Goal: Task Accomplishment & Management: Manage account settings

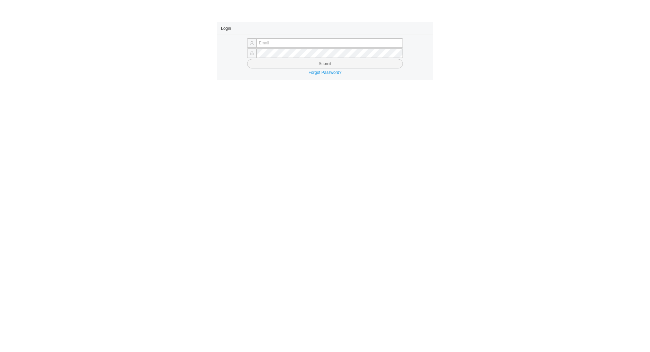
type input "chayaa@qualitybath.com"
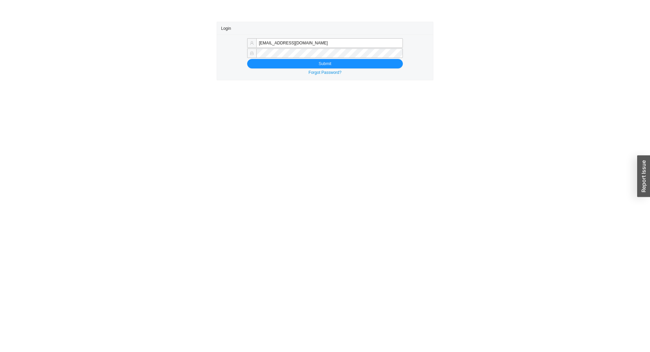
click at [292, 69] on div "chayaa@qualitybath.com Submit Forgot Password?" at bounding box center [325, 57] width 216 height 45
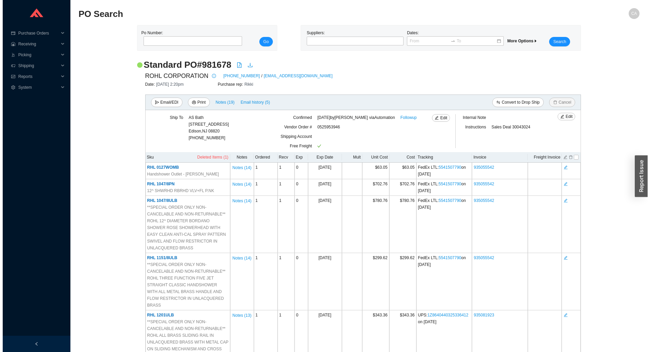
scroll to position [1234, 0]
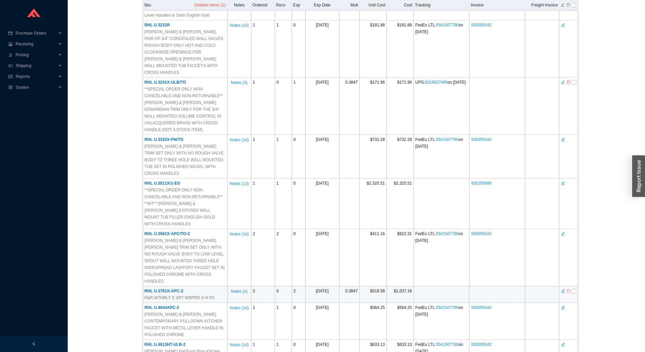
click at [569, 289] on icon "delete" at bounding box center [569, 291] width 4 height 5
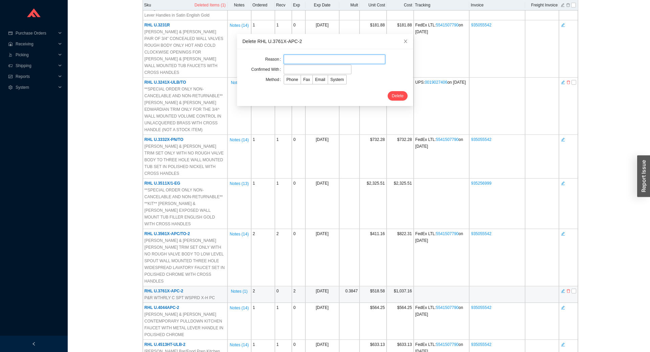
click at [320, 62] on input "text" at bounding box center [335, 59] width 102 height 9
click at [292, 69] on input "text" at bounding box center [318, 69] width 68 height 9
click at [317, 58] on input "text" at bounding box center [335, 59] width 102 height 9
type input "Cancellation"
click at [288, 64] on form "Reason Cancellation Confirmed With Method Phone Fax Email System Delete" at bounding box center [325, 78] width 165 height 46
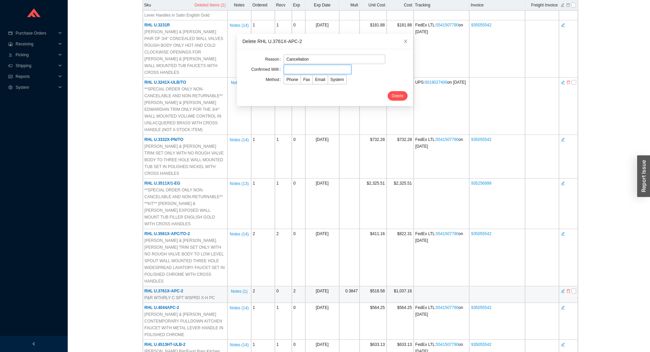
click at [313, 72] on input "text" at bounding box center [318, 69] width 68 height 9
type input "Confirmation"
click at [318, 78] on span "Email" at bounding box center [320, 79] width 10 height 5
click at [313, 81] on input "Email" at bounding box center [313, 81] width 0 height 0
click at [392, 92] on span "Delete" at bounding box center [398, 95] width 12 height 7
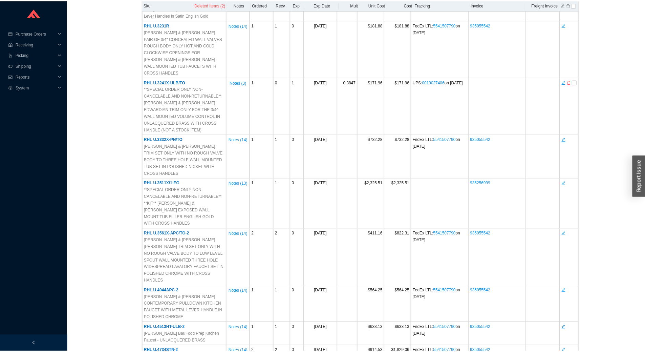
scroll to position [0, 0]
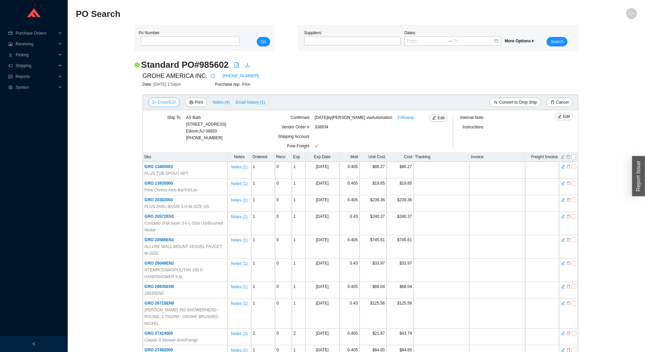
click at [170, 101] on span "Email/EDI" at bounding box center [167, 102] width 18 height 7
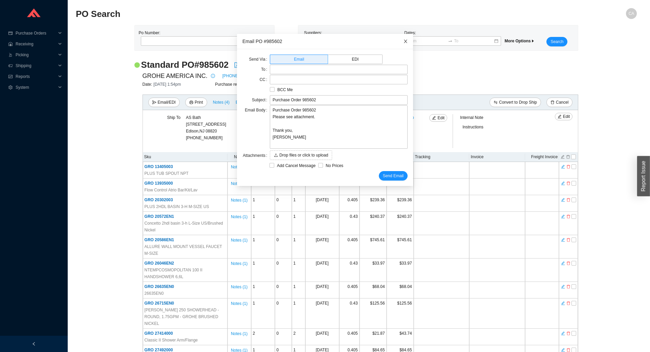
click at [398, 42] on span "Close" at bounding box center [405, 41] width 15 height 15
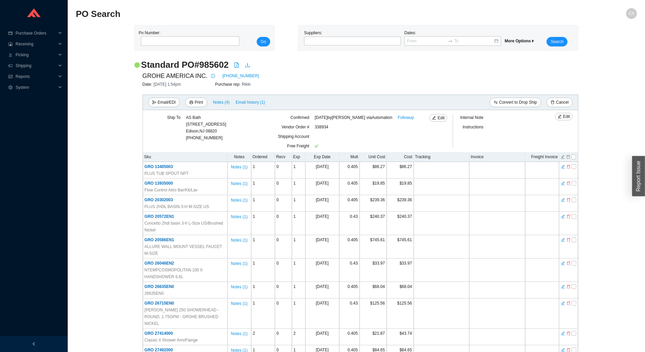
click at [211, 67] on h2 "Standard PO # 985602" at bounding box center [185, 65] width 88 height 12
copy h2 "985602"
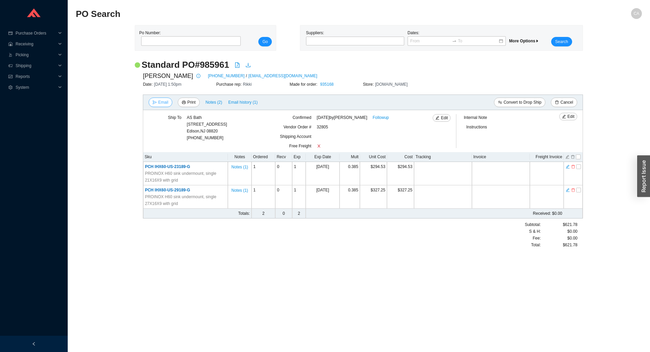
click at [169, 102] on button "Email" at bounding box center [161, 102] width 24 height 9
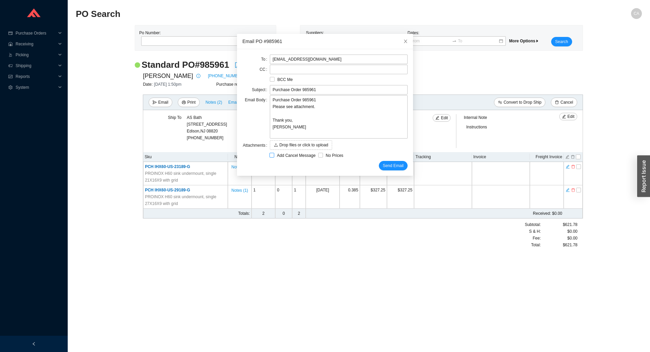
click at [276, 155] on span "Add Cancel Message" at bounding box center [296, 155] width 44 height 7
click at [274, 155] on input "Add Cancel Message" at bounding box center [272, 155] width 5 height 5
checkbox input "true"
type input "Purchase Order 985961 - PLEASE CANCEL"
type textarea "Please cancel and confirm via email. Thank you, Chaya"
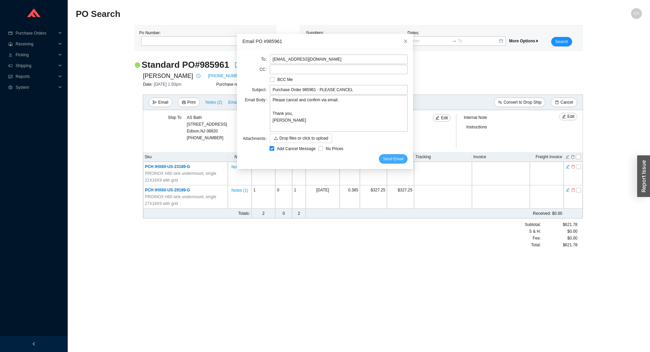
click at [387, 160] on span "Send Email" at bounding box center [393, 158] width 21 height 7
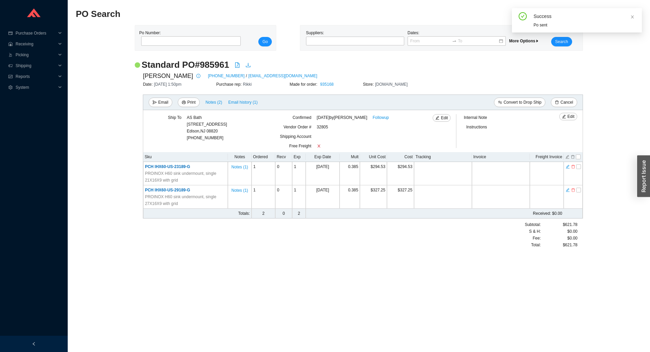
click at [216, 64] on h2 "Standard PO # 985961" at bounding box center [186, 65] width 88 height 12
copy h2 "985961"
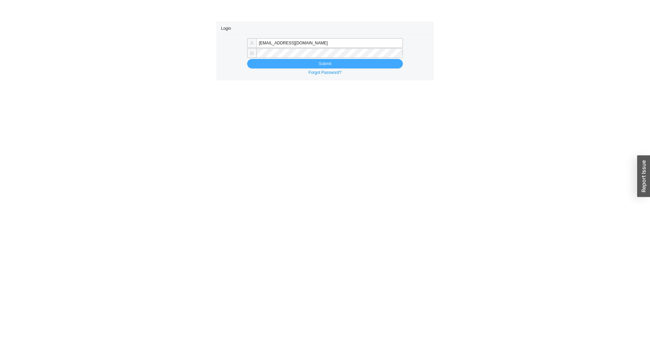
click at [300, 66] on button "Submit" at bounding box center [325, 63] width 156 height 9
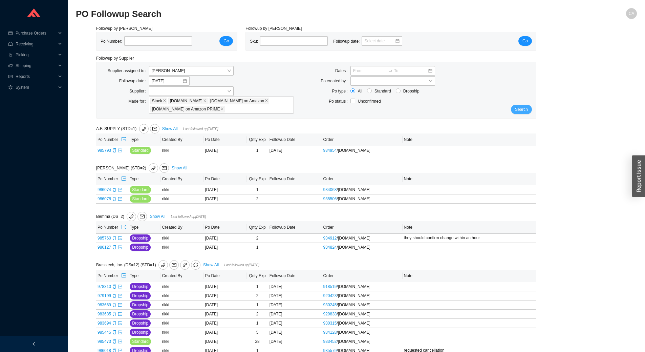
click at [517, 110] on span "Search" at bounding box center [521, 109] width 13 height 7
click at [517, 105] on button "Search" at bounding box center [521, 109] width 21 height 9
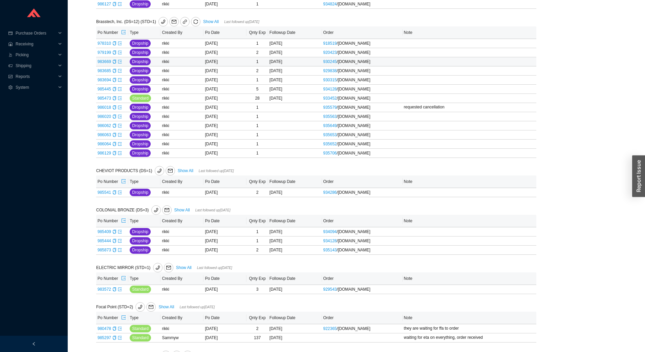
scroll to position [169, 0]
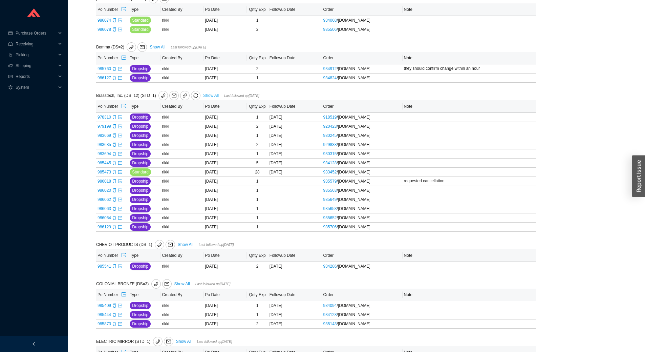
click at [204, 93] on link "Show All" at bounding box center [211, 95] width 16 height 5
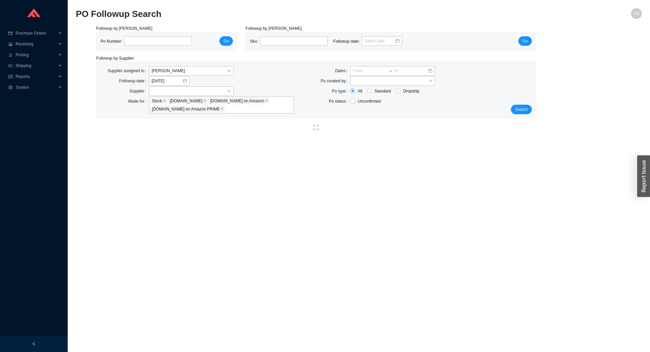
select select "1"
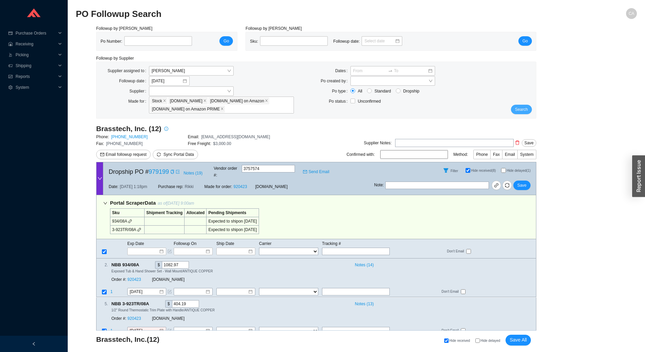
click at [524, 109] on span "Search" at bounding box center [521, 109] width 13 height 7
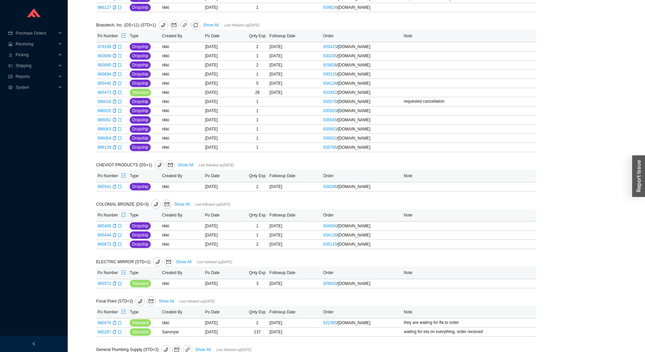
scroll to position [271, 0]
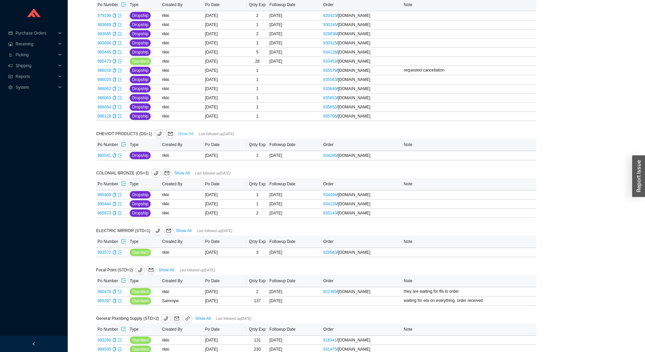
click at [185, 133] on link "Show All" at bounding box center [186, 133] width 16 height 5
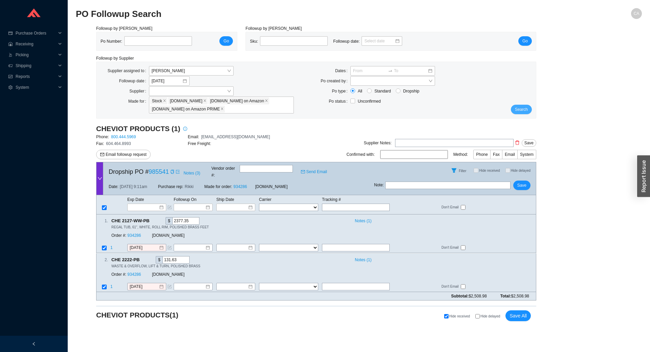
click at [522, 112] on span "Search" at bounding box center [521, 109] width 13 height 7
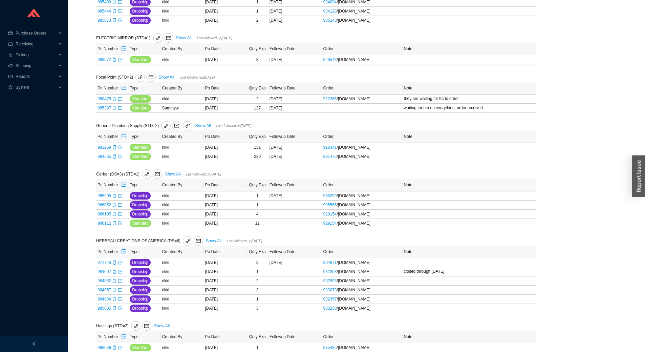
scroll to position [474, 0]
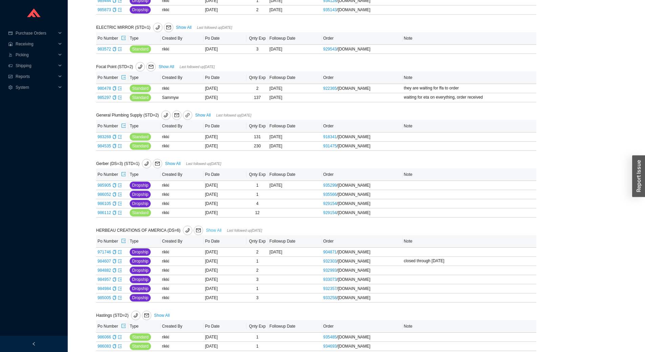
click at [211, 230] on link "Show All" at bounding box center [214, 230] width 16 height 5
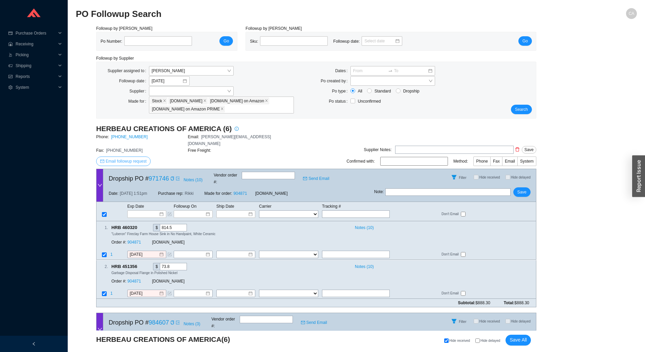
click at [140, 158] on span "Email followup request" at bounding box center [126, 161] width 41 height 7
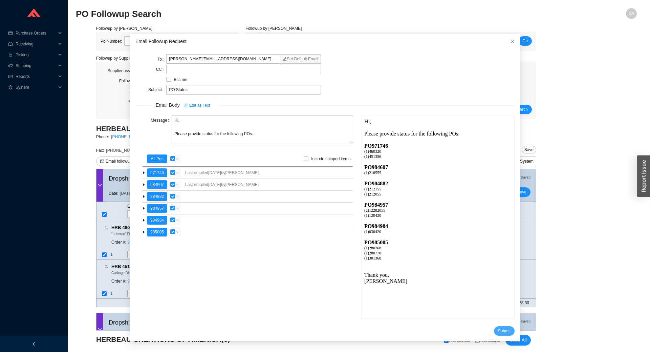
click at [494, 327] on button "Submit" at bounding box center [504, 330] width 21 height 9
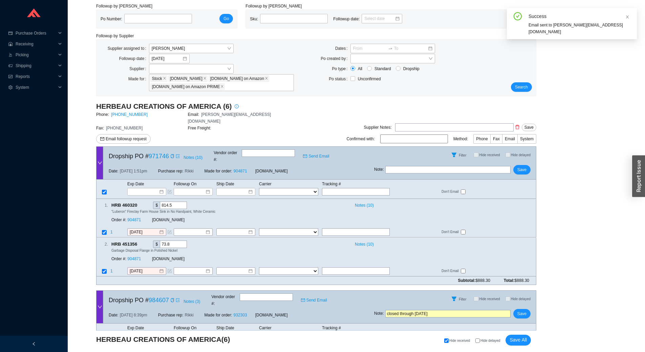
scroll to position [34, 0]
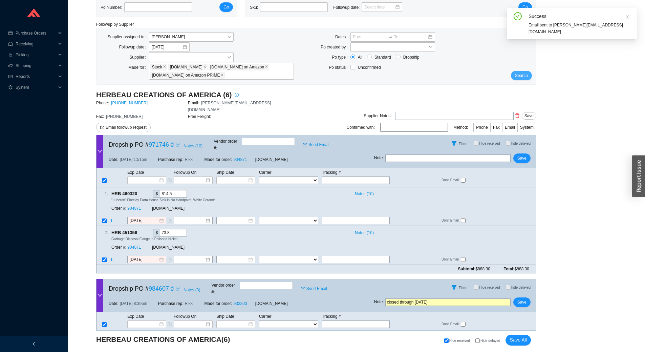
click at [522, 78] on span "Search" at bounding box center [521, 75] width 13 height 7
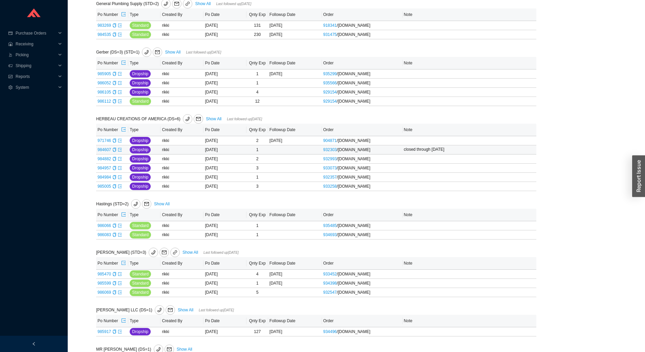
scroll to position [610, 0]
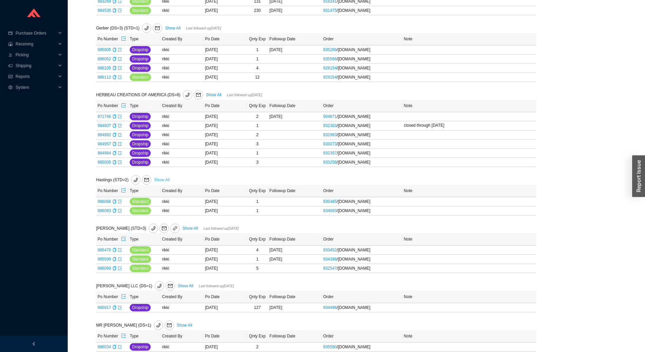
click at [165, 182] on link "Show All" at bounding box center [162, 179] width 16 height 5
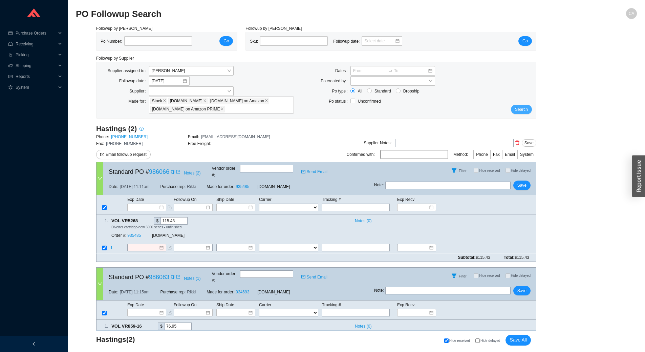
click at [521, 110] on span "Search" at bounding box center [521, 109] width 13 height 7
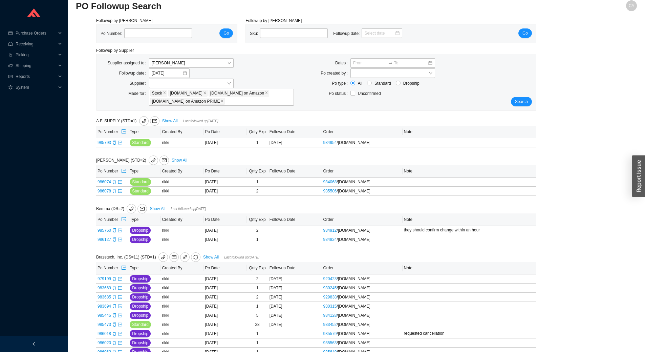
scroll to position [34, 0]
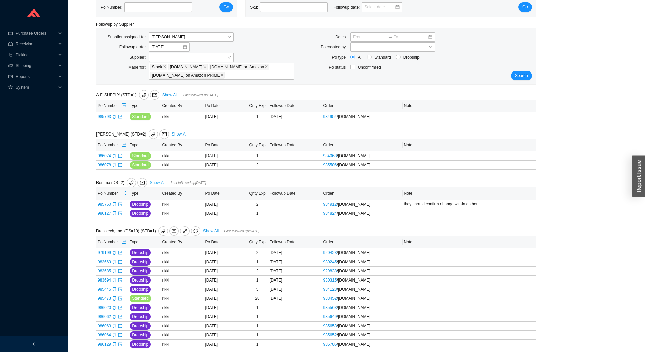
click at [159, 182] on link "Show All" at bounding box center [158, 182] width 16 height 5
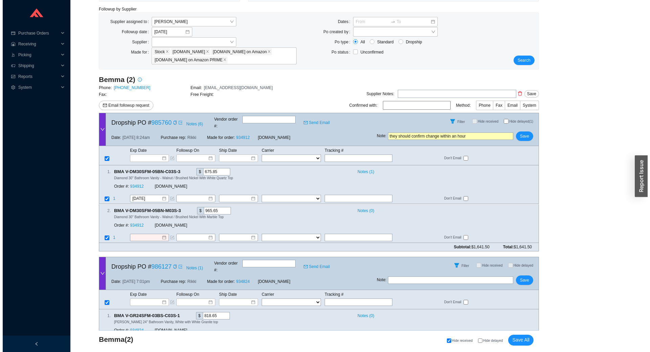
scroll to position [67, 0]
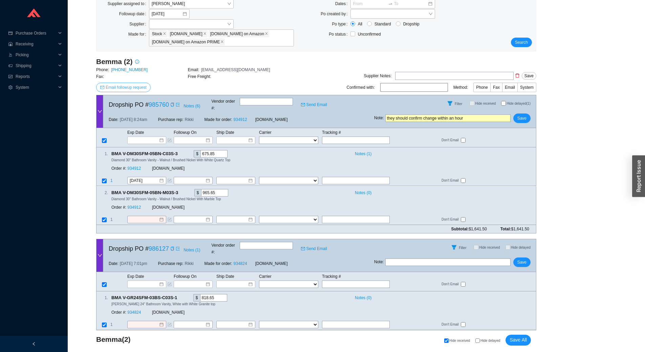
click at [139, 85] on span "Email followup request" at bounding box center [126, 87] width 41 height 7
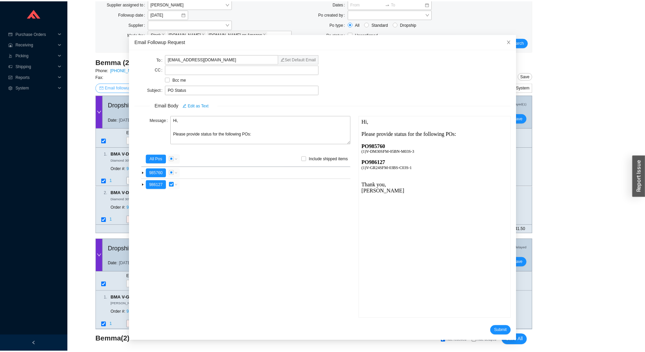
scroll to position [0, 0]
click at [494, 327] on button "Submit" at bounding box center [504, 330] width 21 height 9
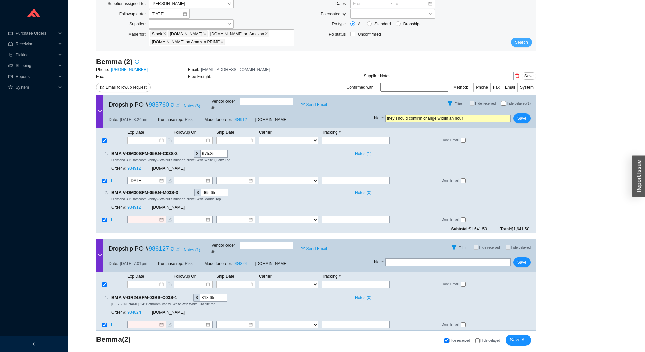
click at [517, 44] on span "Search" at bounding box center [521, 42] width 13 height 7
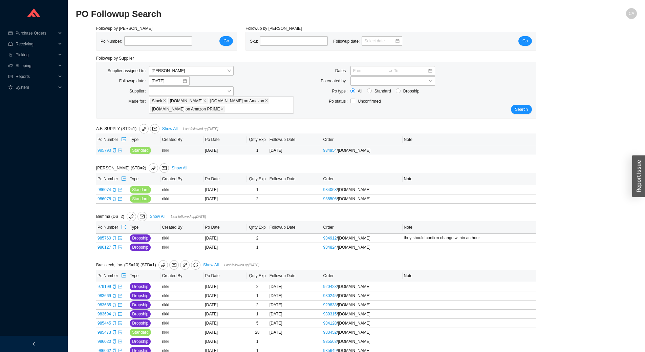
click at [107, 152] on link "985793" at bounding box center [105, 150] width 14 height 5
type input "985793"
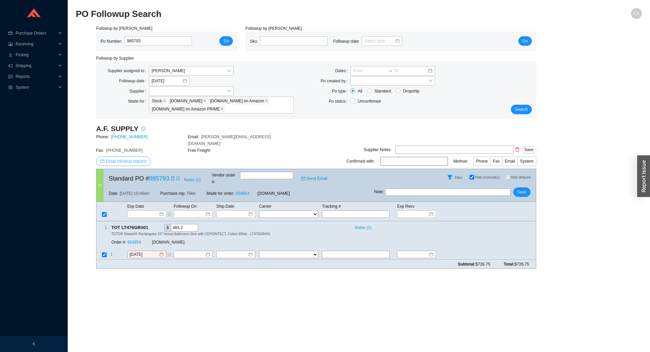
click at [138, 158] on span "Email followup request" at bounding box center [126, 161] width 41 height 7
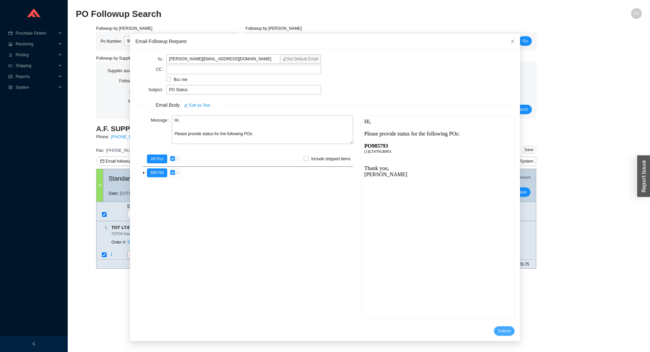
click at [501, 328] on span "Submit" at bounding box center [504, 331] width 13 height 7
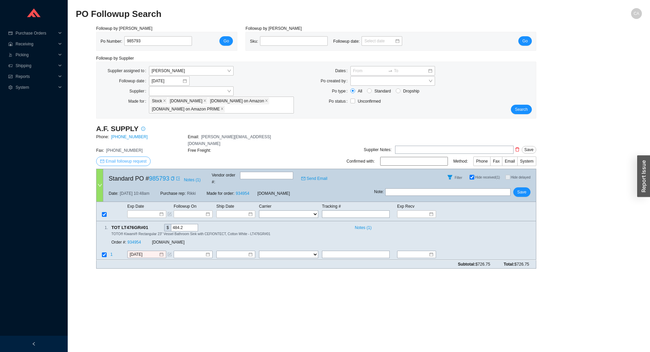
click at [128, 158] on span "Email followup request" at bounding box center [126, 161] width 41 height 7
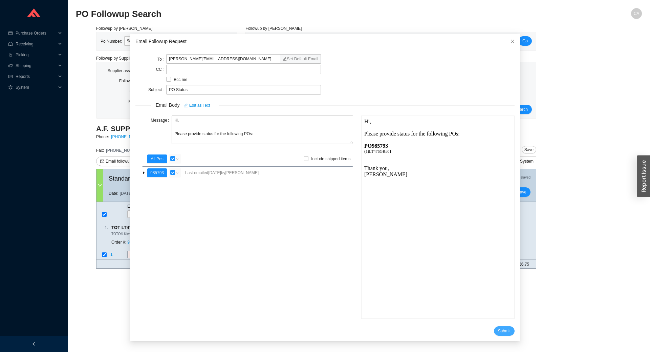
click at [498, 328] on span "Submit" at bounding box center [504, 331] width 13 height 7
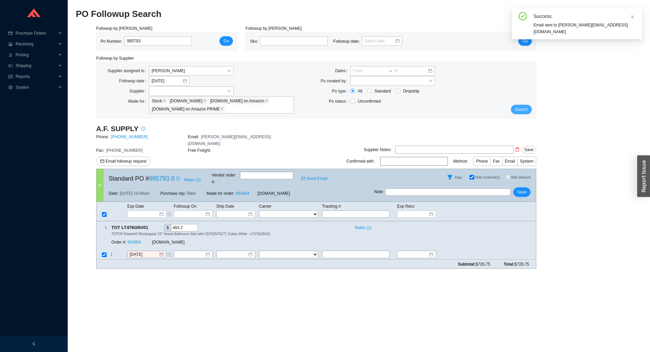
click at [523, 107] on span "Search" at bounding box center [521, 109] width 13 height 7
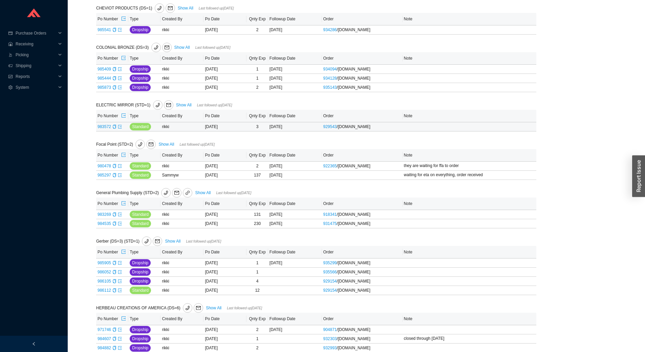
scroll to position [406, 0]
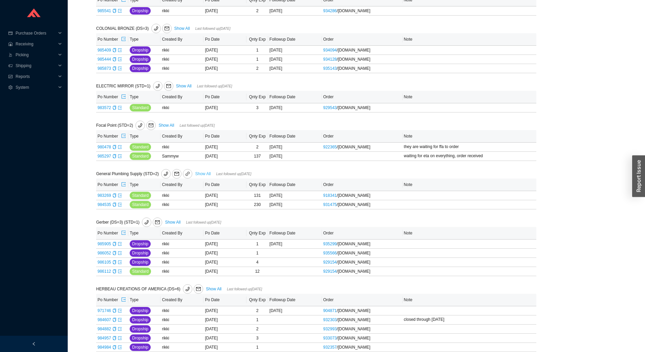
click at [207, 175] on link "Show All" at bounding box center [203, 173] width 16 height 5
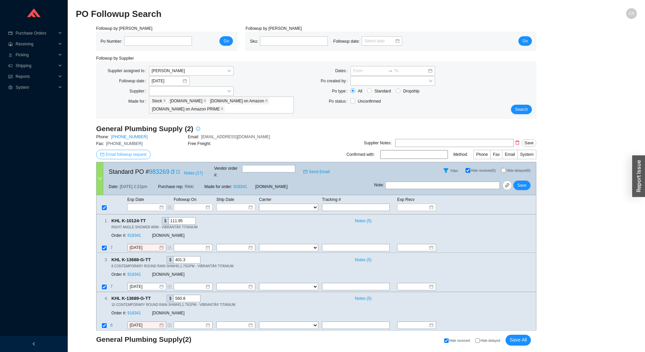
click at [136, 153] on span "Email followup request" at bounding box center [126, 154] width 41 height 7
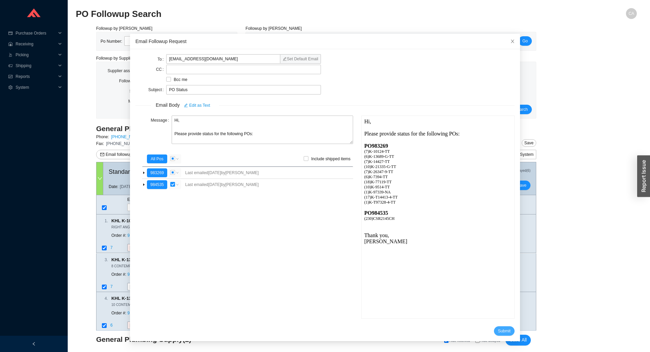
click at [498, 330] on span "Submit" at bounding box center [504, 331] width 13 height 7
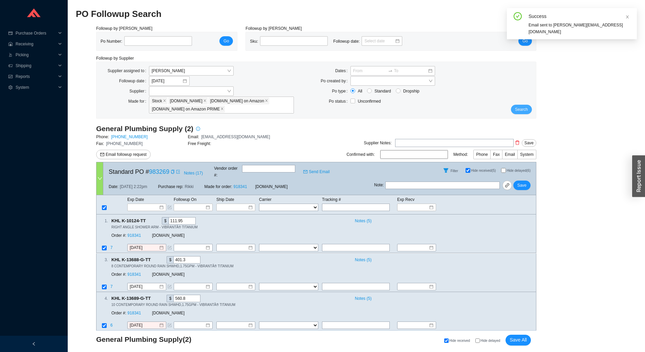
click at [521, 109] on span "Search" at bounding box center [521, 109] width 13 height 7
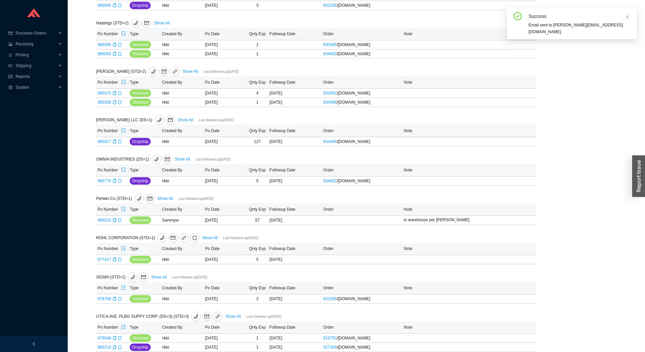
scroll to position [804, 0]
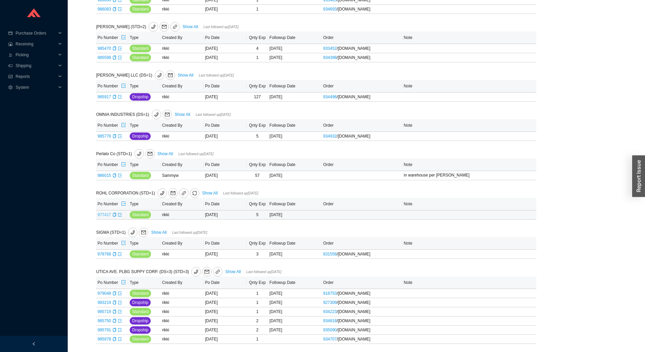
click at [105, 214] on link "977417" at bounding box center [105, 214] width 14 height 5
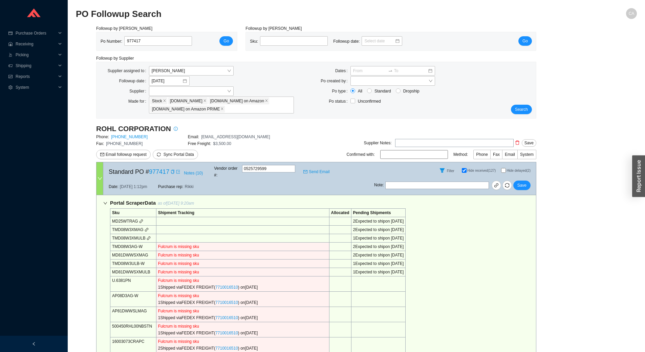
scroll to position [358, 0]
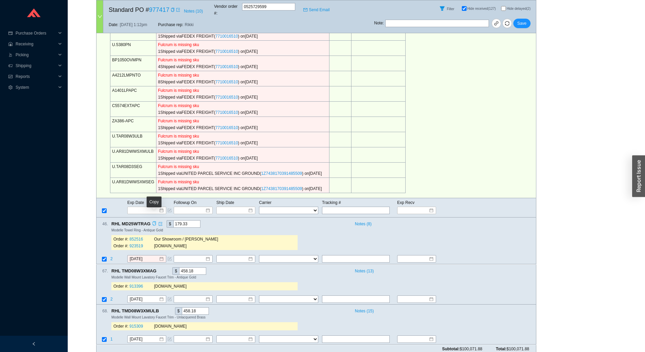
click at [153, 222] on icon "copy" at bounding box center [154, 224] width 4 height 4
click at [517, 206] on td at bounding box center [488, 210] width 95 height 8
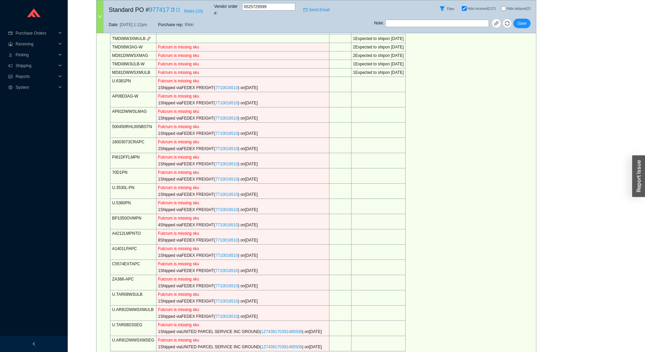
scroll to position [0, 0]
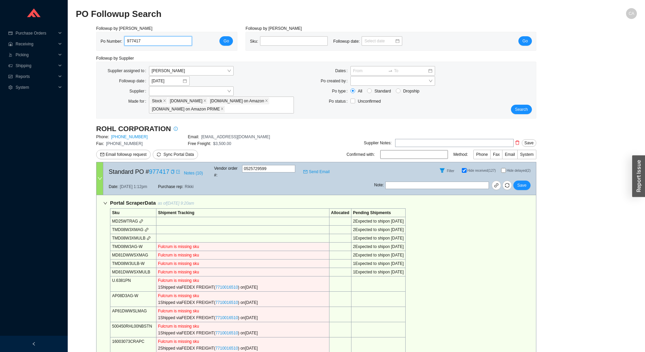
drag, startPoint x: 120, startPoint y: 34, endPoint x: 37, endPoint y: 22, distance: 84.5
click at [37, 22] on section "Purchase Orders .warehouse_svg__a{fill:none;stroke:currentColor;stroke-linecap:…" at bounding box center [322, 358] width 645 height 716
paste input "86112"
type input "986112"
click at [229, 43] on span "Go" at bounding box center [226, 41] width 5 height 7
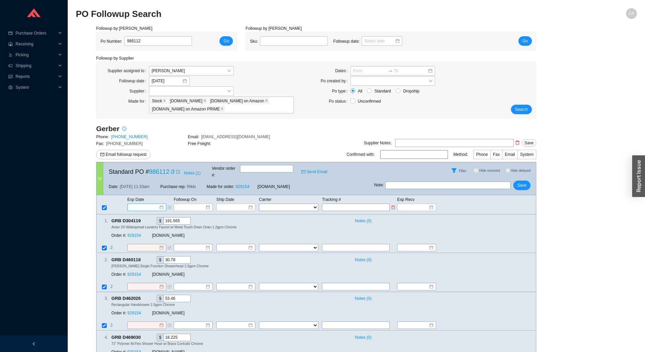
click at [151, 204] on input at bounding box center [144, 207] width 29 height 7
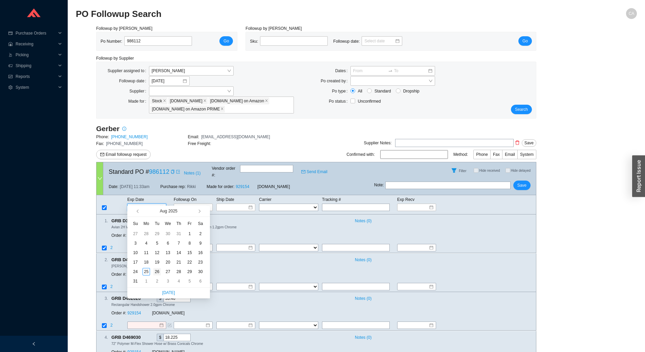
type input "8/26/2025"
click at [157, 270] on div "26" at bounding box center [156, 271] width 7 height 7
type input "8/26/2025"
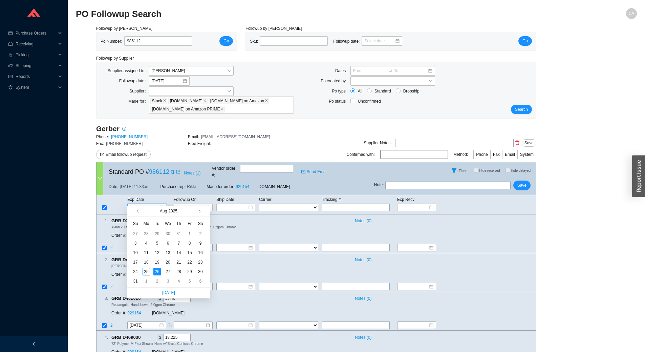
type input "8/26/2025"
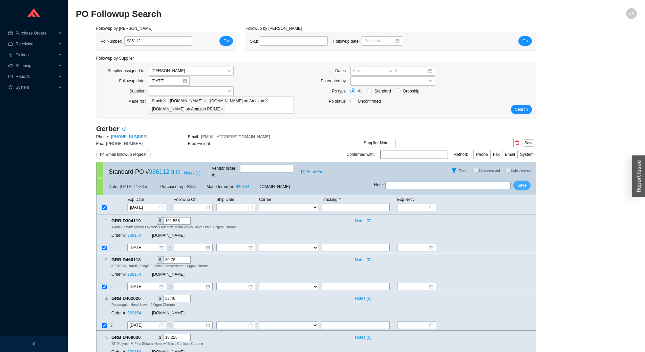
click at [521, 182] on span "Save" at bounding box center [522, 185] width 9 height 7
drag, startPoint x: 165, startPoint y: 39, endPoint x: 55, endPoint y: 39, distance: 109.7
click at [55, 39] on section "Purchase Orders .warehouse_svg__a{fill:none;stroke:currentColor;stroke-linecap:…" at bounding box center [322, 230] width 645 height 461
paste input "05"
type input "986105"
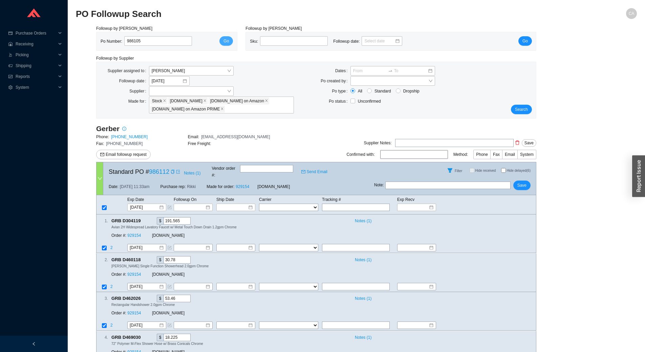
click at [231, 43] on button "Go" at bounding box center [226, 40] width 14 height 9
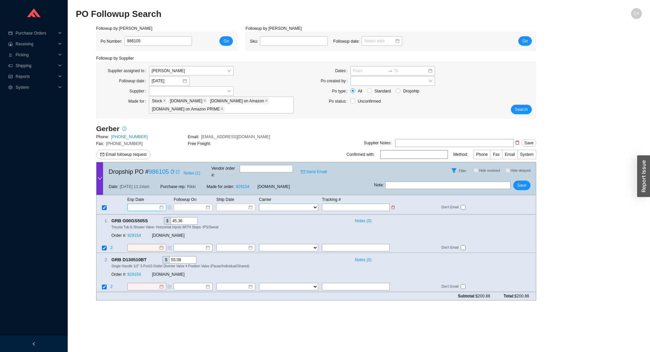
click at [147, 204] on input at bounding box center [144, 207] width 29 height 7
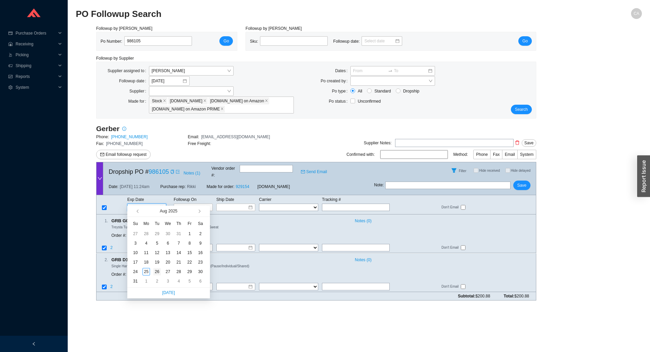
type input "8/26/2025"
click at [158, 270] on div "26" at bounding box center [156, 271] width 7 height 7
type input "8/26/2025"
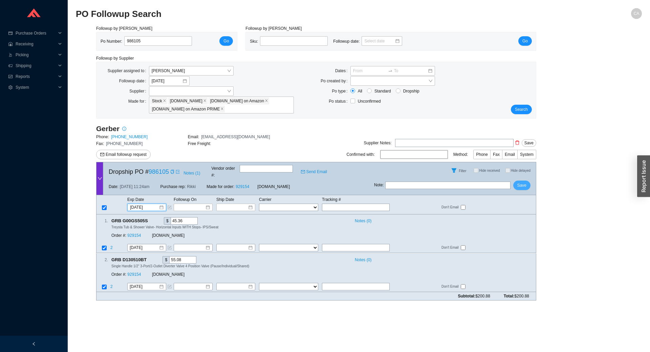
click at [525, 185] on button "Save" at bounding box center [521, 185] width 17 height 9
click at [158, 41] on input "986105" at bounding box center [158, 40] width 68 height 9
paste input "078"
type input "986078"
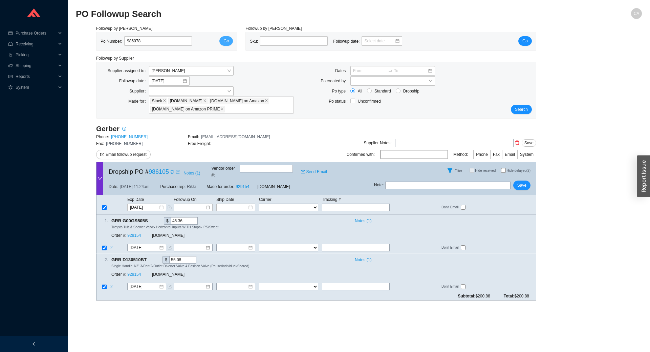
click at [223, 43] on button "Go" at bounding box center [226, 40] width 14 height 9
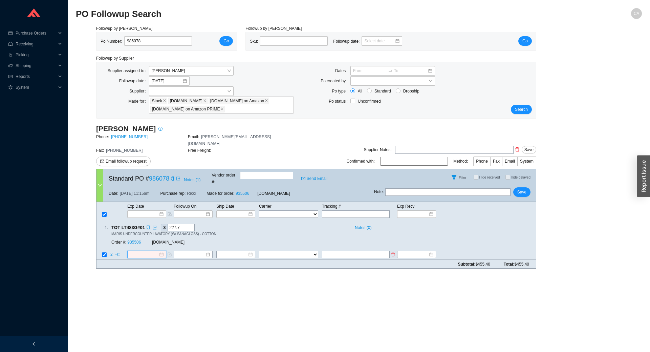
click at [147, 251] on input at bounding box center [144, 254] width 29 height 7
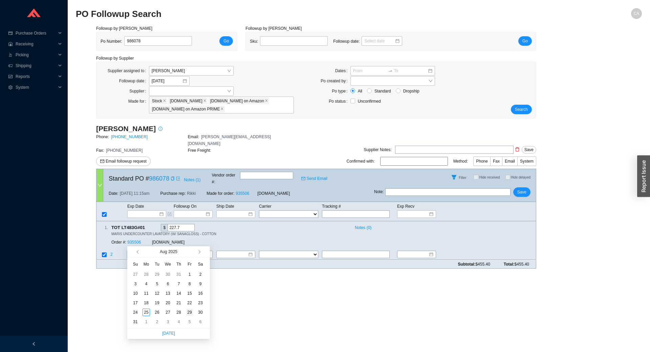
type input "8/29/2025"
click at [188, 312] on div "29" at bounding box center [189, 312] width 7 height 7
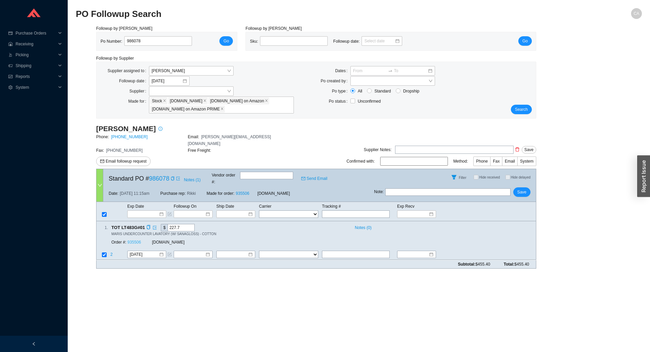
click at [139, 240] on link "935506" at bounding box center [134, 242] width 14 height 5
click at [523, 189] on span "Save" at bounding box center [522, 192] width 9 height 7
drag, startPoint x: 170, startPoint y: 42, endPoint x: 100, endPoint y: 44, distance: 70.5
click at [100, 44] on div "Po Number: 986078 Go" at bounding box center [167, 41] width 141 height 18
paste input "4"
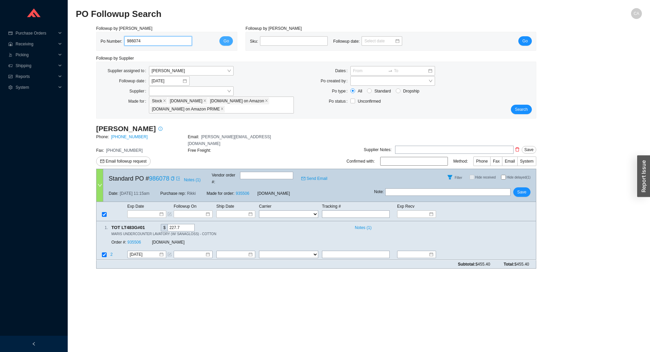
type input "986074"
click at [225, 40] on span "Go" at bounding box center [226, 41] width 5 height 7
click at [150, 251] on input at bounding box center [144, 254] width 29 height 7
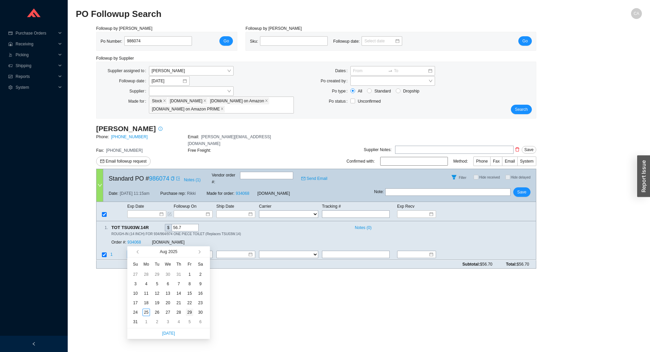
type input "8/29/2025"
click at [191, 314] on div "29" at bounding box center [189, 312] width 7 height 7
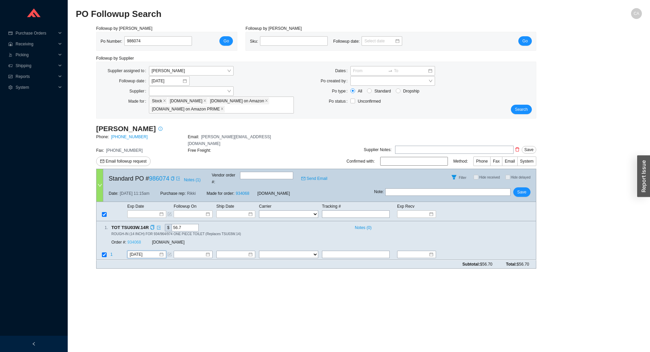
click at [137, 240] on link "934068" at bounding box center [134, 242] width 14 height 5
click at [519, 174] on div "Filter Hide received Hide delayed" at bounding box center [455, 177] width 162 height 16
click at [522, 189] on span "Save" at bounding box center [522, 192] width 9 height 7
click at [523, 114] on div "Supplier assigned to Chaya Amsel Followup date 8/25/2025 Supplier Made for Stoc…" at bounding box center [317, 90] width 440 height 56
click at [520, 189] on span "Save" at bounding box center [522, 192] width 9 height 7
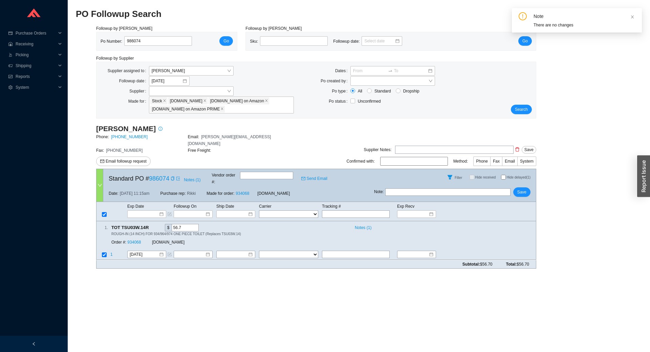
click at [523, 103] on div "Search" at bounding box center [518, 90] width 37 height 48
click at [522, 107] on span "Search" at bounding box center [521, 109] width 13 height 7
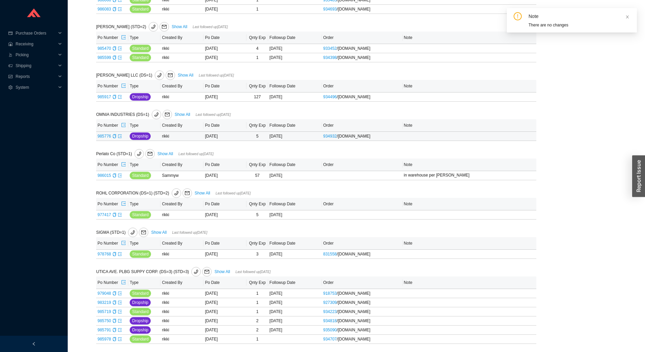
scroll to position [698, 0]
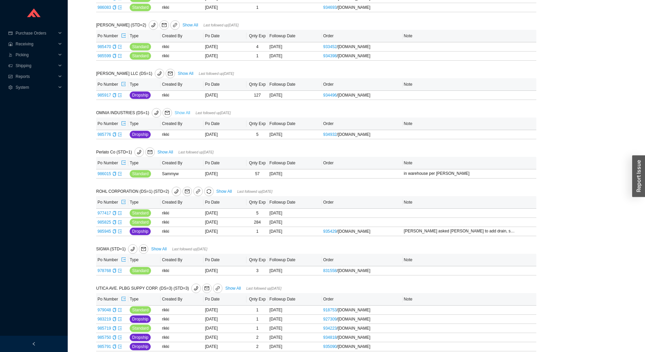
click at [186, 115] on link "Show All" at bounding box center [183, 112] width 16 height 5
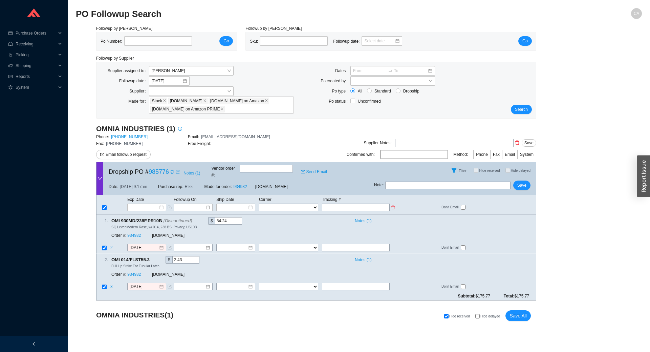
click at [277, 204] on select "FedEx UPS ---------------- 2 Day Transportation INC A&B Freight A. Duie Pyle AA…" at bounding box center [288, 207] width 59 height 7
select select "1"
click at [259, 204] on select "FedEx UPS ---------------- 2 Day Transportation INC A&B Freight A. Duie Pyle AA…" at bounding box center [288, 207] width 59 height 7
select select "1"
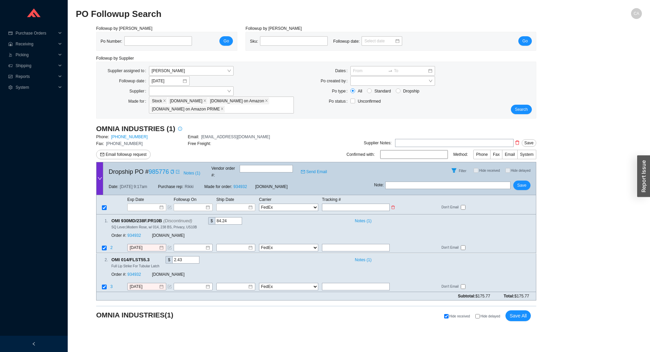
click at [237, 196] on td "Ship Date" at bounding box center [237, 199] width 43 height 7
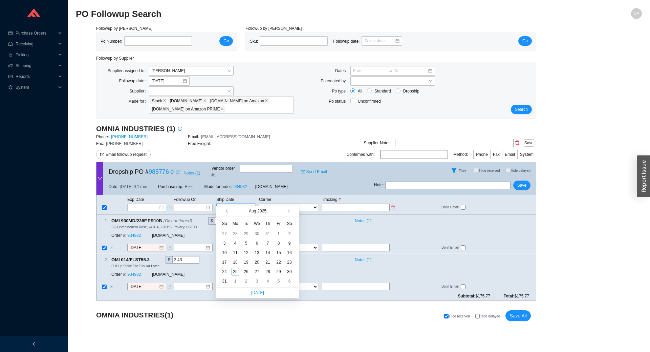
click at [237, 204] on input at bounding box center [233, 207] width 29 height 7
type input "8/22/2025"
click at [279, 265] on div "22" at bounding box center [278, 261] width 7 height 7
type input "8/22/2025"
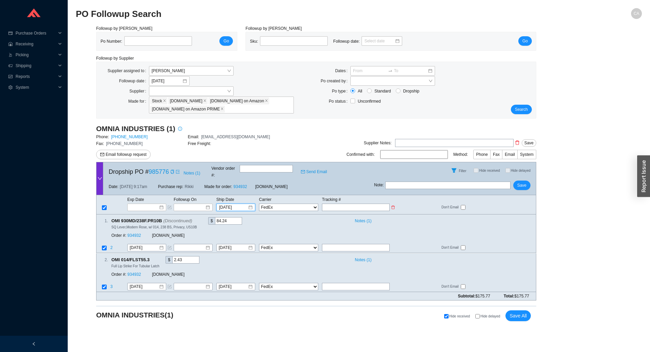
click at [341, 204] on input "text" at bounding box center [356, 207] width 68 height 7
type input "4"
type input "46"
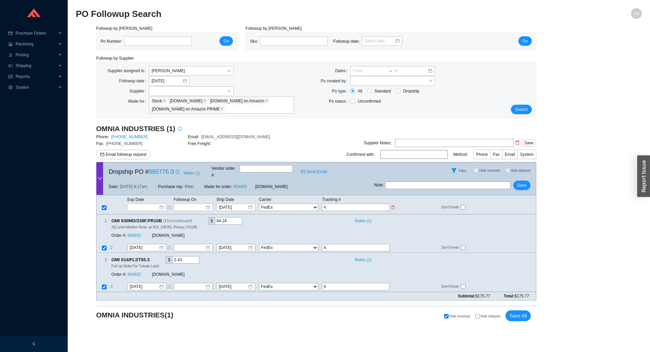
type input "46"
type input "462"
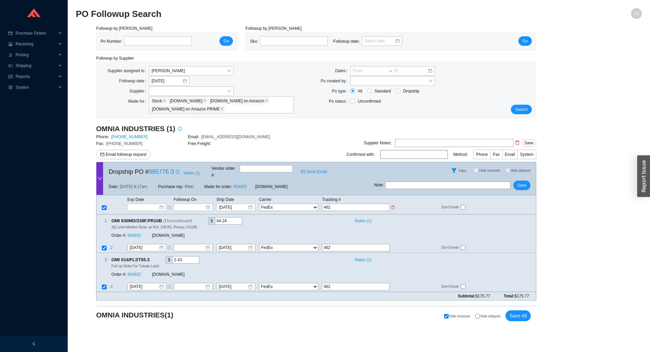
type input "4628"
type input "46284"
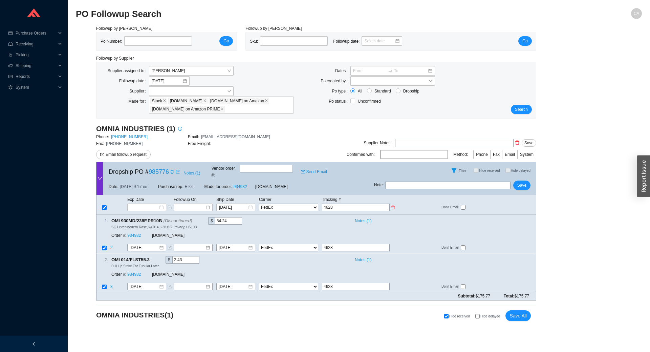
type input "46284"
type input "462846"
type input "4628469"
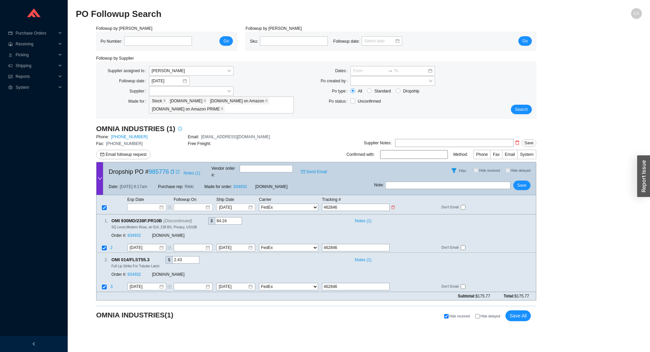
type input "4628469"
type input "46284697"
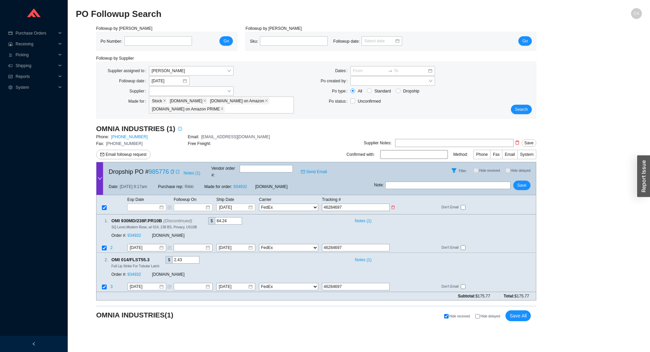
type input "462846976"
type input "4628469763"
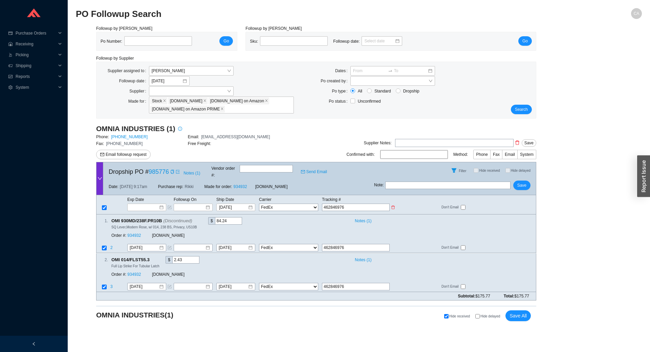
type input "4628469763"
type input "46284697639"
type input "462846976399"
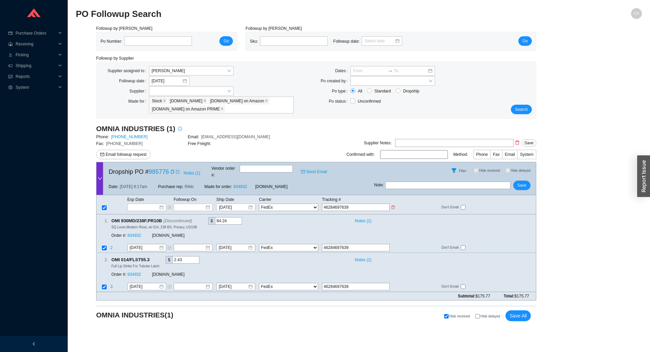
type input "462846976399"
click at [524, 182] on span "Save" at bounding box center [522, 185] width 9 height 7
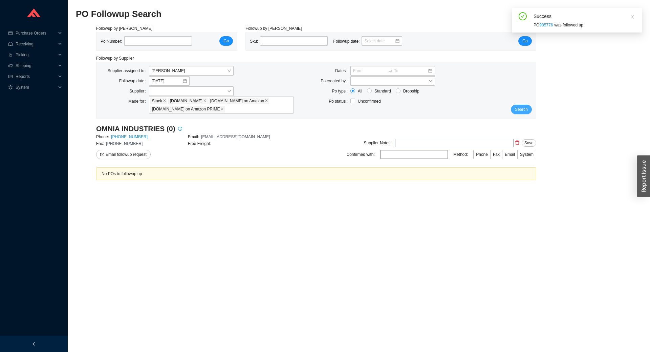
click at [524, 107] on span "Search" at bounding box center [521, 109] width 13 height 7
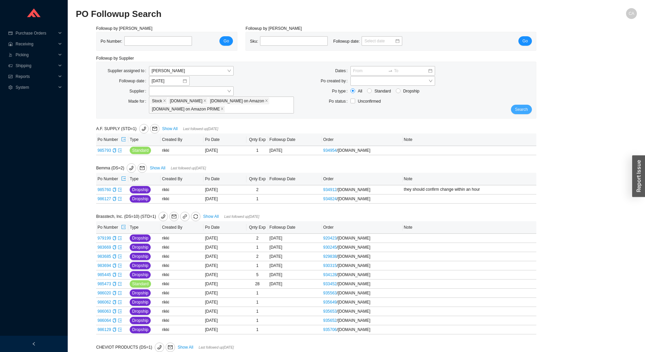
click at [521, 108] on span "Search" at bounding box center [521, 109] width 13 height 7
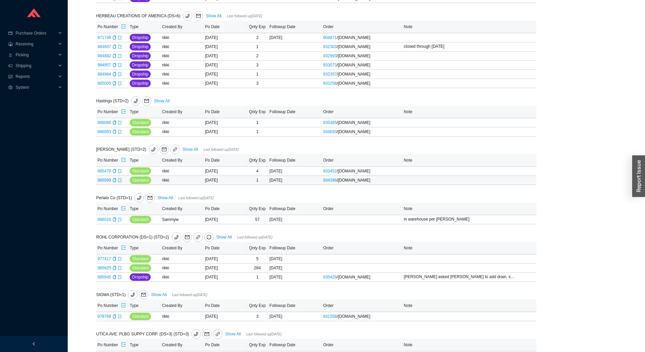
scroll to position [542, 0]
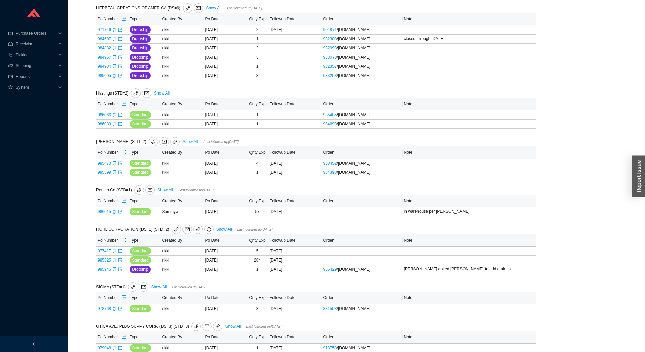
click at [183, 142] on link "Show All" at bounding box center [191, 141] width 16 height 5
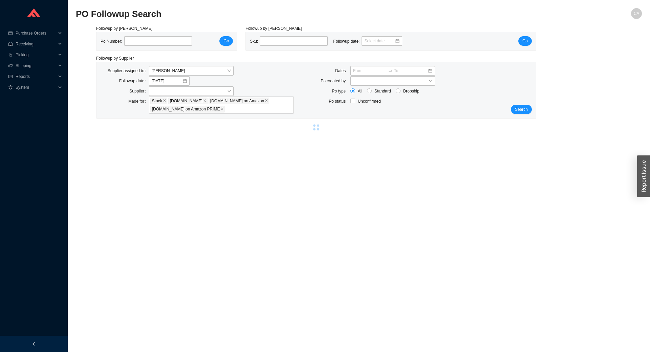
select select "10"
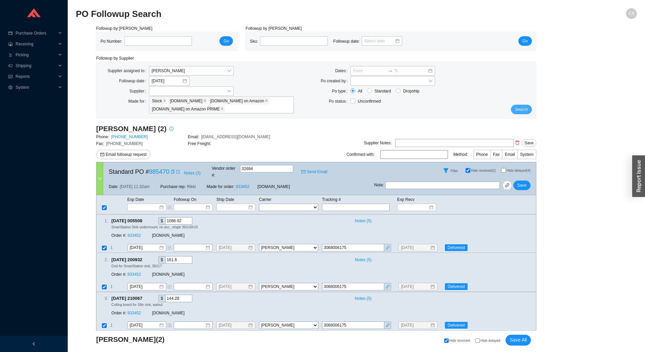
click at [524, 110] on span "Search" at bounding box center [521, 109] width 13 height 7
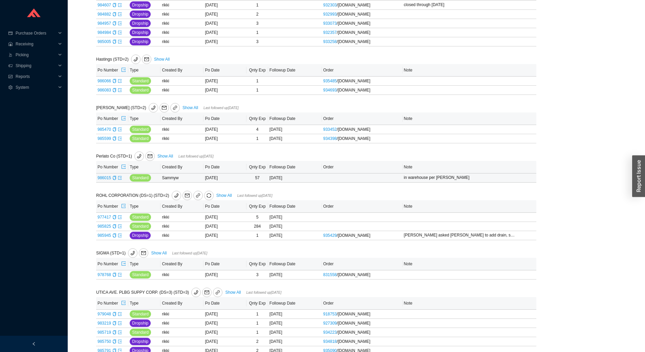
scroll to position [598, 0]
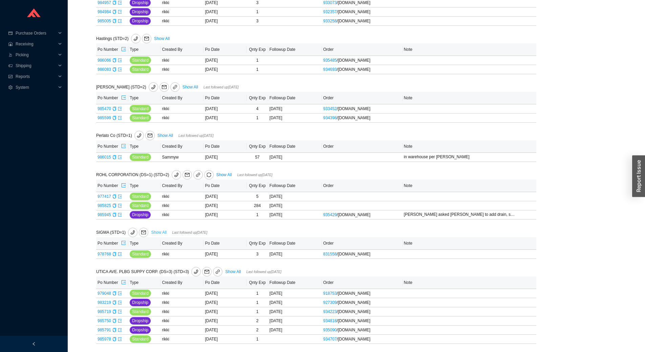
click at [156, 230] on link "Show All" at bounding box center [159, 232] width 16 height 5
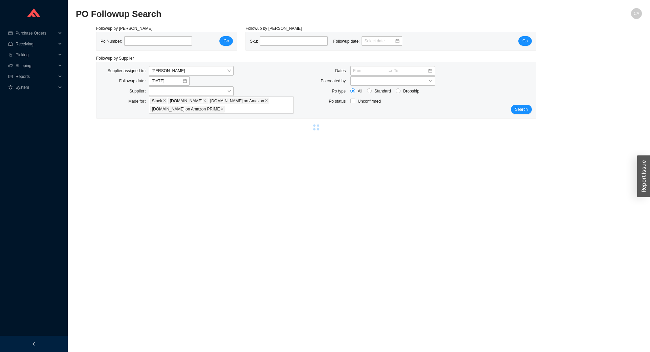
select select "1"
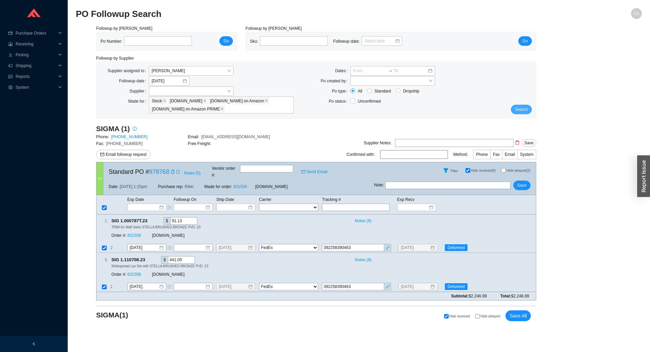
click at [528, 107] on button "Search" at bounding box center [521, 109] width 21 height 9
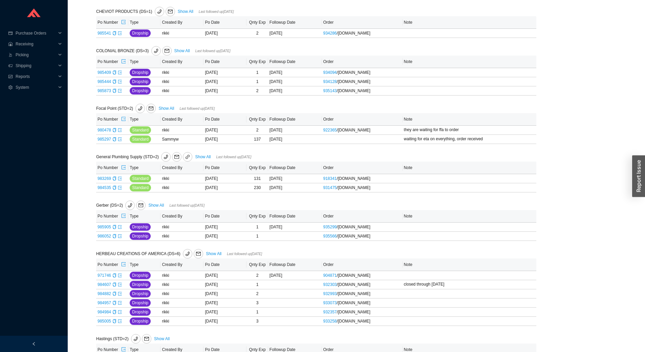
scroll to position [598, 0]
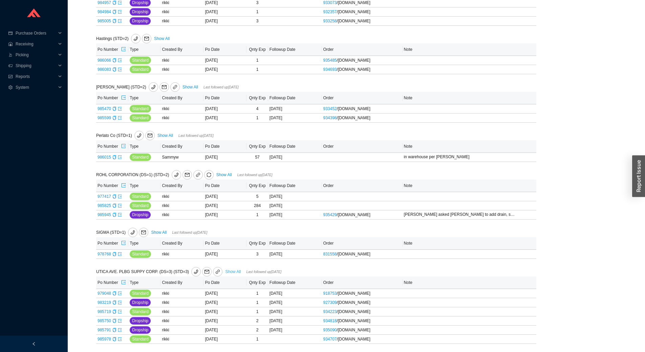
click at [231, 272] on link "Show All" at bounding box center [233, 271] width 16 height 5
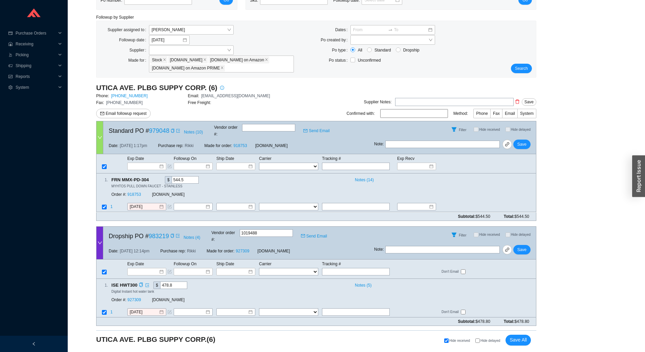
scroll to position [34, 0]
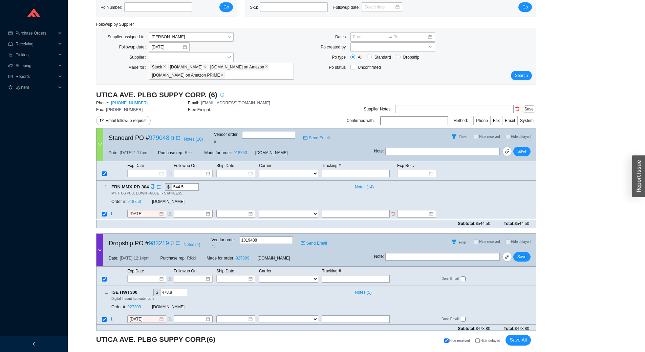
click at [355, 210] on input "text" at bounding box center [356, 213] width 68 height 7
click at [156, 211] on input "8/22/2025" at bounding box center [144, 214] width 29 height 7
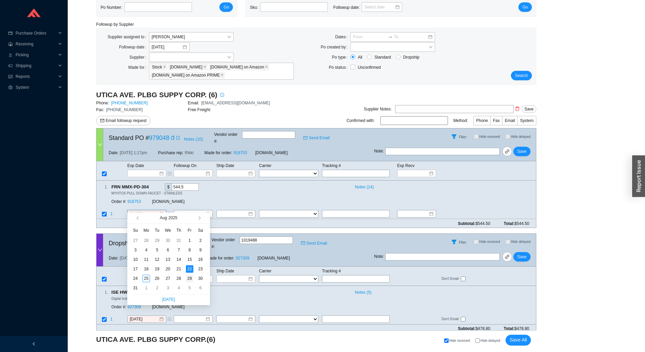
type input "8/29/2025"
click at [190, 279] on div "29" at bounding box center [189, 278] width 7 height 7
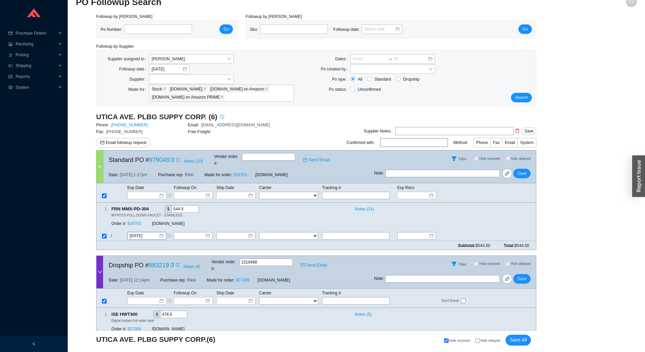
scroll to position [0, 0]
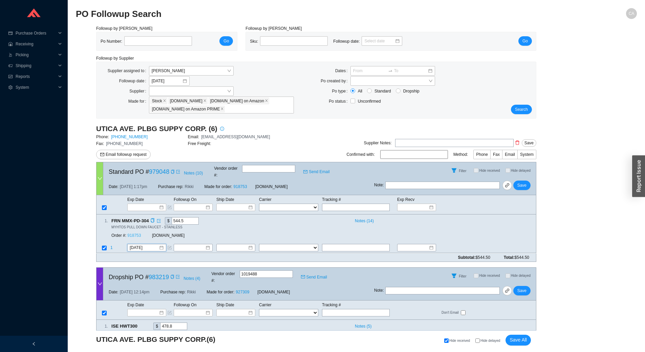
click at [135, 233] on link "918753" at bounding box center [134, 235] width 14 height 5
click at [517, 181] on button "Save" at bounding box center [521, 185] width 17 height 9
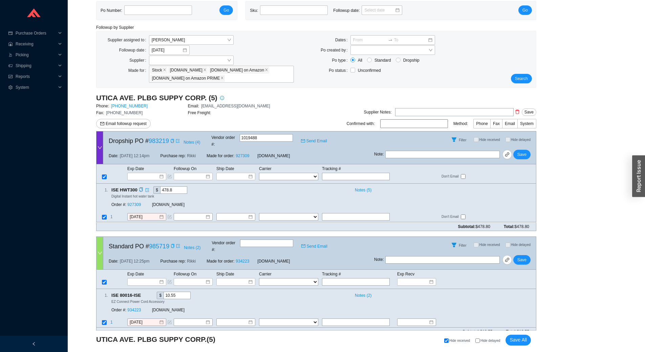
scroll to position [68, 0]
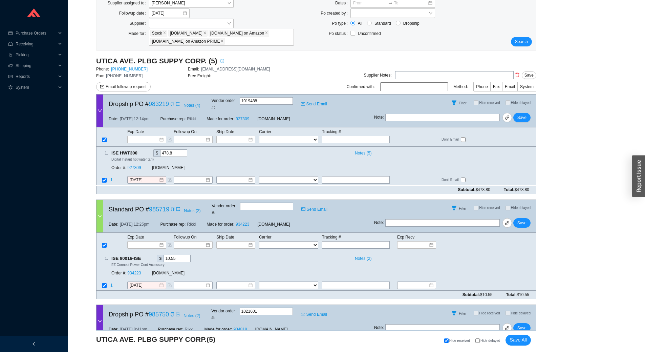
drag, startPoint x: 260, startPoint y: 102, endPoint x: 244, endPoint y: 101, distance: 16.3
click at [244, 101] on input "1019488" at bounding box center [266, 100] width 53 height 7
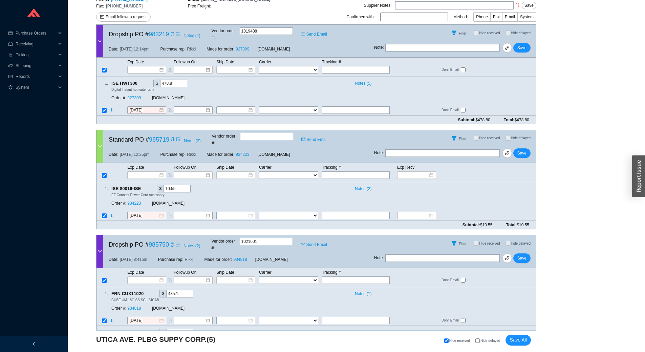
scroll to position [125, 0]
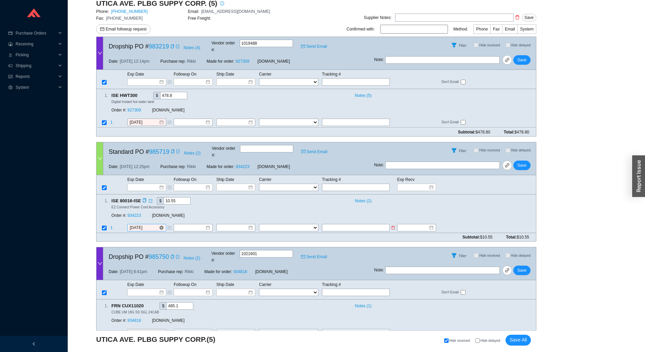
click at [154, 224] on input "8/22/2025" at bounding box center [144, 227] width 29 height 7
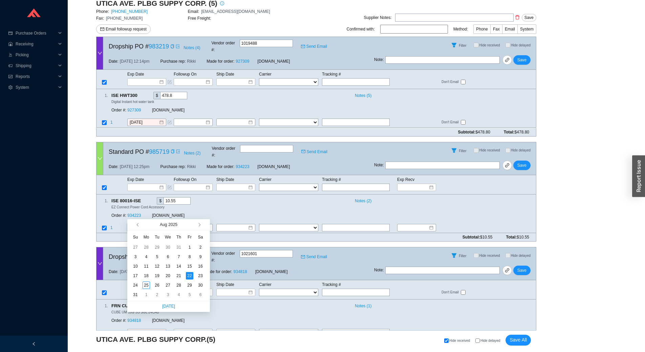
scroll to position [91, 0]
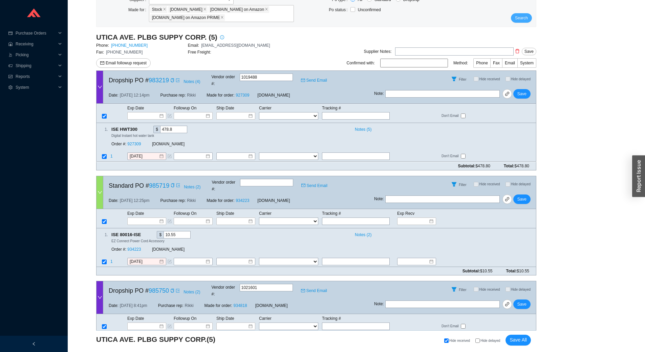
click at [522, 18] on span "Search" at bounding box center [521, 18] width 13 height 7
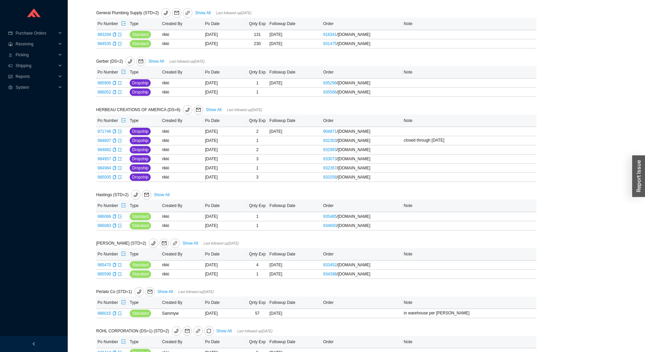
scroll to position [271, 0]
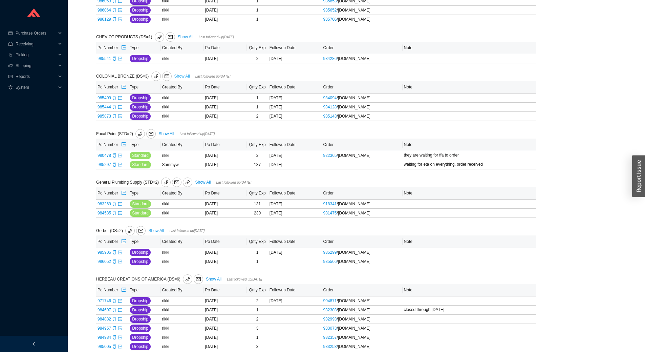
click at [174, 76] on link "Show All" at bounding box center [182, 76] width 16 height 5
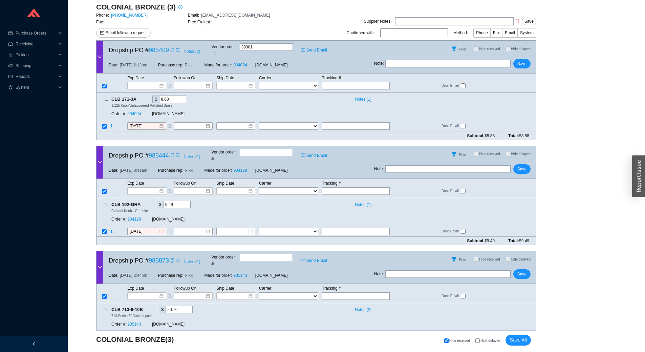
scroll to position [64, 0]
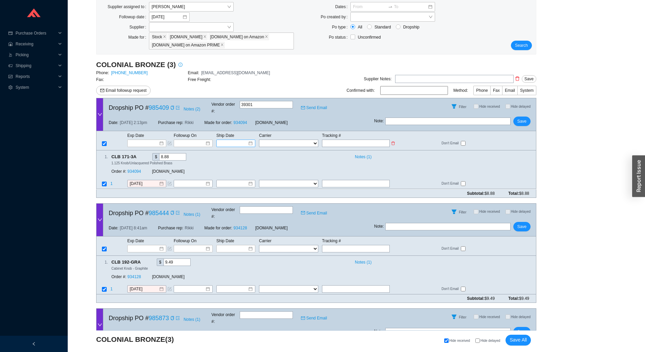
click at [240, 140] on input at bounding box center [233, 143] width 29 height 7
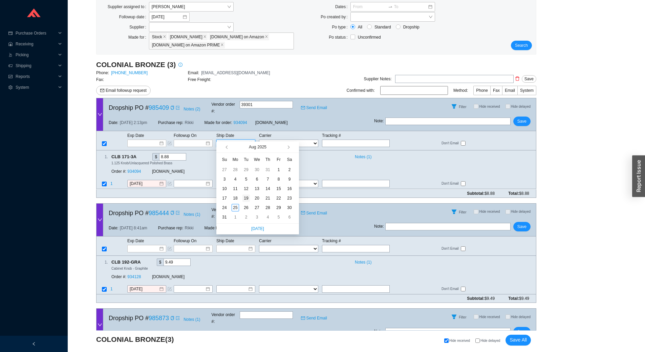
type input "8/19/2025"
click at [250, 196] on div "19" at bounding box center [246, 197] width 7 height 7
type input "8/19/2025"
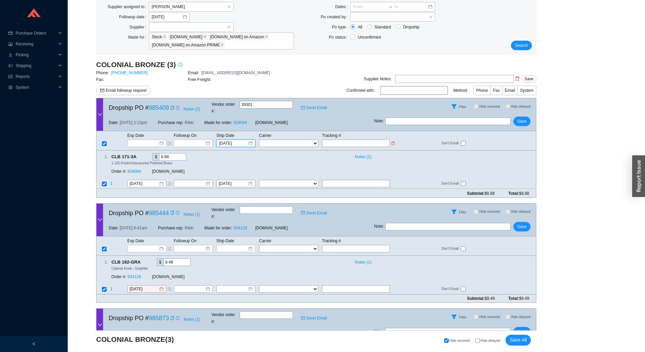
click at [285, 140] on select "FedEx UPS ---------------- 2 Day Transportation INC A&B Freight A. Duie Pyle AA…" at bounding box center [288, 143] width 59 height 7
select select "1"
click at [259, 140] on select "FedEx UPS ---------------- 2 Day Transportation INC A&B Freight A. Duie Pyle AA…" at bounding box center [288, 143] width 59 height 7
select select "1"
click at [337, 140] on input "text" at bounding box center [356, 143] width 68 height 7
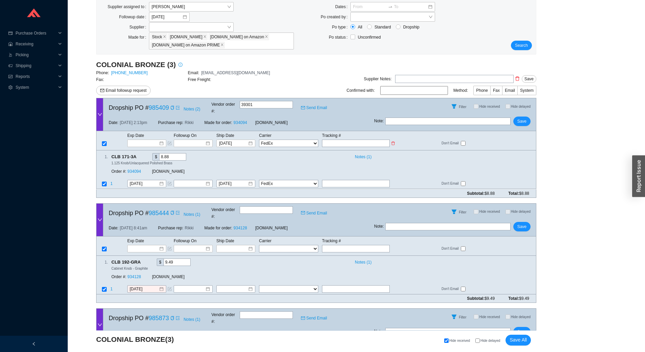
type input "3"
type input "39"
type input "392"
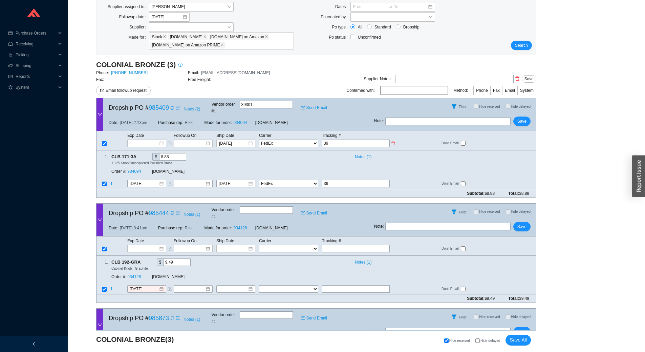
type input "392"
type input "3922"
type input "39228"
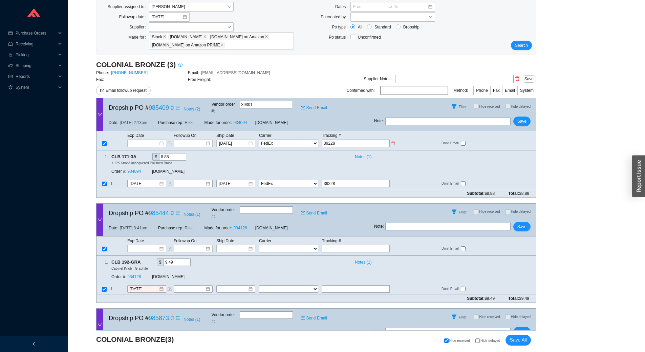
type input "392288"
type input "3922880"
type input "39228808"
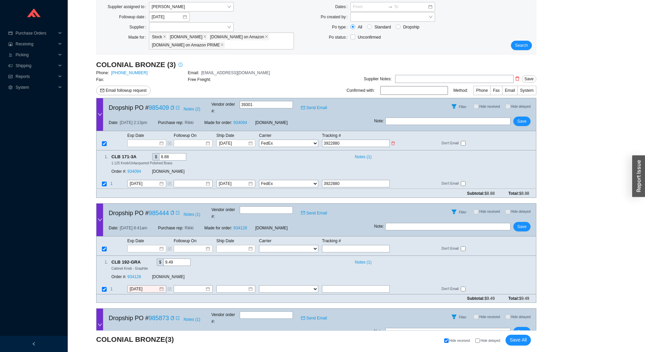
type input "39228808"
type input "392288082"
type input "3922880823"
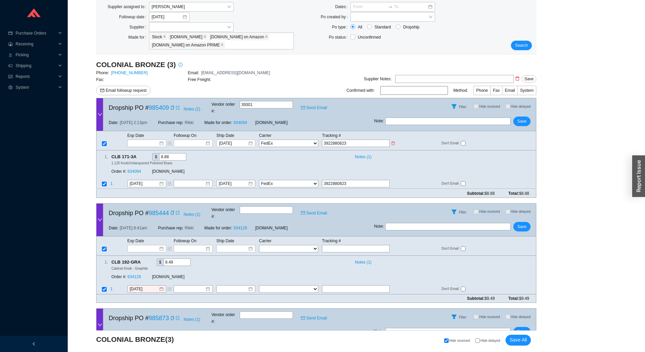
type input "39228808239"
type input "392288082390"
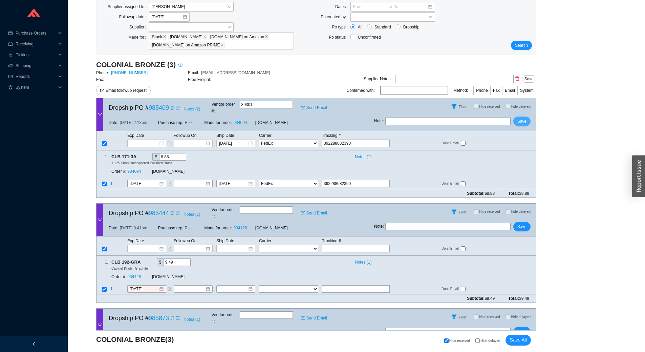
click at [524, 118] on span "Save" at bounding box center [522, 121] width 9 height 7
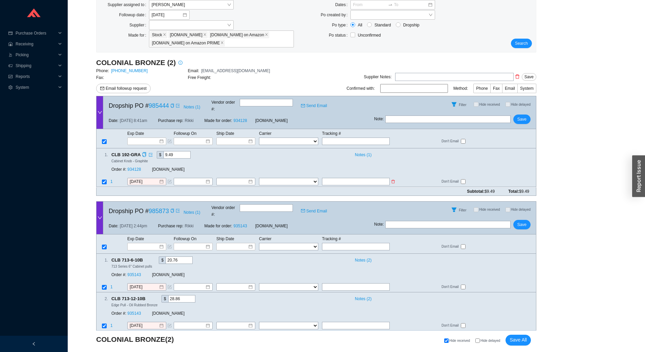
scroll to position [67, 0]
click at [234, 177] on input at bounding box center [233, 180] width 29 height 7
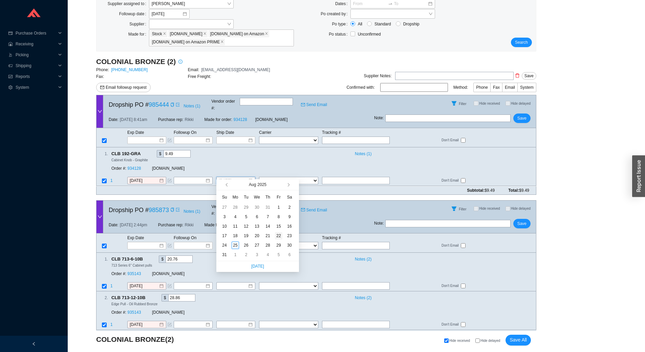
type input "8/22/2025"
click at [280, 236] on div "22" at bounding box center [278, 235] width 7 height 7
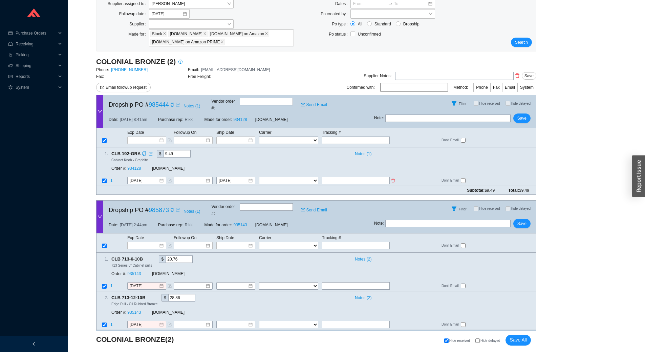
click at [289, 177] on select "FedEx UPS ---------------- 2 Day Transportation INC A&B Freight A. Duie Pyle AA…" at bounding box center [288, 180] width 59 height 7
select select "1"
click at [259, 177] on select "FedEx UPS ---------------- 2 Day Transportation INC A&B Freight A. Duie Pyle AA…" at bounding box center [288, 180] width 59 height 7
click at [345, 177] on td at bounding box center [359, 181] width 75 height 9
click at [346, 177] on input "text" at bounding box center [356, 180] width 68 height 7
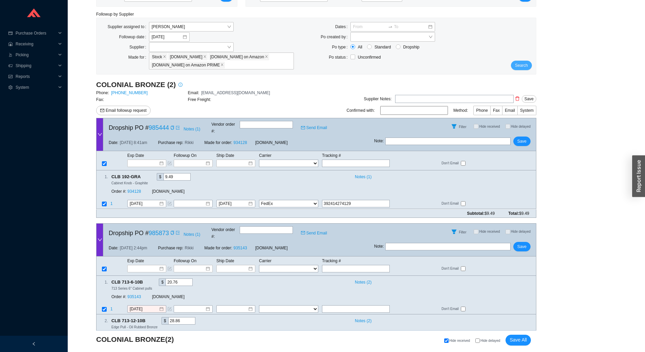
scroll to position [33, 0]
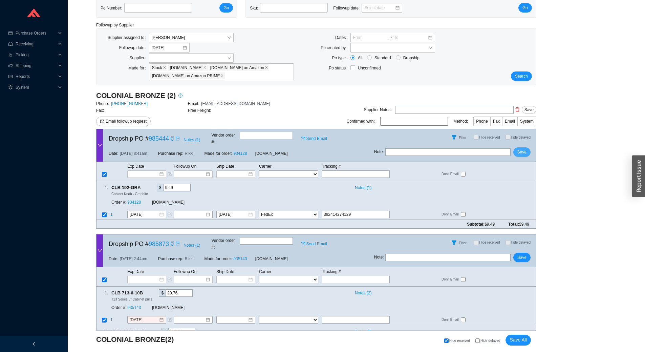
type input "392414274129"
click at [521, 150] on span "Save" at bounding box center [522, 152] width 9 height 7
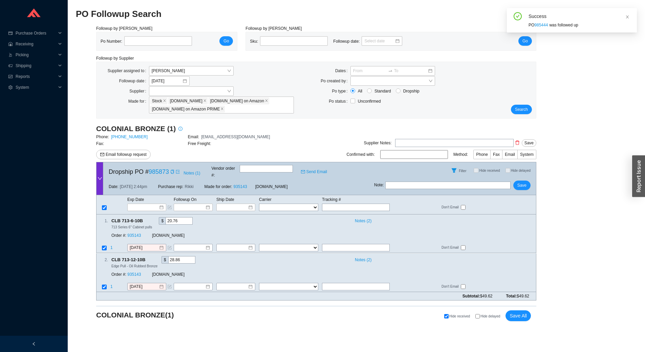
scroll to position [0, 0]
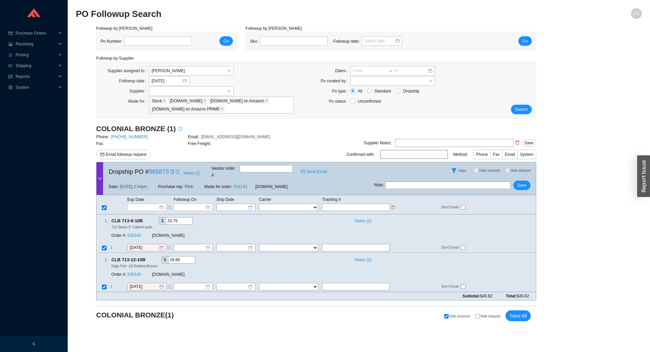
click at [237, 204] on input at bounding box center [233, 207] width 29 height 7
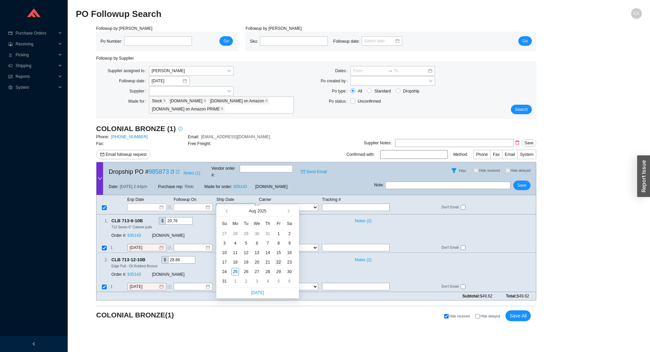
type input "8/22/2025"
click at [280, 260] on div "22" at bounding box center [278, 261] width 7 height 7
type input "8/22/2025"
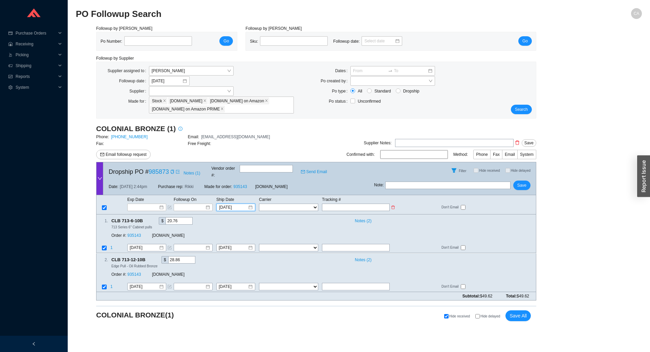
click at [285, 204] on select "FedEx UPS ---------------- 2 Day Transportation INC A&B Freight A. Duie Pyle AA…" at bounding box center [288, 207] width 59 height 7
select select "1"
click at [259, 204] on select "FedEx UPS ---------------- 2 Day Transportation INC A&B Freight A. Duie Pyle AA…" at bounding box center [288, 207] width 59 height 7
select select "1"
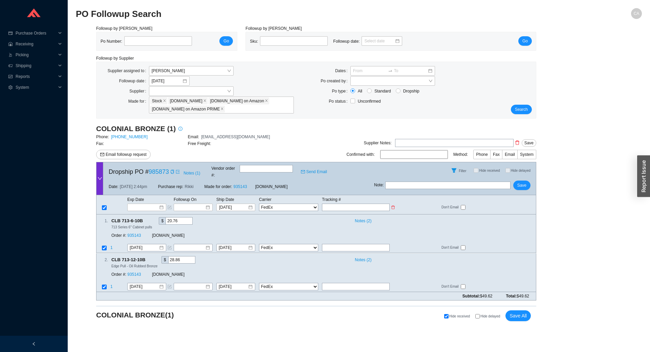
click at [353, 204] on input "text" at bounding box center [356, 207] width 68 height 7
type input "3"
type input "39"
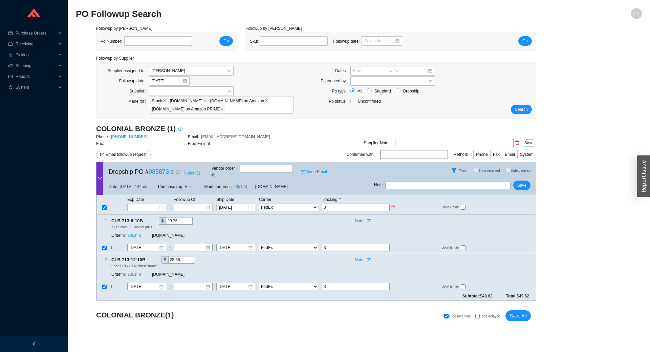
type input "39"
type input "392"
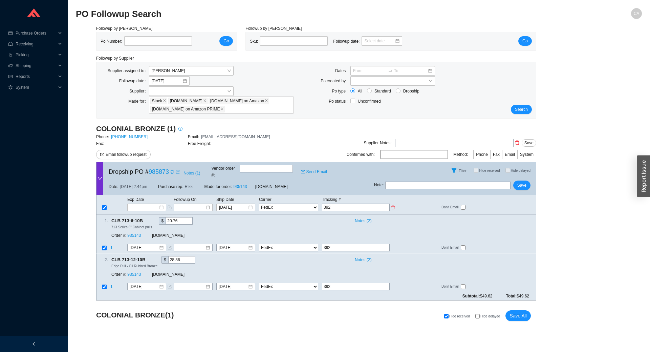
type input "3924"
type input "39241"
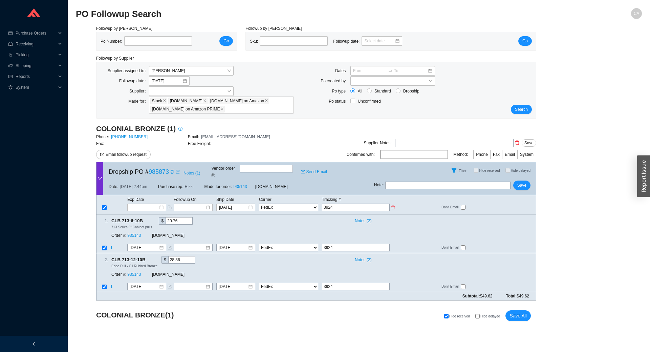
type input "39241"
type input "392414"
type input "3924147"
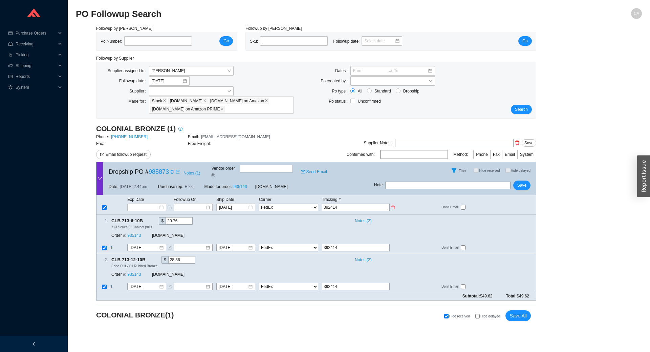
type input "3924147"
type input "39241471"
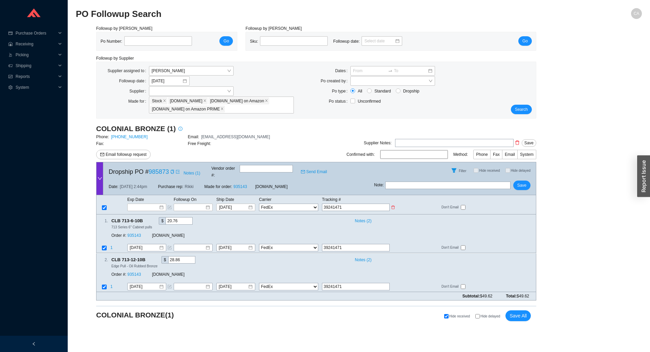
type input "392414715"
type input "3924147159"
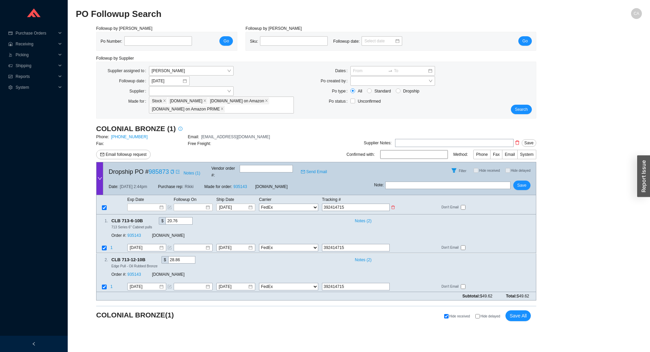
type input "3924147159"
type input "39241471594"
type input "392414715947"
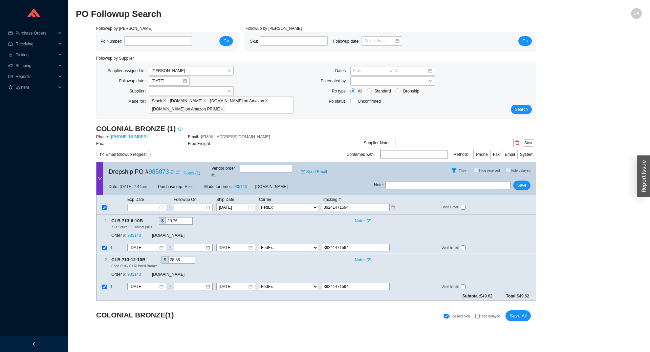
type input "392414715947"
click at [523, 182] on span "Save" at bounding box center [522, 185] width 9 height 7
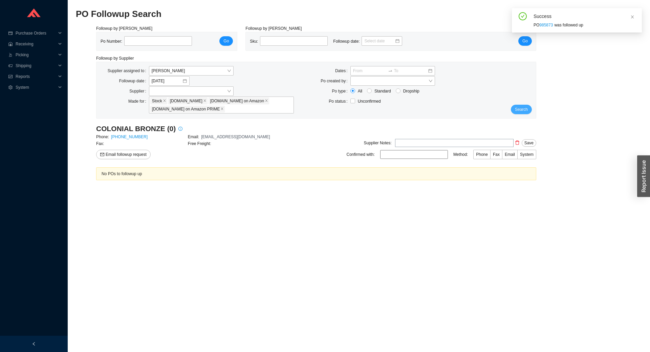
click at [525, 107] on span "Search" at bounding box center [521, 109] width 13 height 7
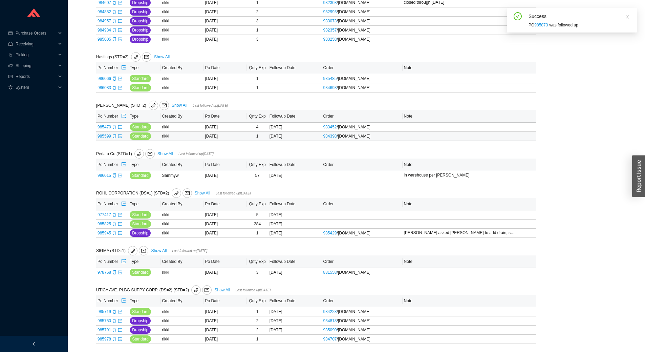
scroll to position [523, 0]
click at [183, 105] on link "Show All" at bounding box center [191, 105] width 16 height 5
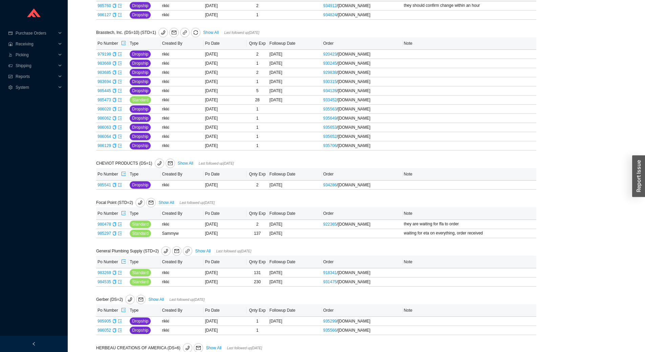
select select "10"
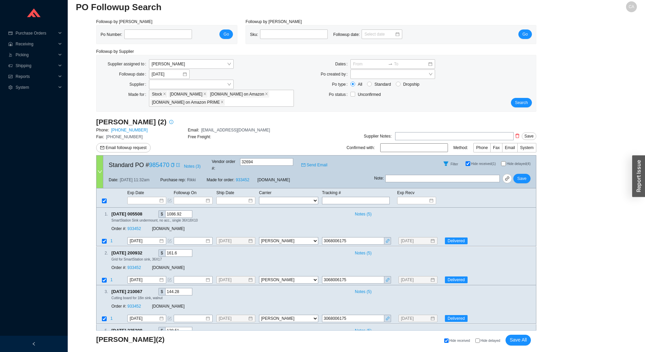
scroll to position [0, 0]
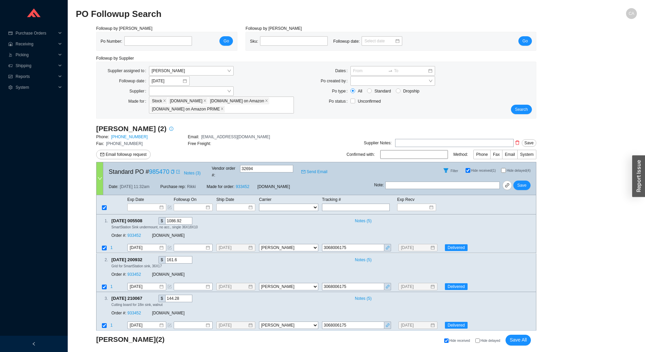
click at [407, 183] on input "text" at bounding box center [442, 185] width 114 height 7
type input "delivered friday"
click at [522, 182] on span "Save" at bounding box center [522, 185] width 9 height 7
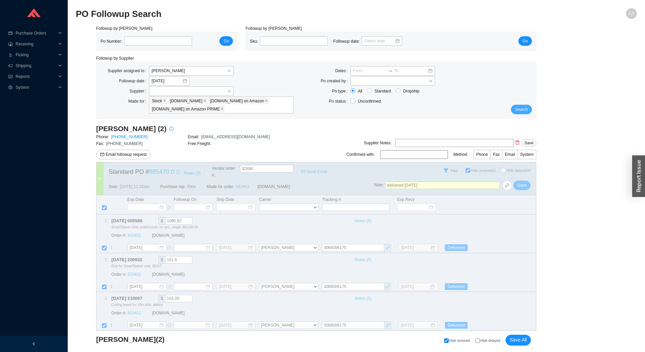
select select "10"
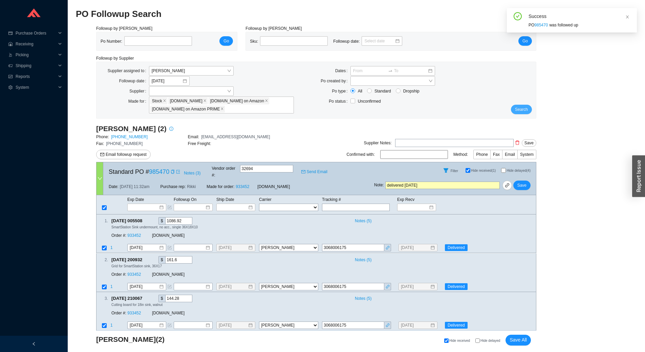
click at [515, 109] on button "Search" at bounding box center [521, 109] width 21 height 9
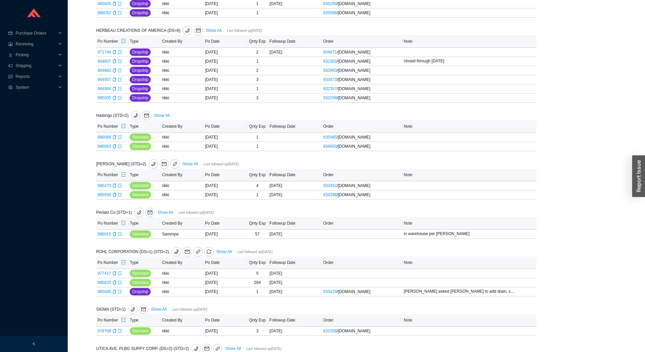
scroll to position [474, 0]
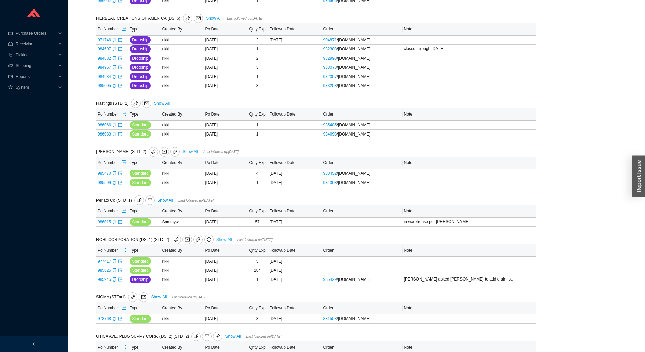
click at [222, 242] on link "Show All" at bounding box center [224, 239] width 16 height 5
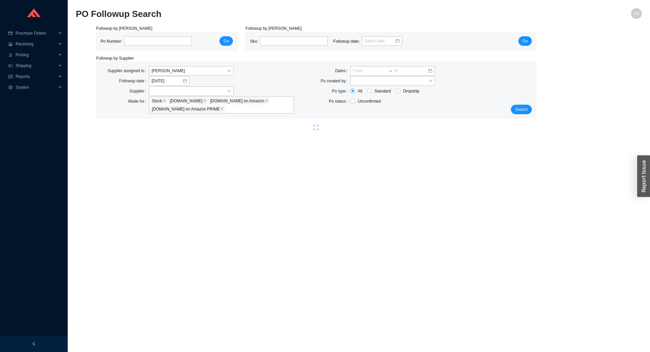
select select "2"
select select "10"
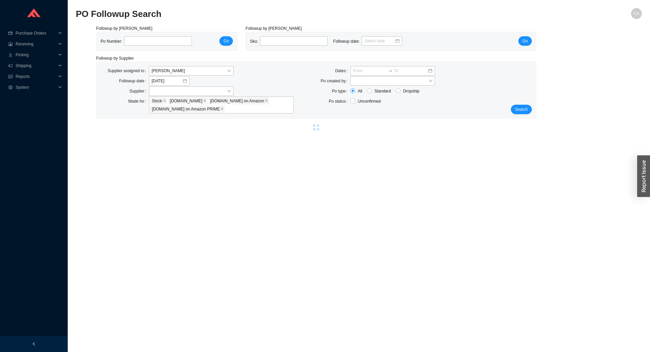
select select "10"
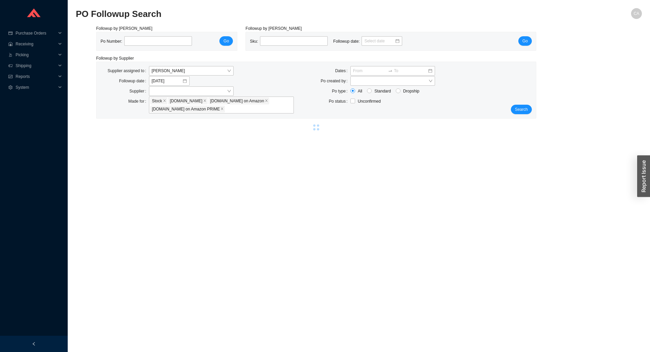
select select "10"
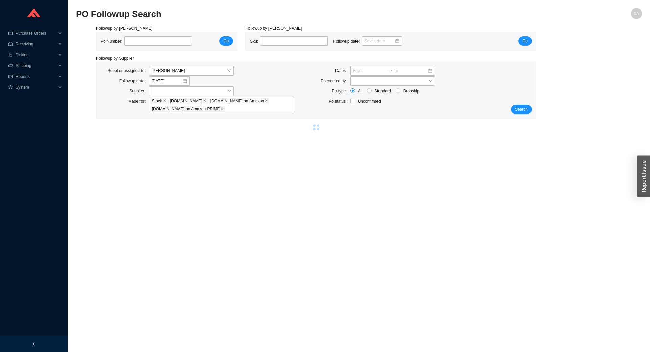
select select "10"
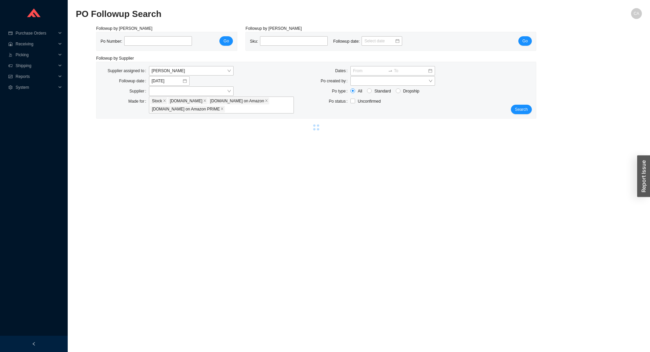
select select "10"
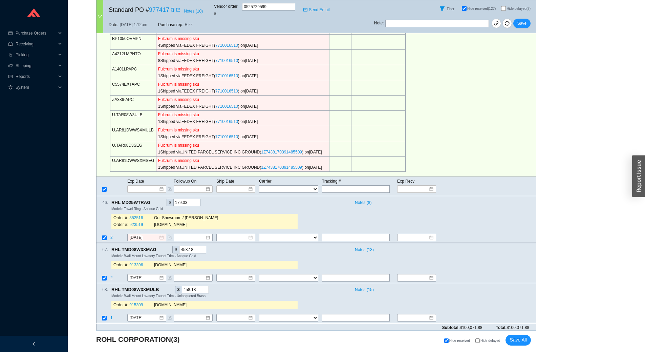
scroll to position [406, 0]
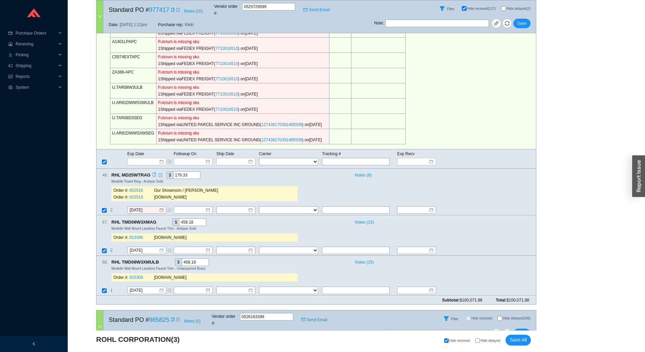
click at [152, 173] on icon "copy" at bounding box center [153, 175] width 3 height 4
click at [321, 182] on div "46 . RHL MD25WTRAG $ 179.33 Notes ( 8 ) Modelle Towel Ring - Antique Gold Order…" at bounding box center [314, 187] width 434 height 33
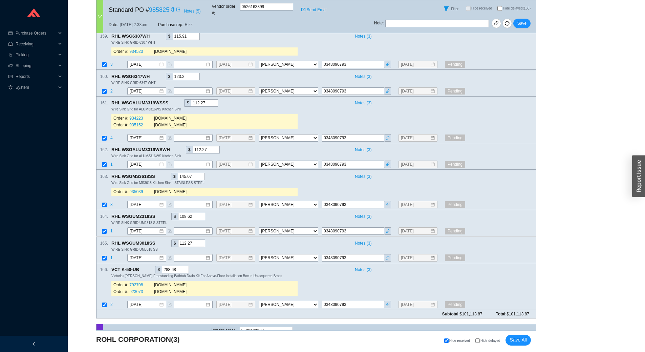
scroll to position [7550, 0]
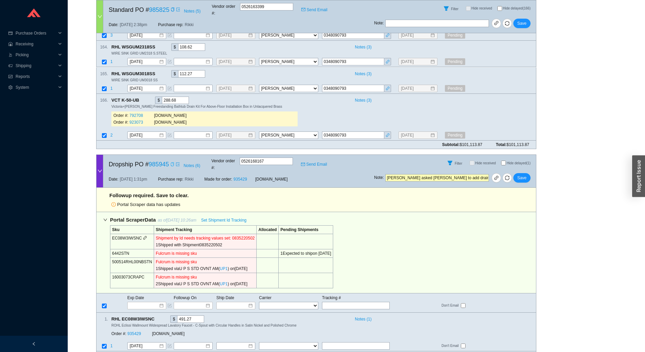
click at [171, 162] on icon "copy" at bounding box center [172, 164] width 4 height 4
click at [157, 316] on icon "copy" at bounding box center [158, 318] width 4 height 4
drag, startPoint x: 277, startPoint y: 133, endPoint x: 84, endPoint y: 130, distance: 193.4
click at [217, 241] on div "1 Shipped with Shipment 0835220502" at bounding box center [205, 244] width 99 height 7
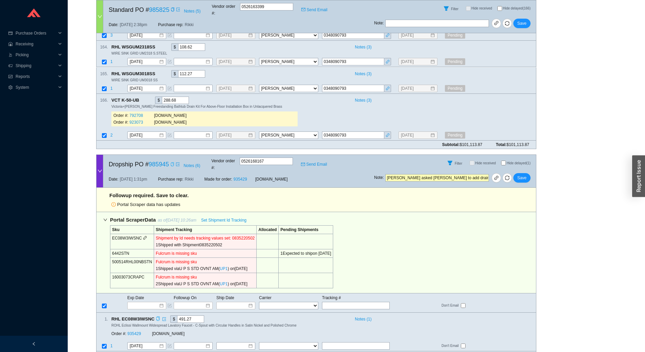
click at [225, 241] on div "1 Shipped with Shipment 0835220502" at bounding box center [205, 244] width 99 height 7
drag, startPoint x: 223, startPoint y: 209, endPoint x: 199, endPoint y: 208, distance: 23.1
click at [199, 241] on div "1 Shipped with Shipment 0835220502" at bounding box center [205, 244] width 99 height 7
copy div "0835220502"
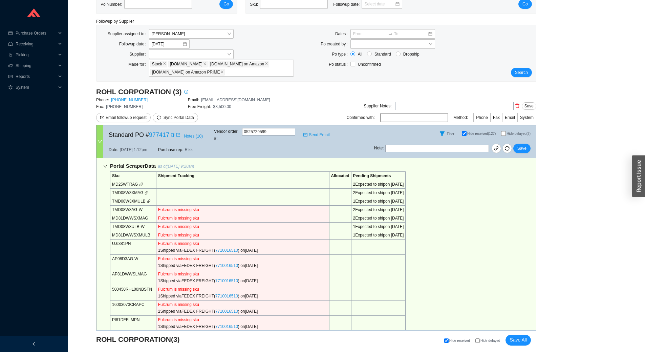
scroll to position [0, 0]
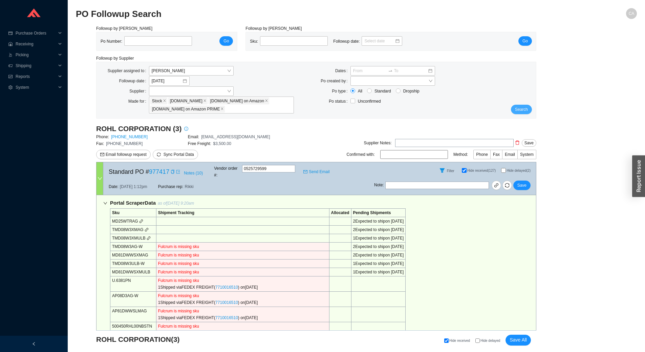
click at [530, 109] on button "Search" at bounding box center [521, 109] width 21 height 9
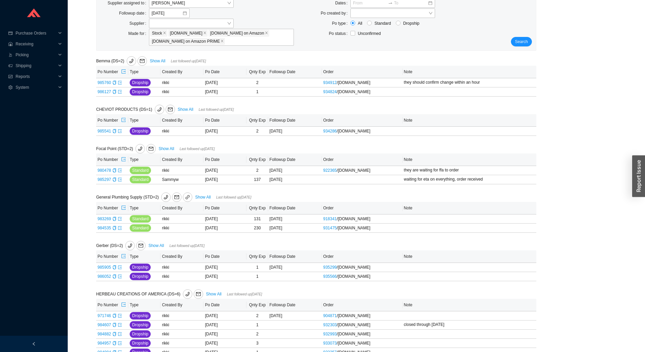
scroll to position [102, 0]
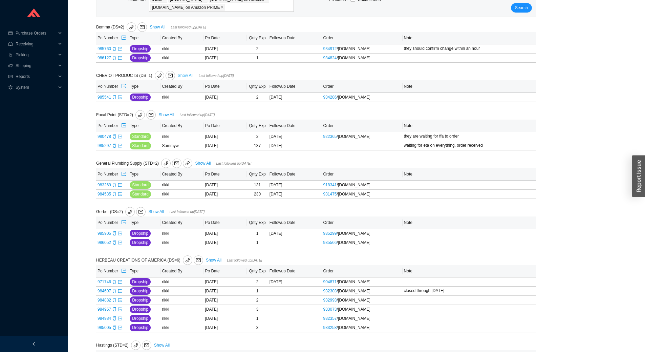
click at [185, 76] on link "Show All" at bounding box center [186, 75] width 16 height 5
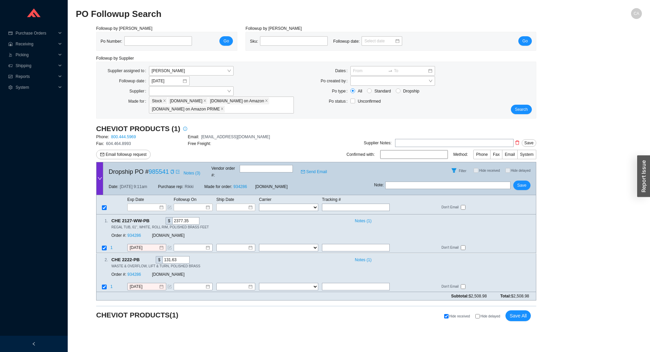
click at [414, 182] on input "text" at bounding box center [447, 185] width 125 height 7
type input "he is getting tracking and will email"
click at [520, 182] on span "Save" at bounding box center [522, 185] width 9 height 7
click at [526, 102] on div "Search" at bounding box center [518, 90] width 37 height 48
click at [527, 113] on button "Search" at bounding box center [521, 109] width 21 height 9
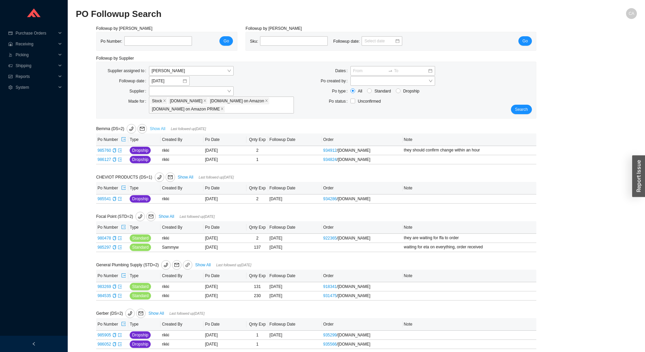
click at [159, 127] on link "Show All" at bounding box center [158, 128] width 16 height 5
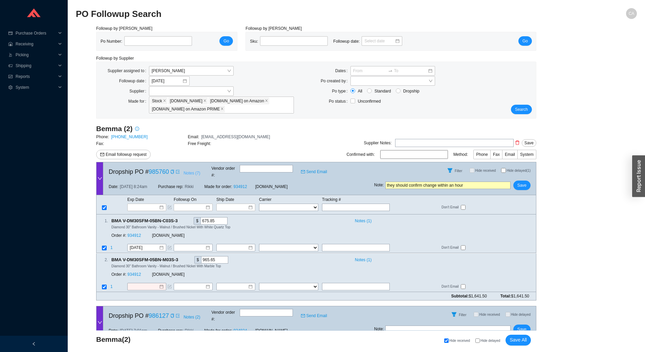
click at [195, 173] on span "Notes ( 7 )" at bounding box center [192, 173] width 17 height 7
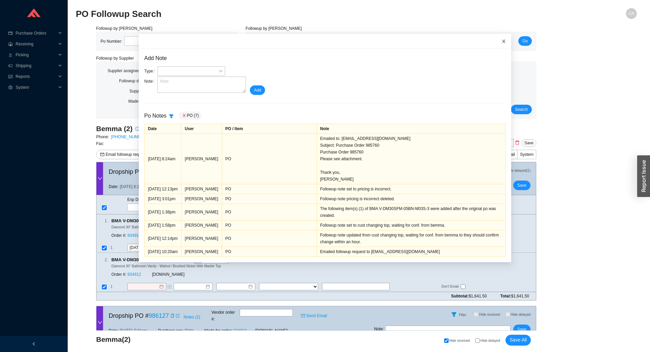
click at [502, 43] on icon "close" at bounding box center [504, 41] width 5 height 5
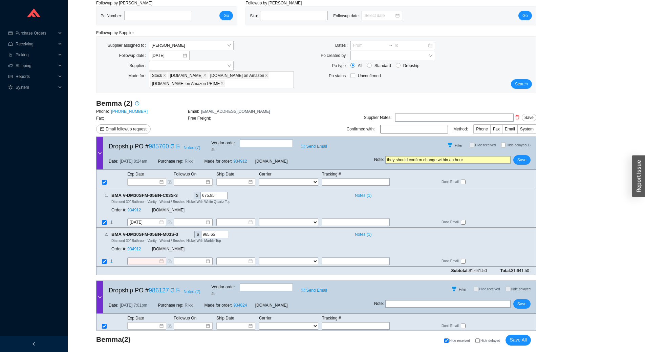
scroll to position [67, 0]
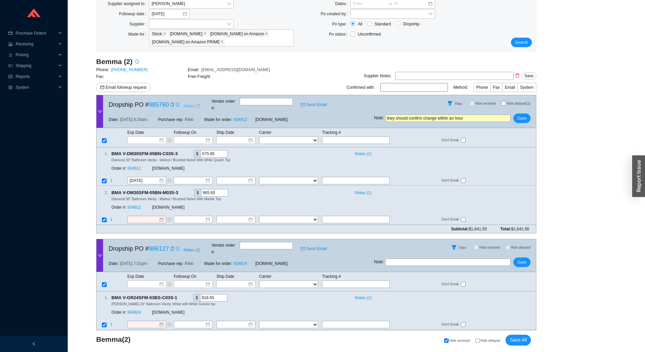
click at [188, 105] on span "Notes ( 7 )" at bounding box center [192, 106] width 17 height 7
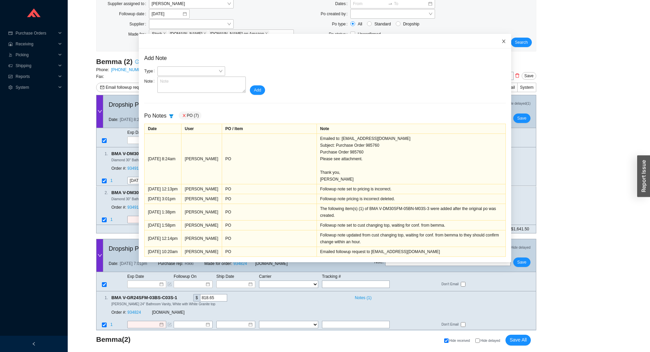
click at [502, 41] on icon "close" at bounding box center [504, 41] width 5 height 5
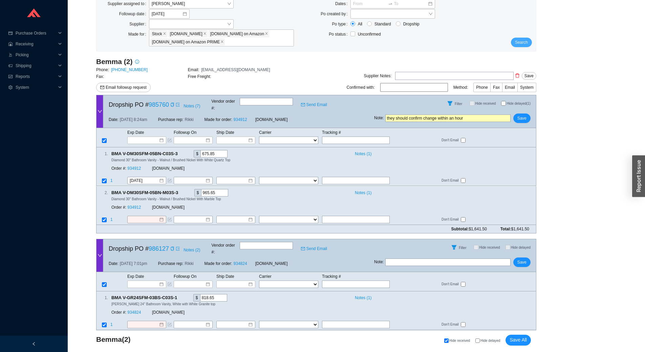
drag, startPoint x: 531, startPoint y: 43, endPoint x: 638, endPoint y: 84, distance: 114.7
click at [531, 43] on button "Search" at bounding box center [521, 42] width 21 height 9
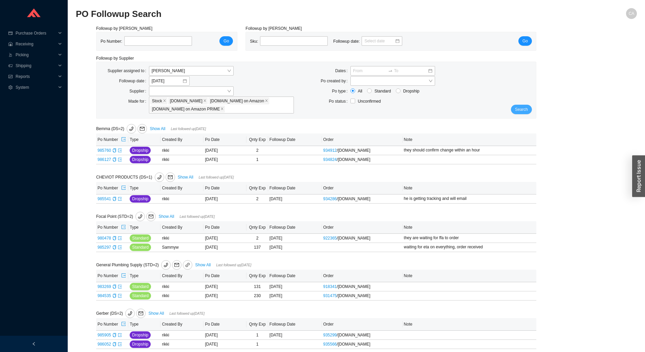
click at [524, 106] on span "Search" at bounding box center [521, 109] width 13 height 7
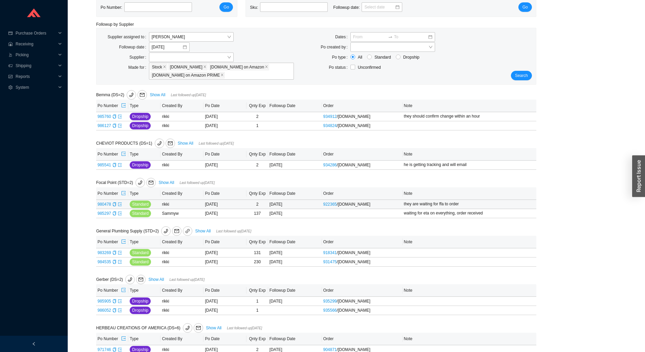
scroll to position [68, 0]
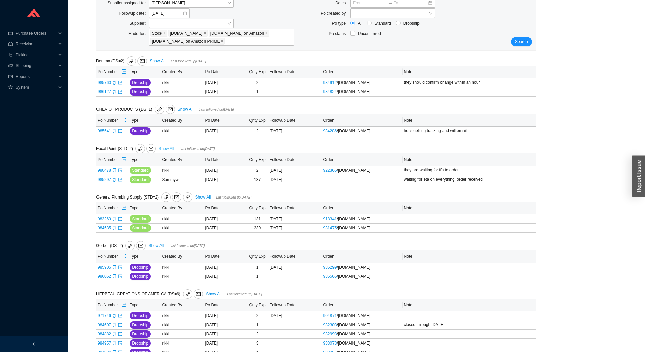
click at [165, 147] on link "Show All" at bounding box center [167, 148] width 16 height 5
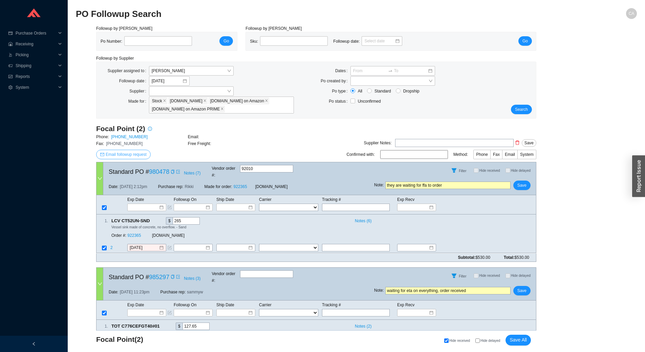
click at [121, 152] on span "Email followup request" at bounding box center [126, 154] width 41 height 7
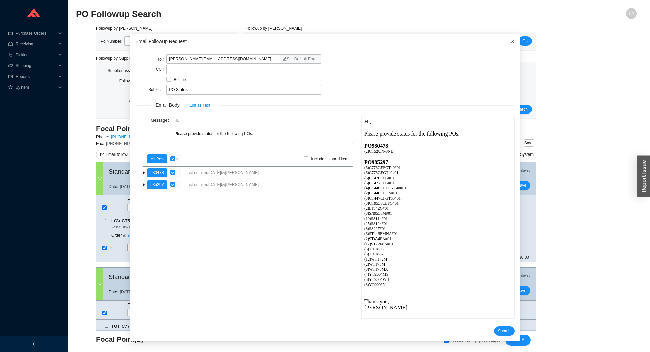
click at [510, 41] on icon "close" at bounding box center [512, 41] width 5 height 5
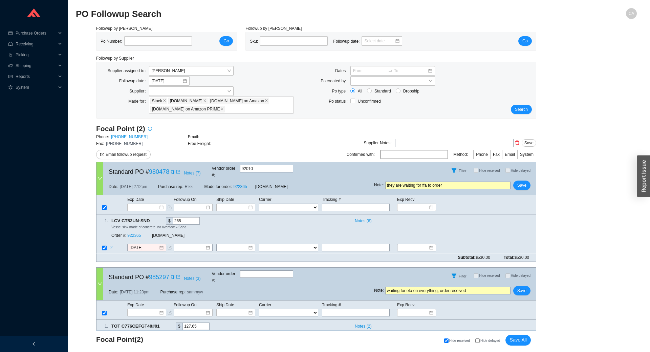
drag, startPoint x: 471, startPoint y: 142, endPoint x: 476, endPoint y: 144, distance: 5.3
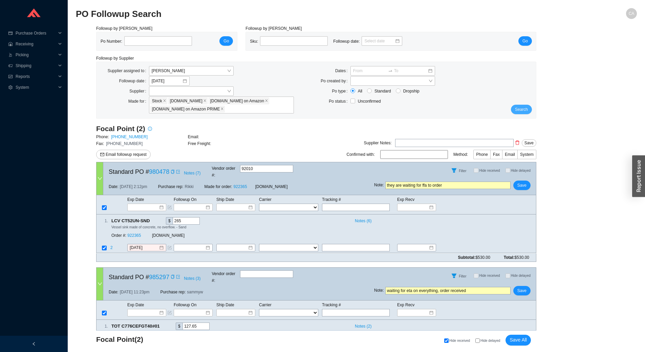
drag, startPoint x: 476, startPoint y: 144, endPoint x: 516, endPoint y: 113, distance: 50.7
click at [516, 113] on span "Search" at bounding box center [521, 109] width 13 height 7
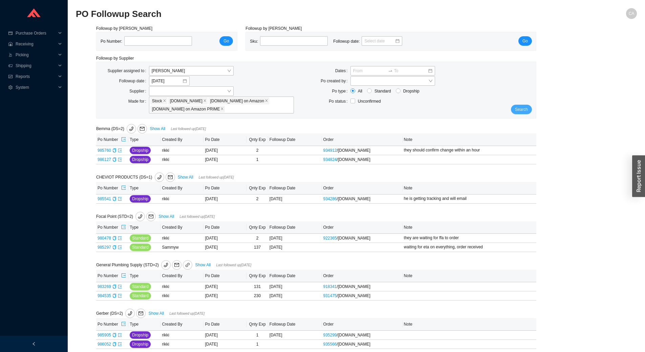
click at [517, 111] on span "Search" at bounding box center [521, 109] width 13 height 7
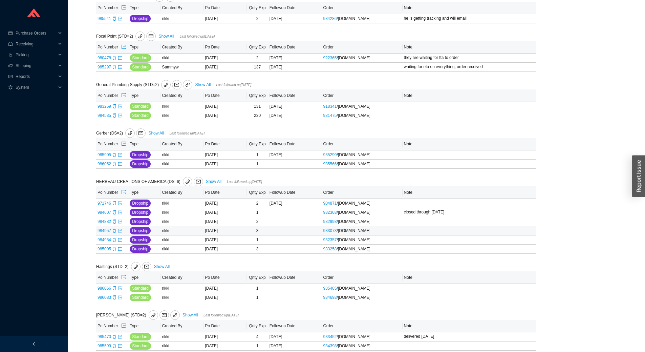
scroll to position [102, 0]
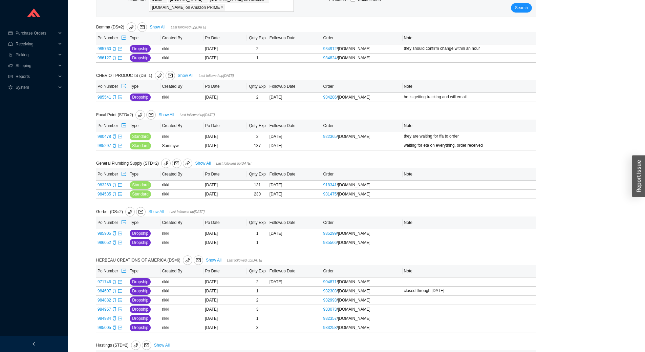
click at [156, 212] on link "Show All" at bounding box center [156, 211] width 16 height 5
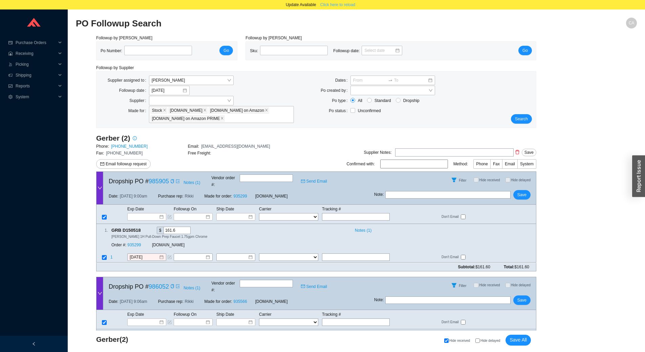
click at [348, 3] on span "Click here to reload" at bounding box center [337, 4] width 35 height 7
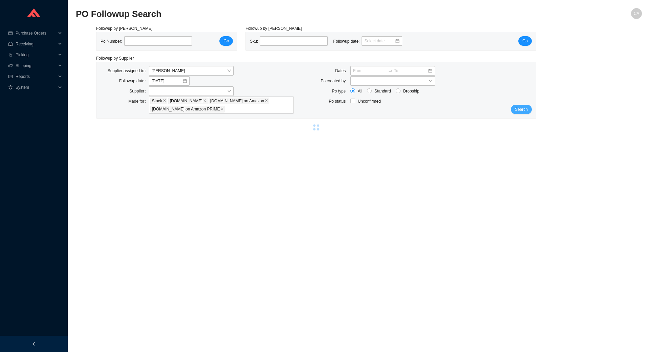
click at [522, 111] on span "Search" at bounding box center [521, 109] width 13 height 7
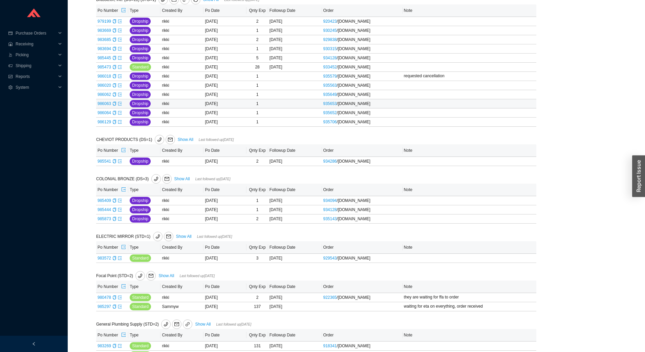
scroll to position [271, 0]
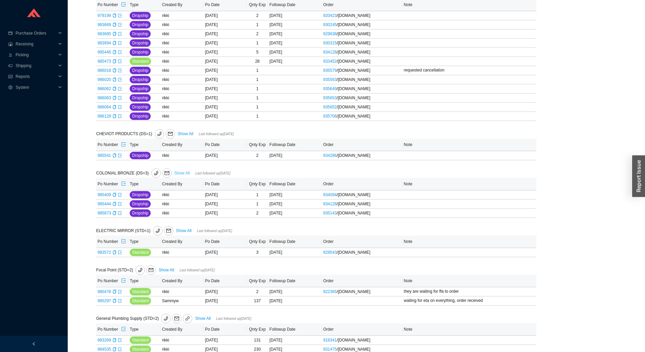
click at [183, 173] on link "Show All" at bounding box center [182, 173] width 16 height 5
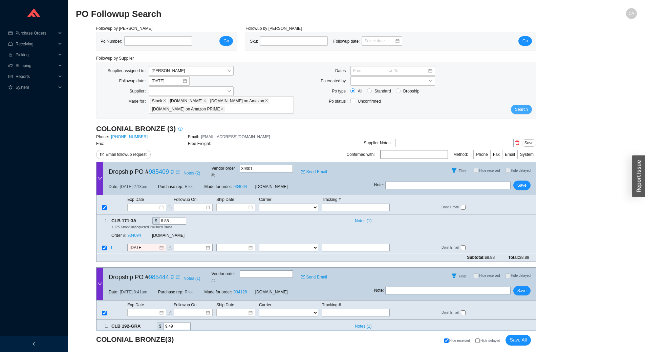
click at [525, 108] on span "Search" at bounding box center [521, 109] width 13 height 7
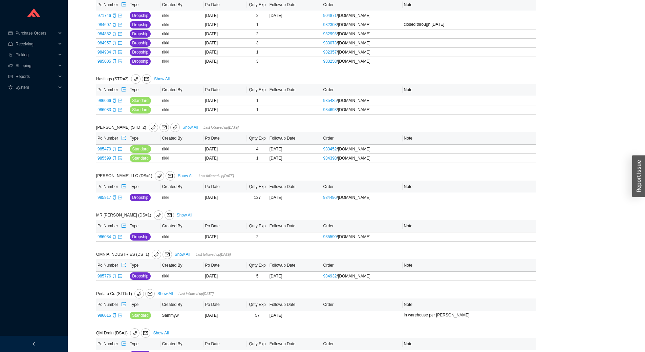
scroll to position [702, 0]
click at [177, 215] on link "Show All" at bounding box center [185, 214] width 16 height 5
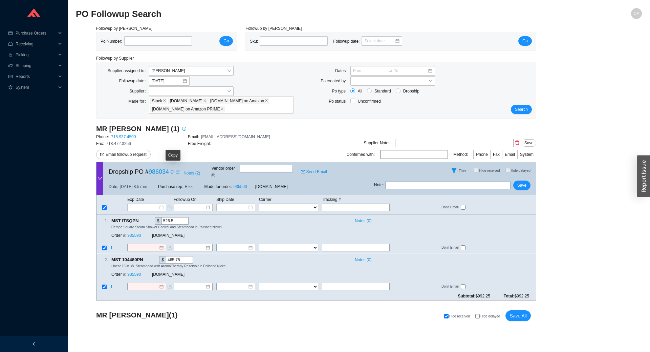
click at [174, 171] on icon "copy" at bounding box center [172, 172] width 3 height 4
click at [136, 233] on link "935590" at bounding box center [134, 235] width 14 height 5
click at [338, 204] on input "text" at bounding box center [356, 207] width 68 height 7
paste input "446656218157"
type input "446656218157"
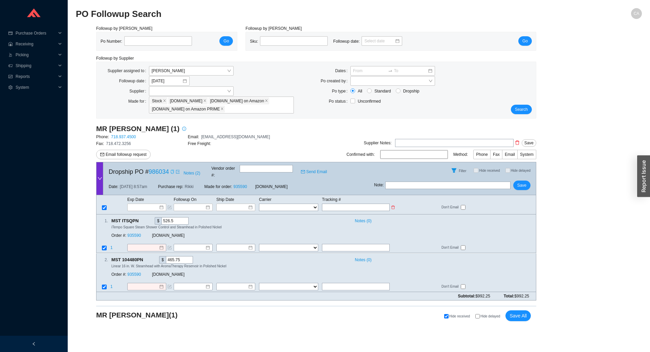
type input "446656218157"
click at [304, 204] on select "FedEx UPS ---------------- 2 Day Transportation INC A&B Freight A. Duie Pyle AA…" at bounding box center [288, 207] width 59 height 7
select select "1"
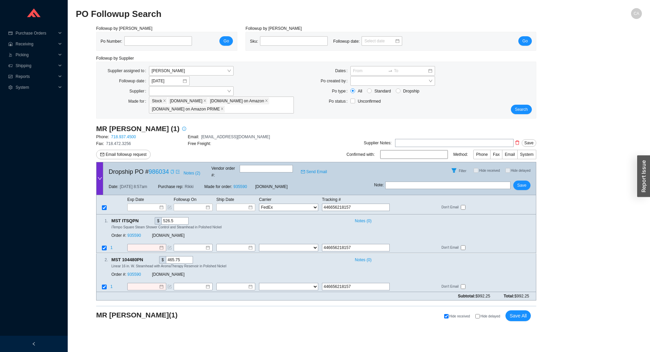
click at [259, 204] on select "FedEx UPS ---------------- 2 Day Transportation INC A&B Freight A. Duie Pyle AA…" at bounding box center [288, 207] width 59 height 7
select select "1"
click at [233, 204] on input at bounding box center [233, 207] width 29 height 7
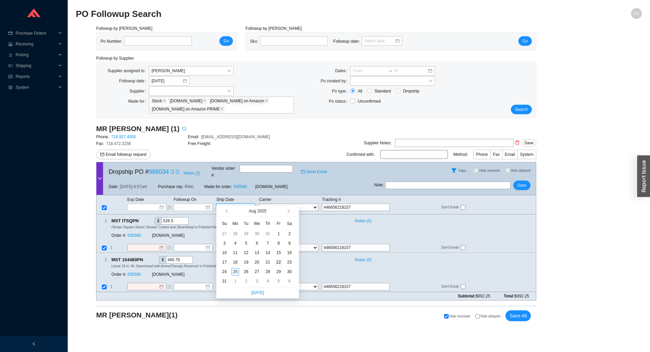
type input "[DATE]"
click at [277, 264] on div "22" at bounding box center [278, 261] width 7 height 7
type input "[DATE]"
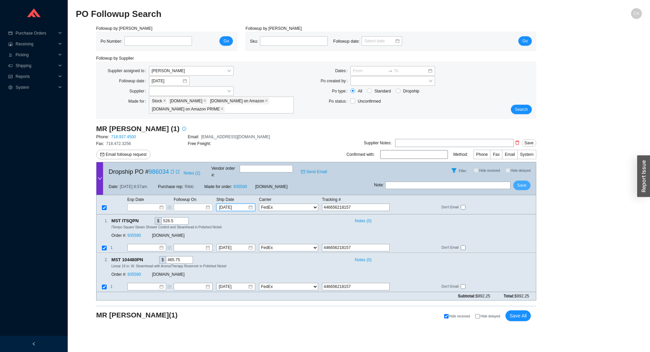
click at [523, 182] on span "Save" at bounding box center [522, 185] width 9 height 7
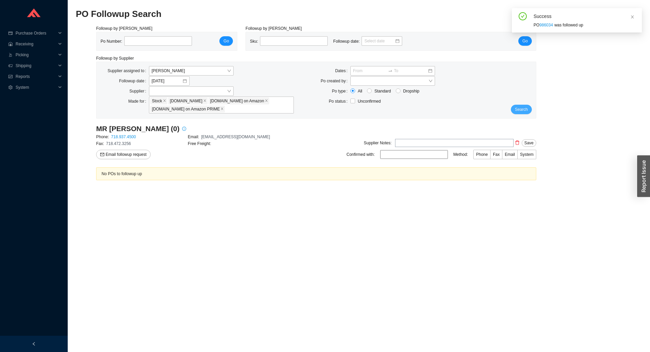
click at [522, 108] on span "Search" at bounding box center [521, 109] width 13 height 7
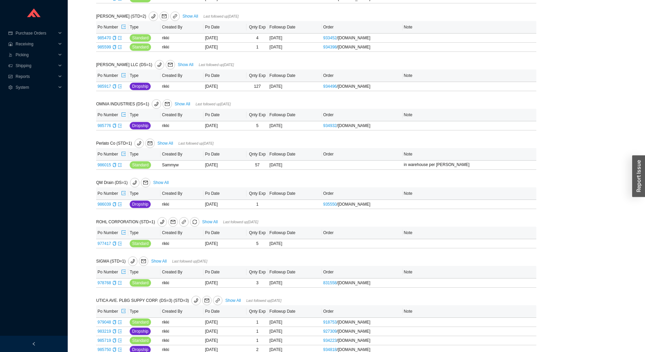
scroll to position [813, 0]
click at [103, 205] on link "986039" at bounding box center [105, 204] width 14 height 5
type input "986039"
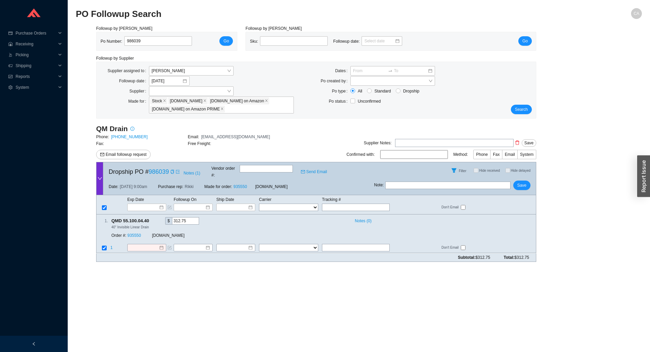
click at [476, 100] on div "Unconfirmed" at bounding box center [423, 101] width 145 height 7
click at [143, 245] on input at bounding box center [144, 248] width 29 height 7
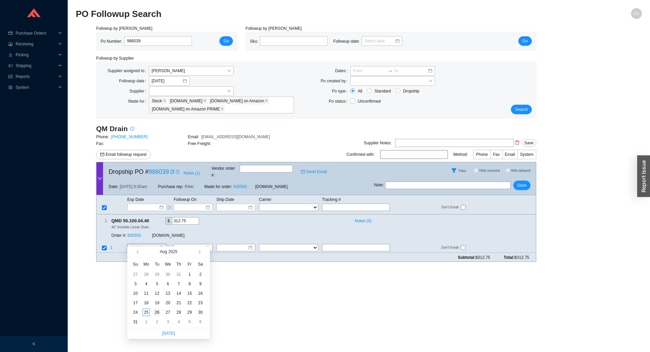
type input "[DATE]"
click at [156, 314] on div "26" at bounding box center [156, 312] width 7 height 7
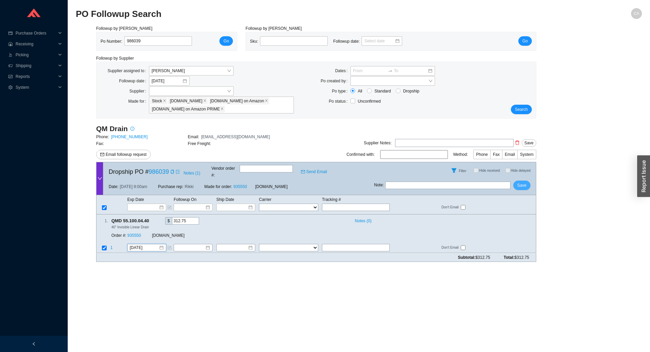
click at [522, 182] on span "Save" at bounding box center [522, 185] width 9 height 7
click at [519, 113] on span "Search" at bounding box center [521, 109] width 13 height 7
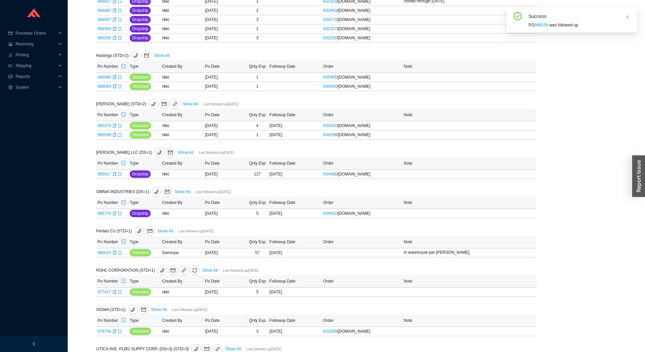
scroll to position [745, 0]
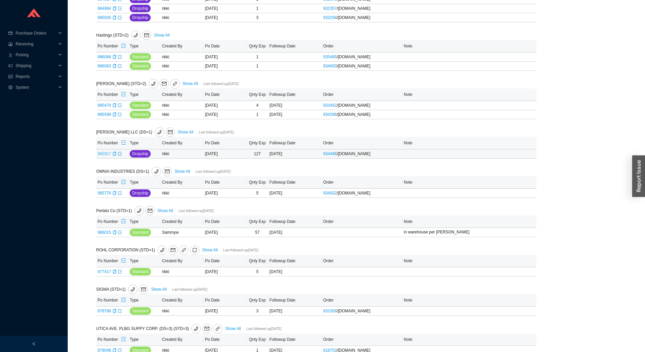
click at [104, 154] on link "985917" at bounding box center [105, 153] width 14 height 5
type input "985917"
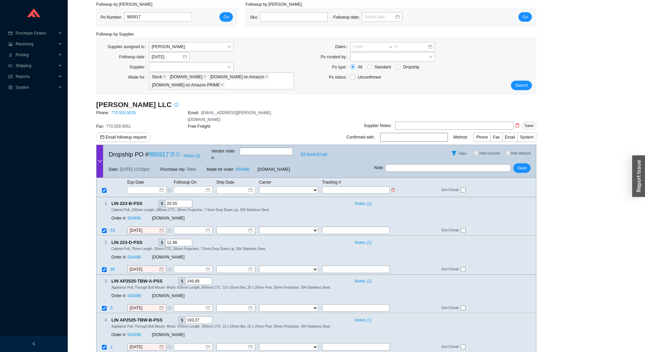
scroll to position [63, 0]
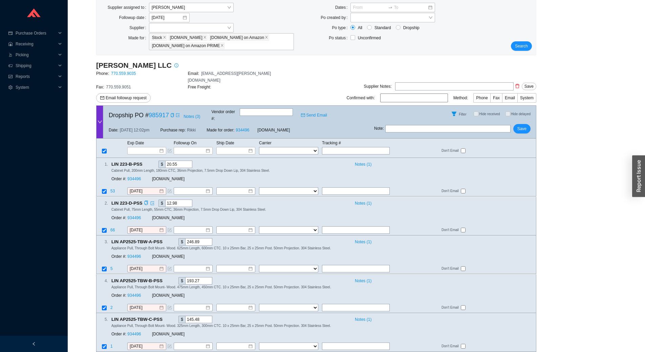
click at [535, 197] on div "2 . LIN 223-D-PSS $ 12.98 Notes ( 1 ) Cabinet Pull, 75mm Length, 55mm CTC, 36mm…" at bounding box center [316, 216] width 440 height 39
click at [243, 147] on input at bounding box center [233, 150] width 29 height 7
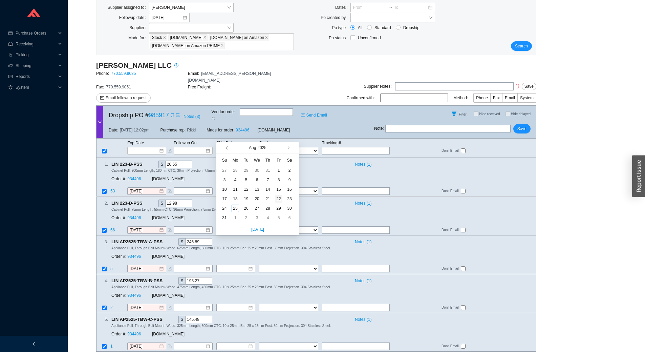
type input "[DATE]"
click at [278, 197] on div "22" at bounding box center [278, 198] width 7 height 7
type input "[DATE]"
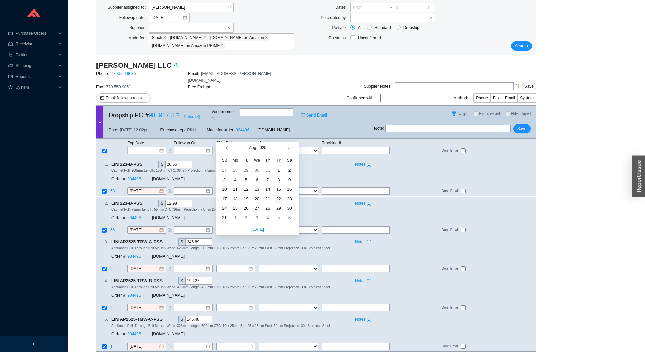
type input "[DATE]"
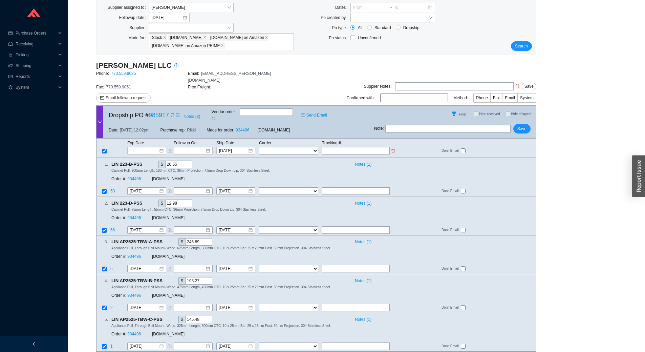
click at [349, 147] on input "text" at bounding box center [356, 150] width 68 height 7
click at [570, 224] on div "Followup by PO Po Number: 985917 Go Followup by Sku Sku: Followup date: Go Foll…" at bounding box center [356, 164] width 561 height 404
click at [544, 254] on div "Followup by PO Po Number: 985917 Go Followup by Sku Sku: Followup date: Go Foll…" at bounding box center [356, 164] width 561 height 404
click at [341, 147] on input "text" at bounding box center [356, 150] width 68 height 7
paste input "1ZF969Y24249964186"
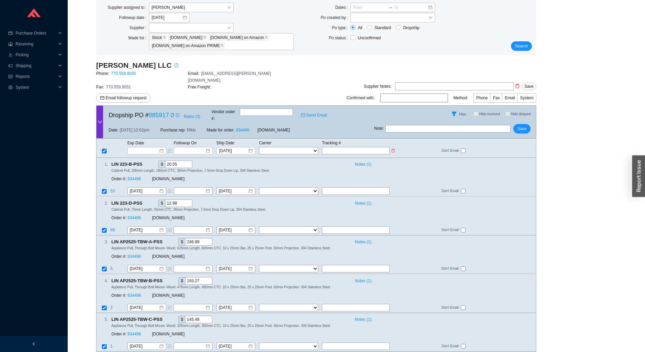
type input "1ZF969Y24249964186"
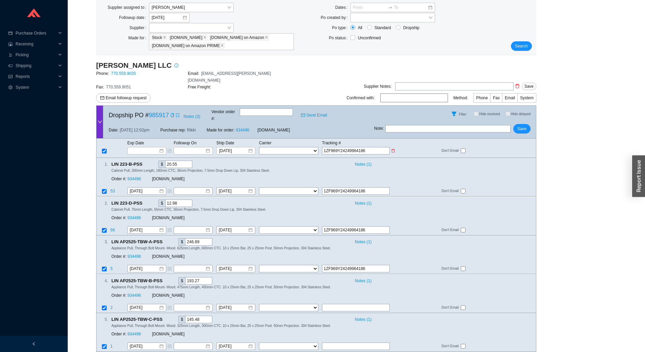
type input "1ZF969Y24249964186"
click at [283, 147] on select "FedEx UPS ---------------- 2 Day Transportation INC A&B Freight A. [PERSON_NAME…" at bounding box center [288, 150] width 59 height 7
select select "2"
click at [259, 147] on select "FedEx UPS ---------------- 2 Day Transportation INC A&B Freight A. [PERSON_NAME…" at bounding box center [288, 150] width 59 height 7
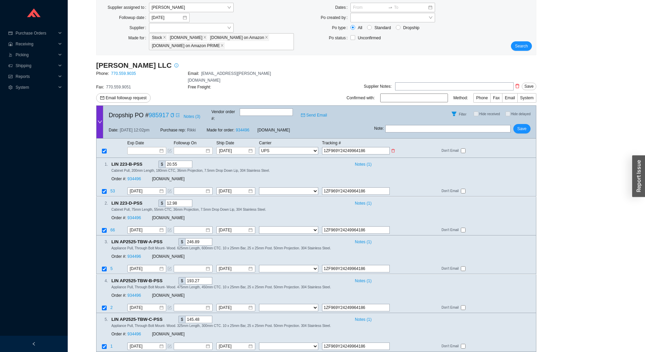
select select "2"
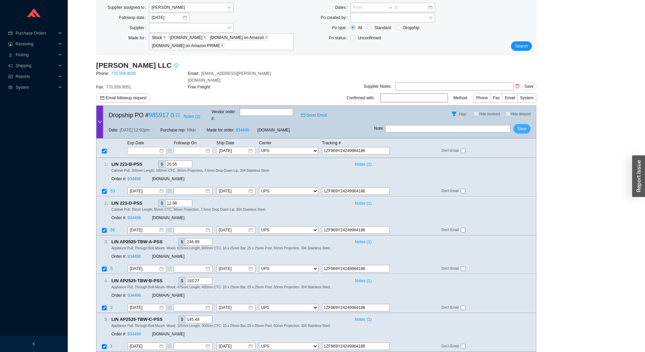
click at [523, 125] on span "Save" at bounding box center [522, 128] width 9 height 7
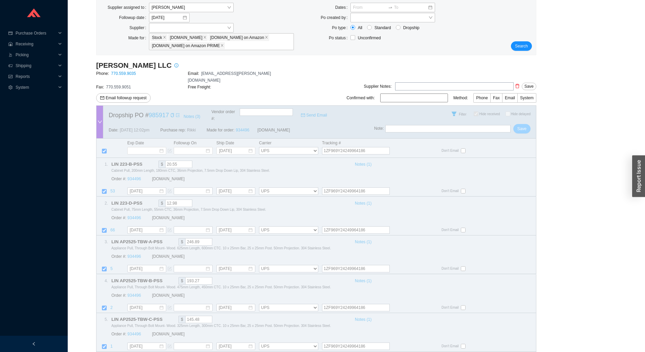
checkbox input "true"
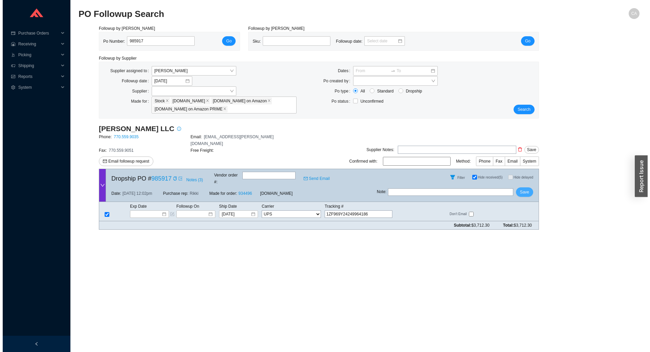
scroll to position [0, 0]
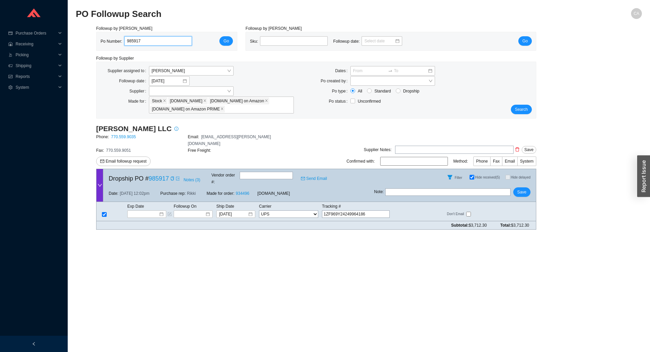
click at [161, 41] on input "985917" at bounding box center [158, 40] width 68 height 9
paste input "793"
type input "985793"
click at [225, 43] on span "Go" at bounding box center [226, 41] width 5 height 7
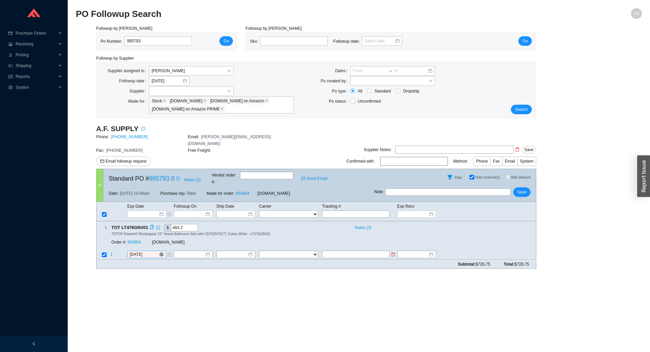
click at [153, 251] on input "[DATE]" at bounding box center [144, 254] width 29 height 7
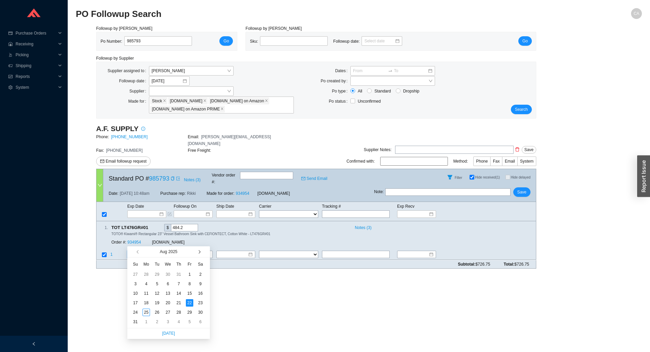
click at [198, 250] on button "button" at bounding box center [199, 251] width 6 height 11
type input "9/8/2025"
click at [144, 283] on div "8" at bounding box center [146, 283] width 7 height 7
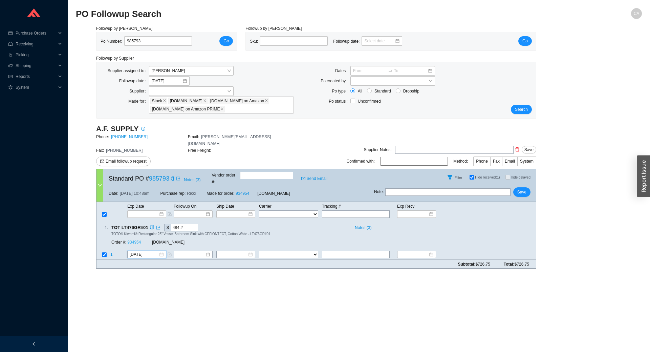
click at [136, 240] on link "934954" at bounding box center [134, 242] width 14 height 5
click at [526, 189] on span "Save" at bounding box center [522, 192] width 9 height 7
drag, startPoint x: 160, startPoint y: 39, endPoint x: 100, endPoint y: 40, distance: 60.0
click at [100, 40] on div "Po Number: 985793 Go" at bounding box center [167, 41] width 141 height 18
paste input "329"
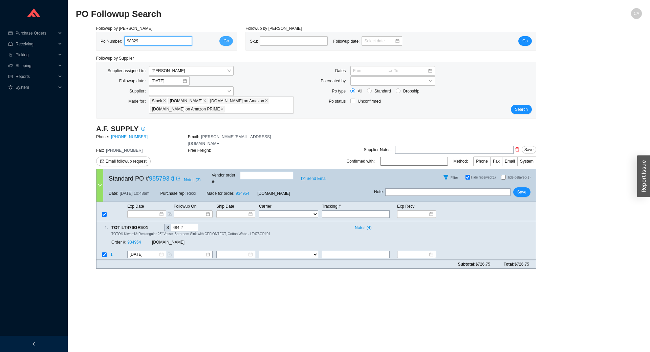
type input "98329"
click at [229, 38] on button "Go" at bounding box center [226, 40] width 14 height 9
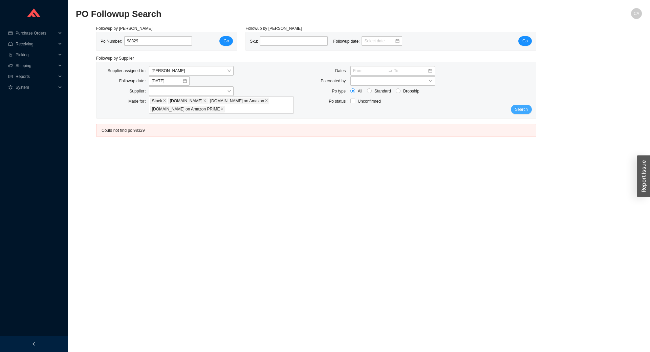
click at [529, 108] on button "Search" at bounding box center [521, 109] width 21 height 9
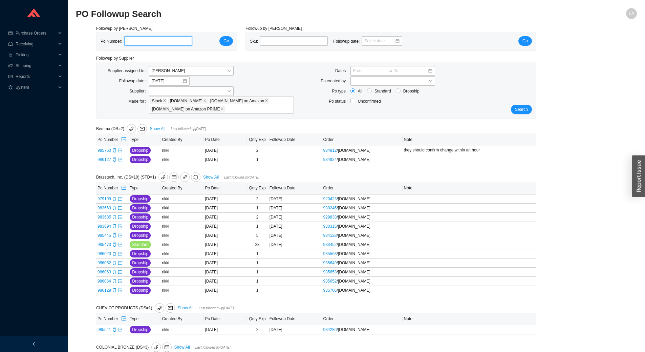
paste input "985729"
type input "985729"
click at [228, 41] on span "Go" at bounding box center [226, 41] width 5 height 7
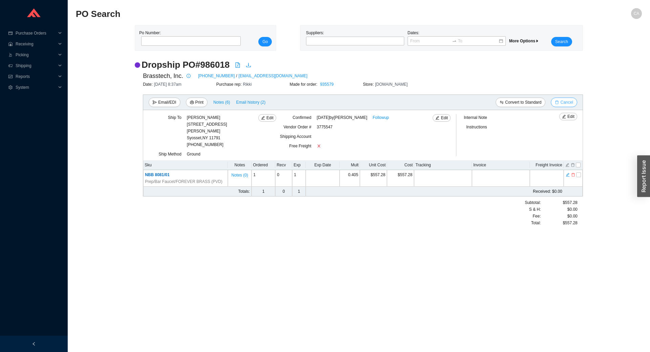
click at [564, 102] on span "Cancel" at bounding box center [567, 102] width 13 height 7
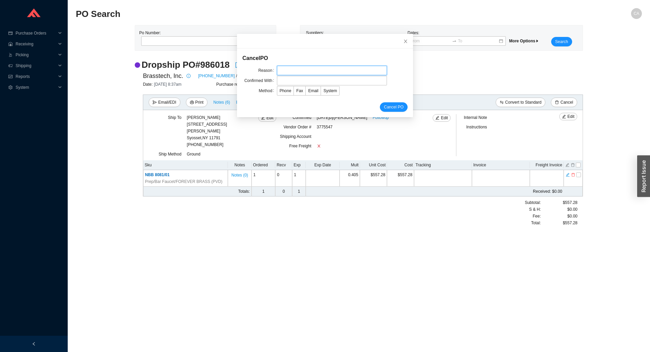
click at [314, 68] on input "text" at bounding box center [332, 70] width 110 height 9
type input "Cancellation"
drag, startPoint x: 289, startPoint y: 76, endPoint x: 291, endPoint y: 79, distance: 3.6
click at [290, 78] on form "Cancel PO Reason Cancellation Confirmed With Method Phone Fax Email System Canc…" at bounding box center [325, 83] width 165 height 58
click at [315, 81] on input "text" at bounding box center [332, 80] width 110 height 9
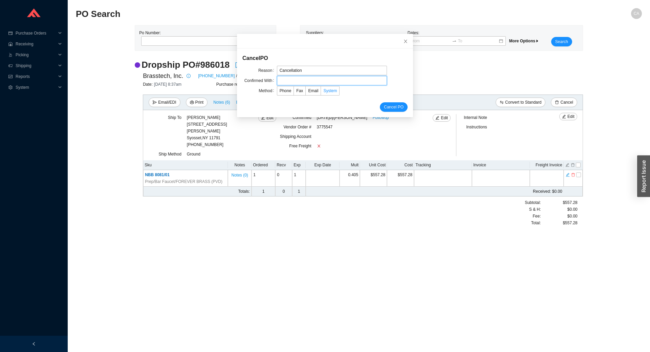
type input "Confirmation"
click at [308, 89] on span "Email" at bounding box center [313, 90] width 10 height 5
click at [306, 92] on input "Email" at bounding box center [306, 92] width 0 height 0
click at [388, 109] on span "Cancel PO" at bounding box center [394, 107] width 20 height 7
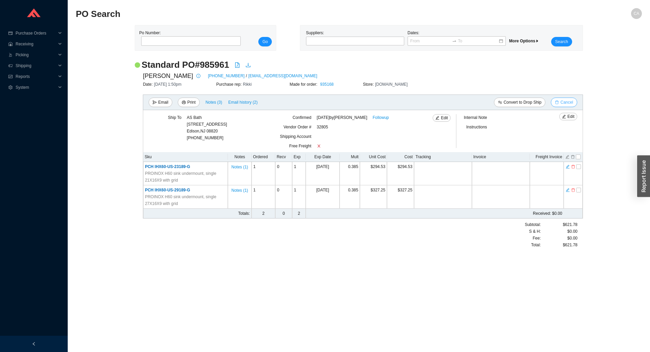
click at [566, 101] on span "Cancel" at bounding box center [567, 102] width 13 height 7
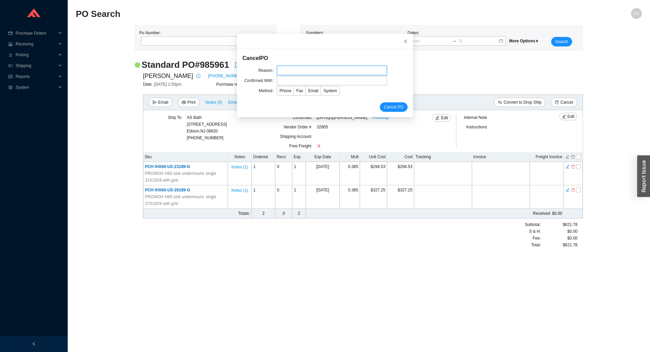
click at [308, 67] on input "text" at bounding box center [332, 70] width 110 height 9
click at [292, 82] on input "text" at bounding box center [332, 80] width 110 height 9
click at [319, 72] on input "text" at bounding box center [332, 70] width 110 height 9
type input "Cancellation"
click at [289, 82] on input "text" at bounding box center [332, 80] width 110 height 9
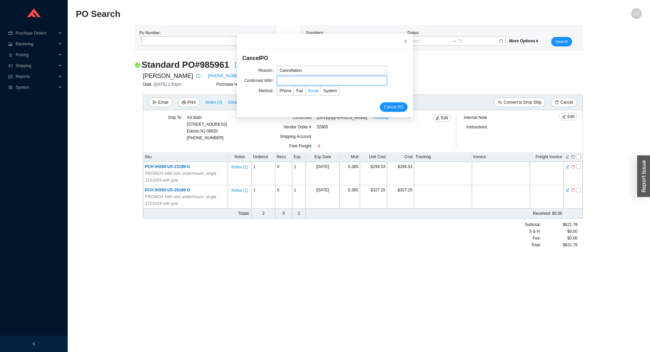
type input "Confirmation"
click at [311, 92] on span "Email" at bounding box center [313, 90] width 10 height 5
click at [306, 92] on input "Email" at bounding box center [306, 92] width 0 height 0
click at [393, 106] on span "Cancel PO" at bounding box center [394, 107] width 20 height 7
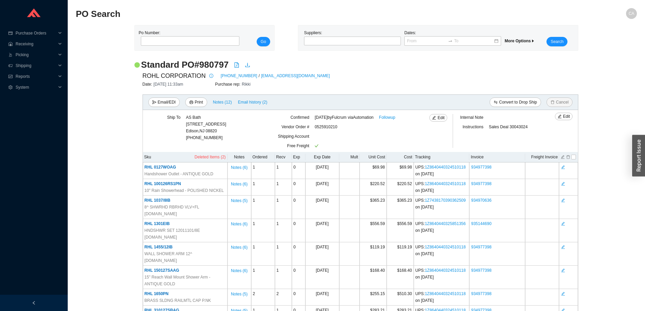
scroll to position [1312, 0]
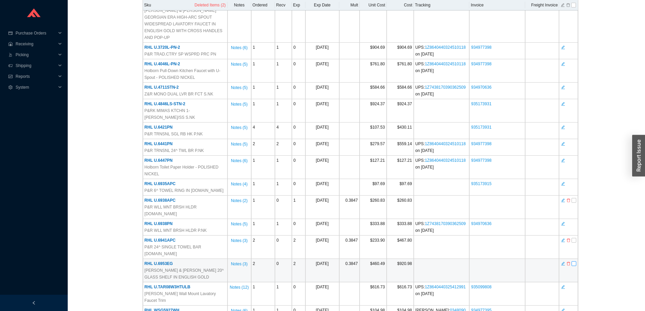
click at [573, 261] on input "checkbox" at bounding box center [574, 263] width 5 height 5
checkbox input "true"
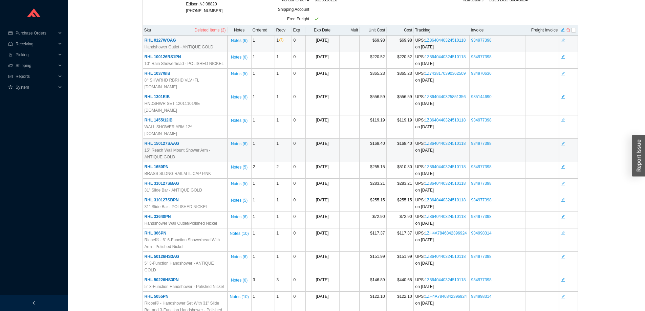
scroll to position [0, 0]
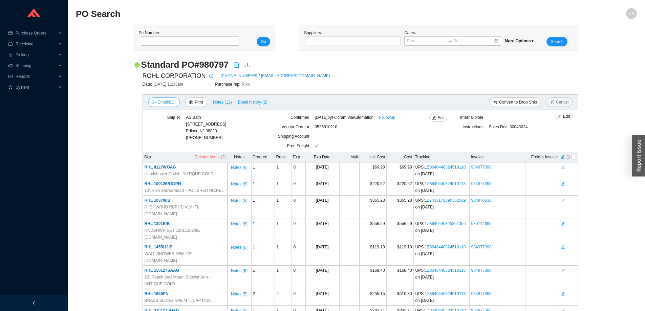
click at [165, 102] on span "Email/EDI" at bounding box center [167, 102] width 18 height 7
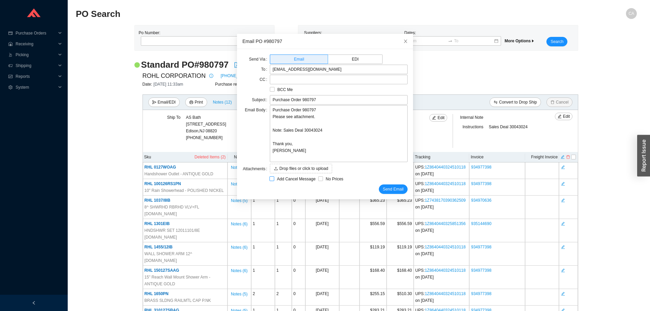
click at [271, 178] on input "Add Cancel Message" at bounding box center [272, 178] width 5 height 5
checkbox input "true"
type input "Purchase Order 980797 - PLEASE CANCEL"
type textarea "Please cancel and confirm via email. Thank you, Chaya"
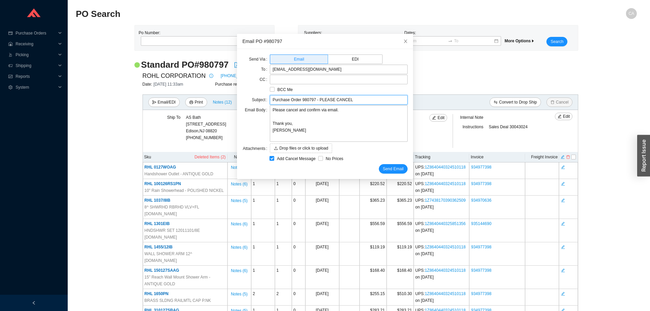
click at [348, 99] on input "Purchase Order 980797 - PLEASE CANCEL" at bounding box center [339, 99] width 138 height 9
paste input "U.6953EG"
type input "Purchase Order 980797 - PLEASE CANCEL 2x U.6953EG"
click at [294, 110] on textarea "Please cancel and confirm via email. Thank you, Chaya" at bounding box center [339, 123] width 138 height 37
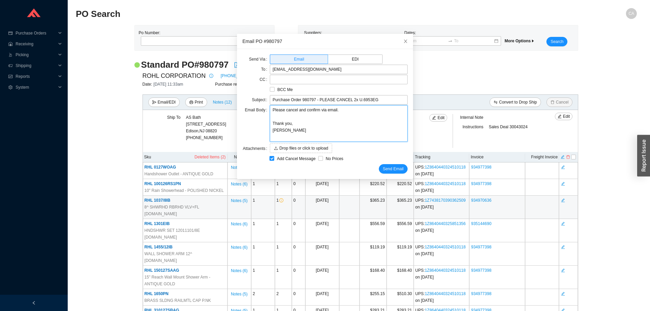
type textarea "Please cancel qand confirm via email. Thank you, Chaya"
type textarea "Please cancel quand confirm via email. Thank you, Chaya"
type textarea "Please cancel quaand confirm via email. Thank you, Chaya"
type textarea "Please cancel quanand confirm via email. Thank you, Chaya"
type textarea "Please cancel quantand confirm via email. Thank you, Chaya"
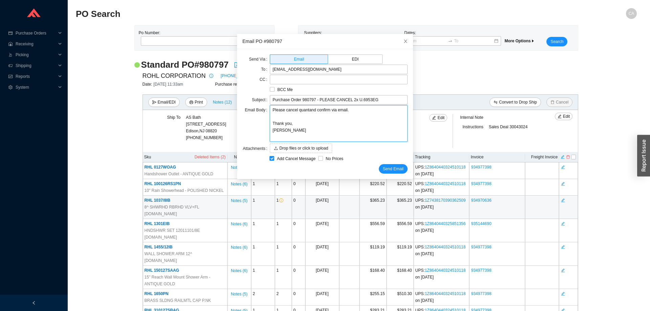
type textarea "Please cancel quantiand confirm via email. Thank you, Chaya"
type textarea "Please cancel quantitand confirm via email. Thank you, Chaya"
type textarea "Please cancel quantityand confirm via email. Thank you, Chaya"
type textarea "Please cancel quantity and confirm via email. Thank you, Chaya"
type textarea "Please cancel quantity 2and confirm via email. Thank you, Chaya"
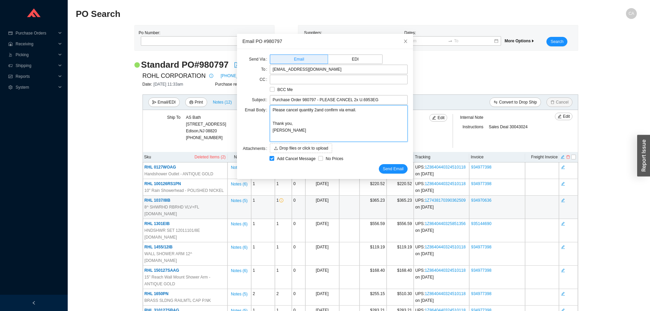
type textarea "Please cancel quantity 2 and confirm via email. Thank you, Chaya"
type textarea "Please cancel quantity 2 oand confirm via email. Thank you, Chaya"
type textarea "Please cancel quantity 2 ofand confirm via email. Thank you, Chaya"
type textarea "Please cancel quantity 2 of and confirm via email. Thank you, Chaya"
type textarea "Please cancel quantity 2 of iand confirm via email. Thank you, Chaya"
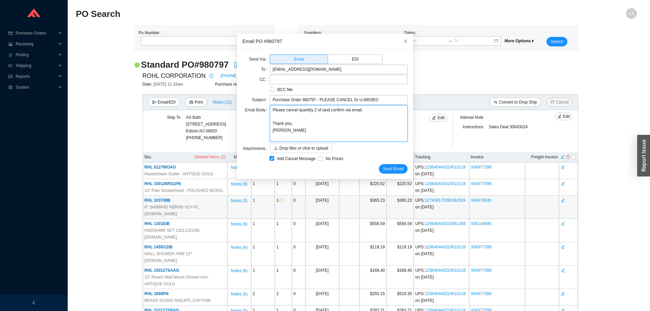
type textarea "Please cancel quantity 2 of itand confirm via email. Thank you, Chaya"
type textarea "Please cancel quantity 2 of itemand confirm via email. Thank you, Chaya"
type textarea "Please cancel quantity 2 of item and confirm via email. Thank you, Chaya"
paste textarea "U.6953EG"
type textarea "Please cancel quantity 2 of item U.6953EGand confirm via email. Thank you, Chaya"
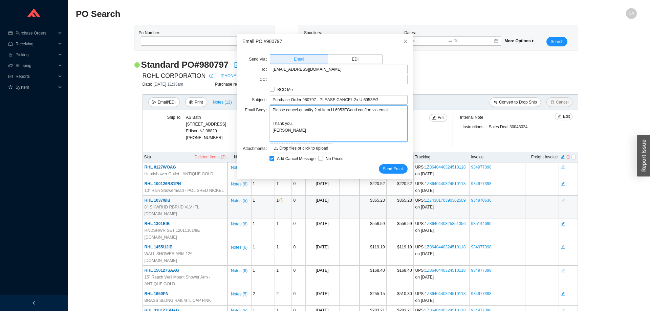
type textarea "Please cancel quantity 2 of item U.6953EG and confirm via email. Thank you, Cha…"
type textarea "Please cancel quantity 2 of item U.6953EG fand confirm via email. Thank you, Ch…"
type textarea "Please cancel quantity 2 of item U.6953EG frand confirm via email. Thank you, C…"
type textarea "Please cancel quantity 2 of item U.6953EG froand confirm via email. Thank you, …"
type textarea "Please cancel quantity 2 of item U.6953EG fromand confirm via email. Thank you,…"
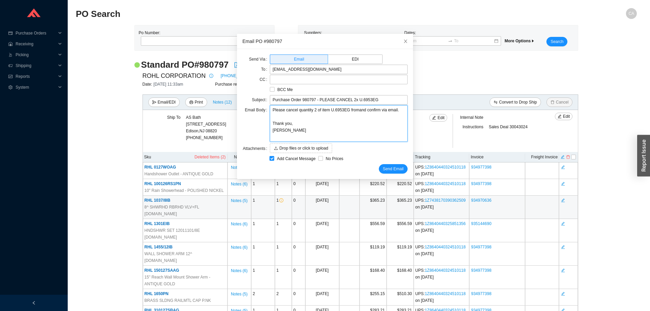
type textarea "Please cancel quantity 2 of item U.6953EG from and confirm via email. Thank you…"
type textarea "Please cancel quantity 2 of item U.6953EG from pand confirm via email. Thank yo…"
type textarea "Please cancel quantity 2 of item U.6953EG from poand confirm via email. Thank y…"
type textarea "Please cancel quantity 2 of item U.6953EG from po and confirm via email. Thank …"
type textarea "Please cancel quantity 2 of item U.6953EG from po 9and confirm via email. Thank…"
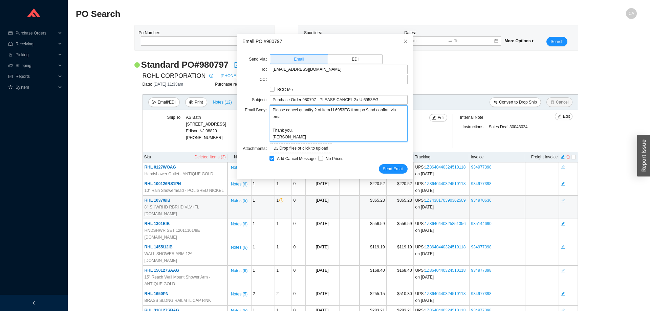
type textarea "Please cancel quantity 2 of item U.6953EG from po 98and confirm via email. Than…"
type textarea "Please cancel quantity 2 of item U.6953EG from po 980and confirm via email. Tha…"
type textarea "Please cancel quantity 2 of item U.6953EG from po 9807and confirm via email. Th…"
type textarea "Please cancel quantity 2 of item U.6953EG from po 98079and confirm via email. T…"
type textarea "Please cancel quantity 2 of item U.6953EG from po 980797and confirm via email. …"
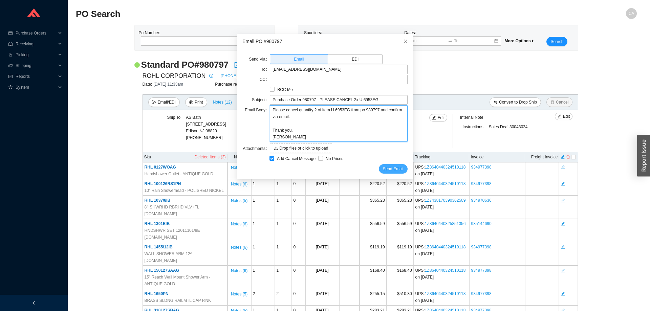
type textarea "Please cancel quantity 2 of item U.6953EG from po 980797 and confirm via email.…"
click at [383, 172] on span "Send Email" at bounding box center [393, 169] width 21 height 7
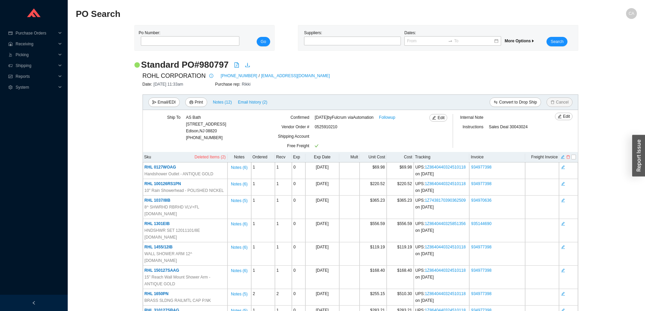
click at [207, 62] on h2 "Standard PO # 980797" at bounding box center [185, 65] width 88 height 12
copy h2 "980797"
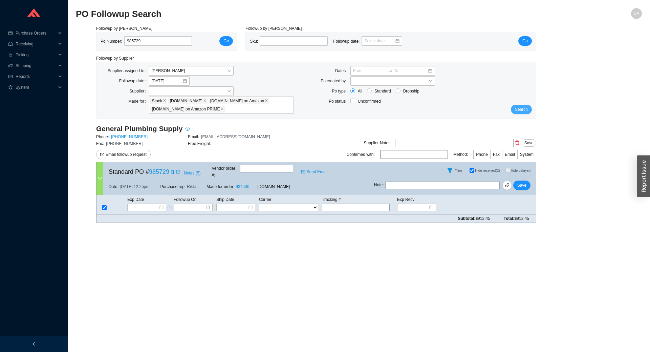
click at [527, 111] on span "Search" at bounding box center [521, 109] width 13 height 7
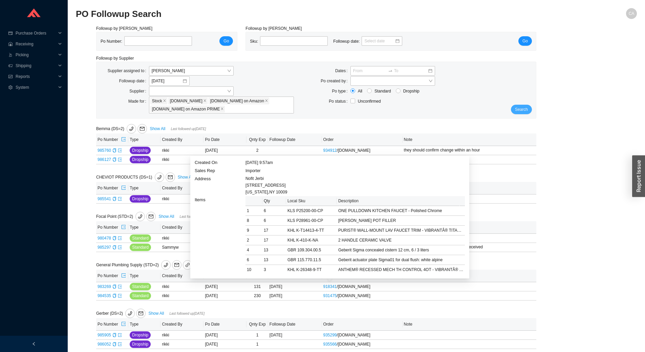
click at [522, 109] on span "Search" at bounding box center [521, 109] width 13 height 7
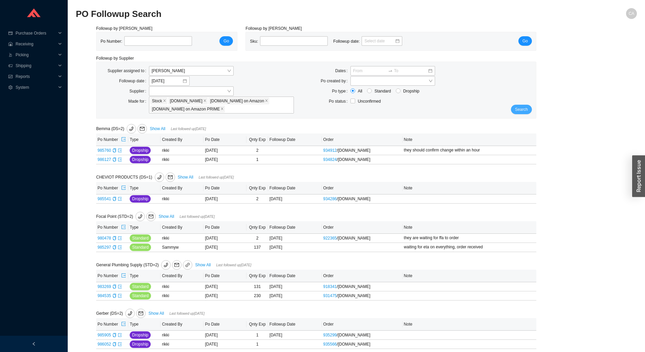
click at [522, 109] on span "Search" at bounding box center [521, 109] width 13 height 7
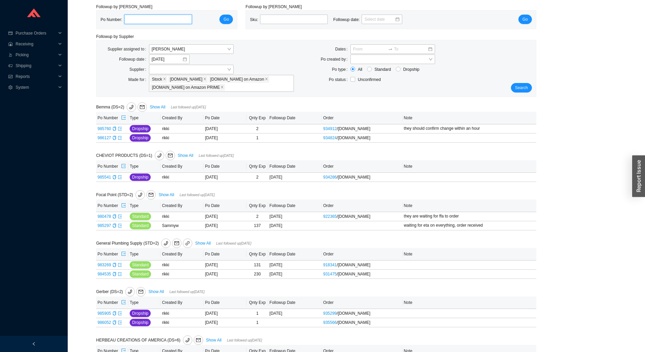
scroll to position [20, 0]
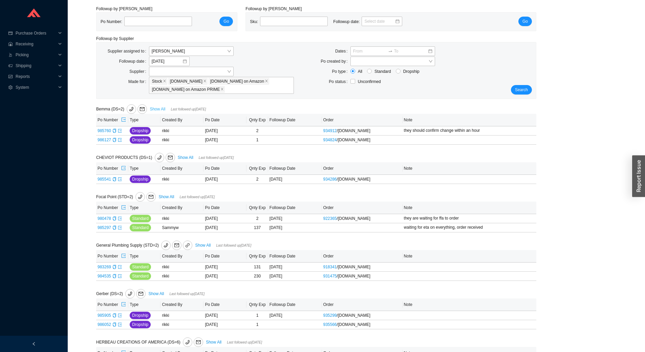
click at [159, 108] on link "Show All" at bounding box center [158, 109] width 16 height 5
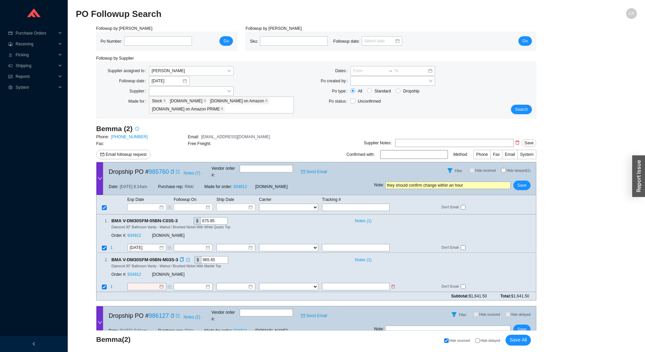
scroll to position [77, 0]
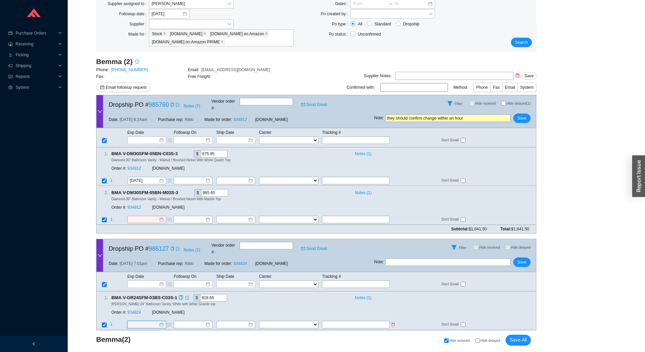
click at [147, 321] on input at bounding box center [144, 324] width 29 height 7
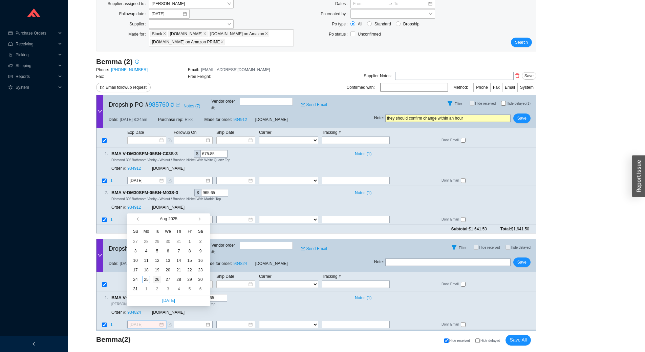
type input "[DATE]"
click at [155, 279] on div "26" at bounding box center [156, 279] width 7 height 7
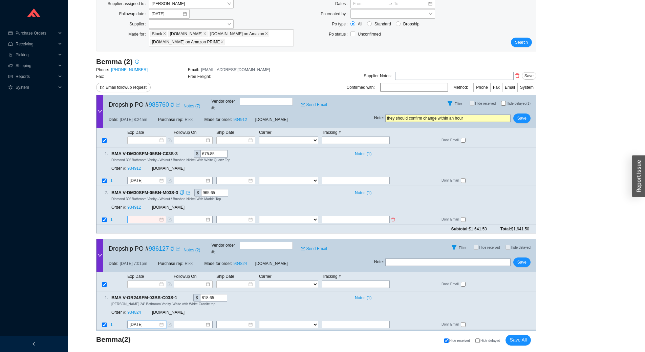
click at [135, 216] on input at bounding box center [144, 219] width 29 height 7
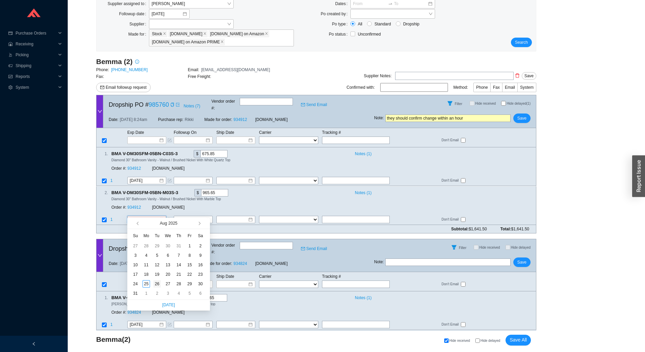
type input "[DATE]"
click at [159, 286] on div "26" at bounding box center [156, 283] width 7 height 7
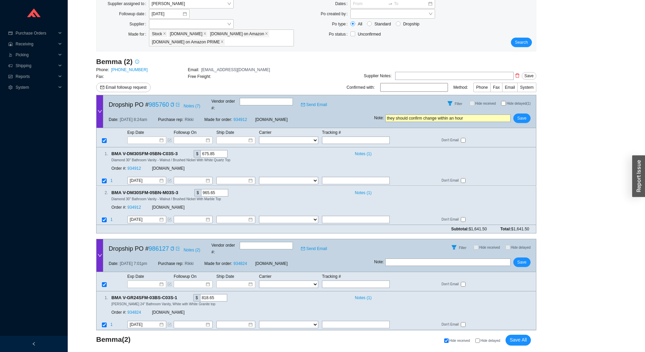
drag, startPoint x: 438, startPoint y: 113, endPoint x: 288, endPoint y: 112, distance: 150.0
click at [288, 112] on div "Dropship PO # 985760 Notes ( 7 ) Vendor order # : Send Email Filter Hide receiv…" at bounding box center [316, 111] width 440 height 33
type input "[PERSON_NAME] should confirm change and ship tues"
click at [447, 258] on input "text" at bounding box center [447, 261] width 125 height 7
type input "t"
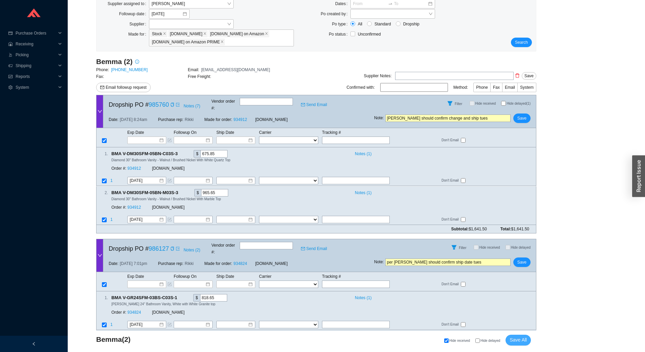
type input "per [PERSON_NAME] should confirm ship date tues"
click at [519, 343] on span "Save All" at bounding box center [518, 340] width 17 height 8
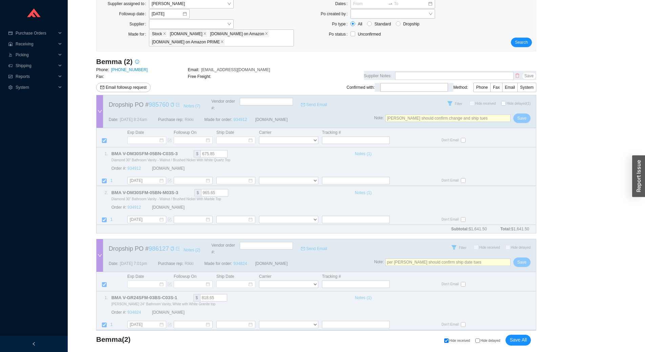
scroll to position [9, 0]
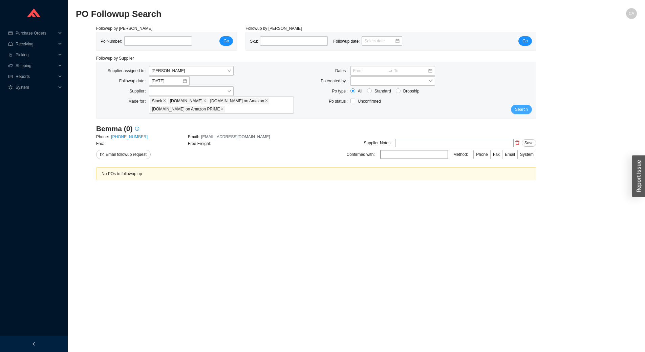
click at [518, 112] on span "Search" at bounding box center [521, 109] width 13 height 7
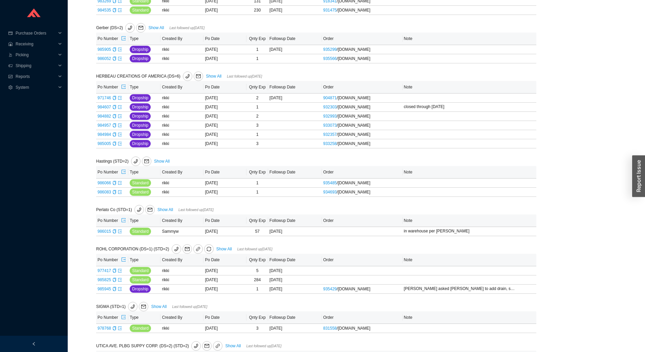
scroll to position [304, 0]
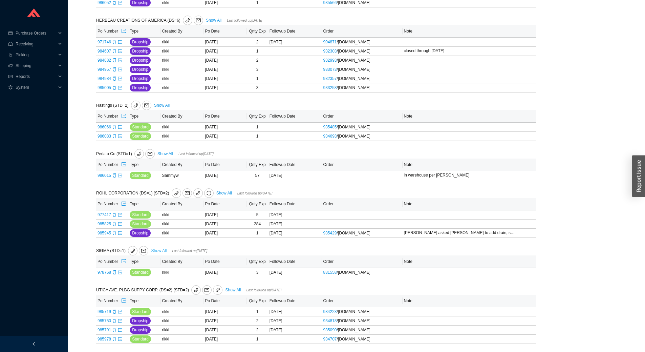
click at [162, 251] on link "Show All" at bounding box center [159, 250] width 16 height 5
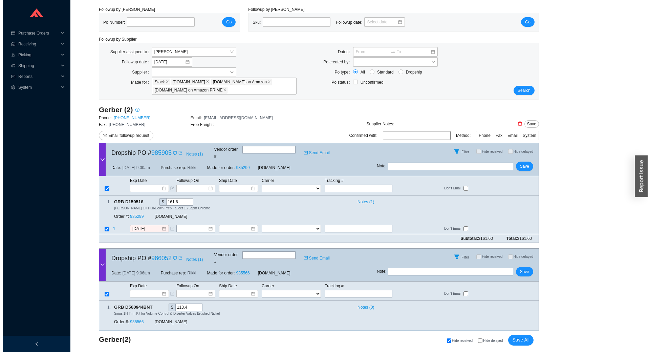
scroll to position [28, 0]
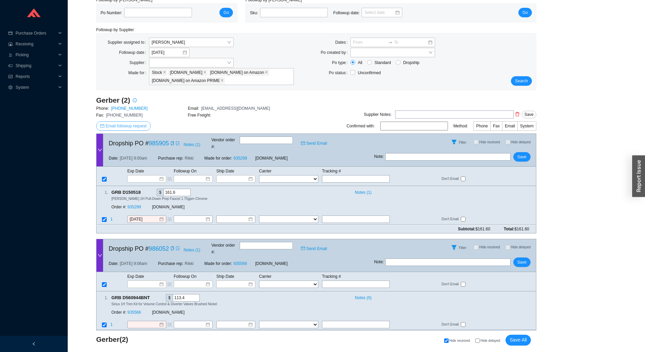
click at [142, 125] on span "Email followup request" at bounding box center [126, 126] width 41 height 7
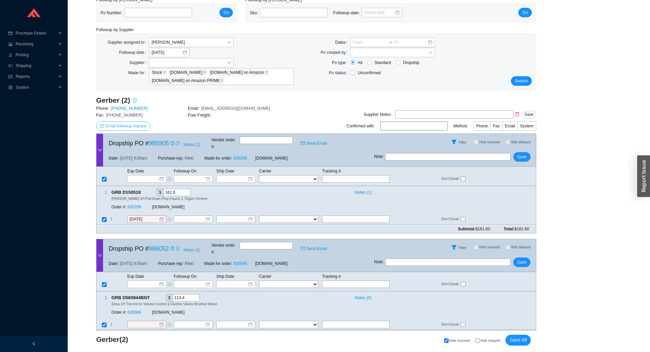
scroll to position [0, 0]
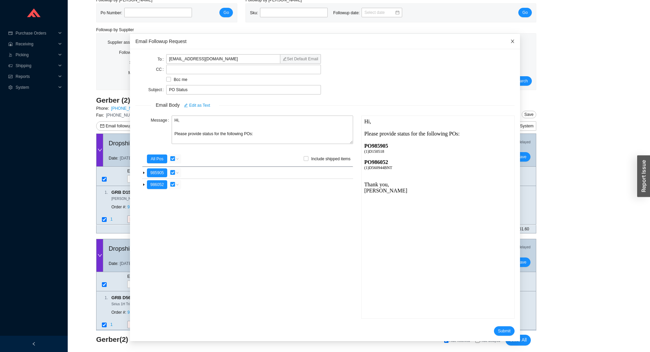
click at [510, 40] on icon "close" at bounding box center [512, 41] width 5 height 5
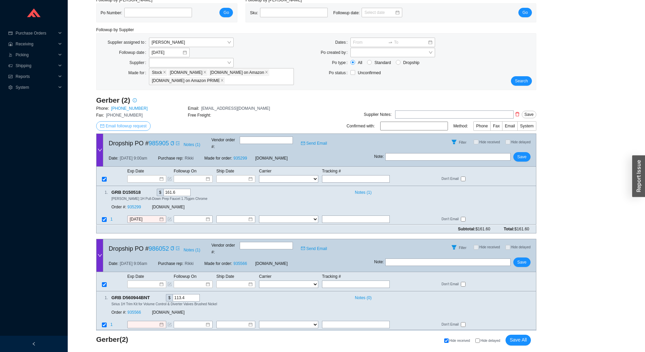
click at [125, 123] on span "Email followup request" at bounding box center [126, 126] width 41 height 7
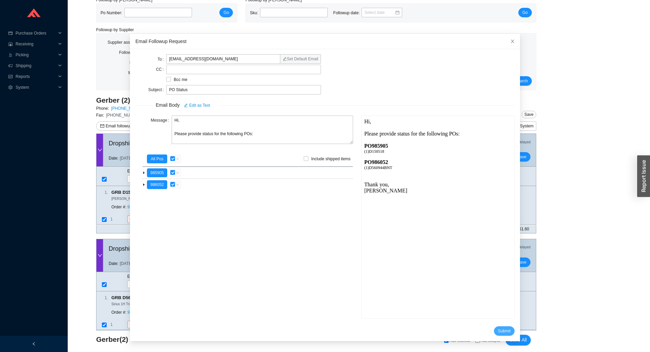
click at [498, 328] on span "Submit" at bounding box center [504, 331] width 13 height 7
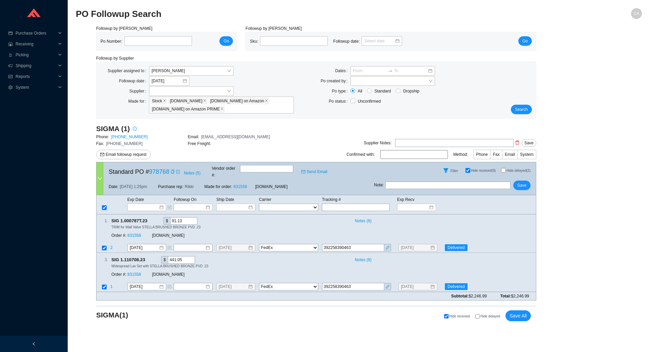
select select "1"
click at [435, 182] on input "text" at bounding box center [447, 185] width 125 height 7
type input "delivered [DATE]"
click at [524, 182] on span "Save" at bounding box center [522, 185] width 9 height 7
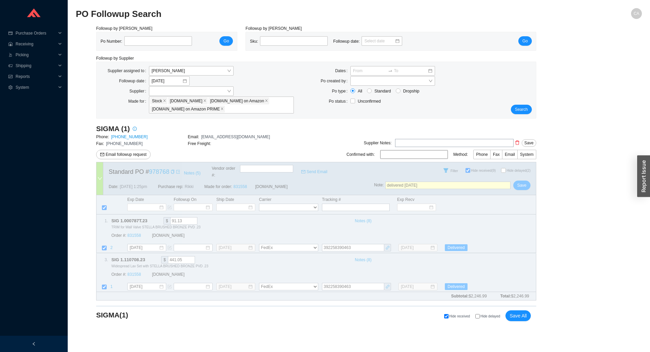
select select "1"
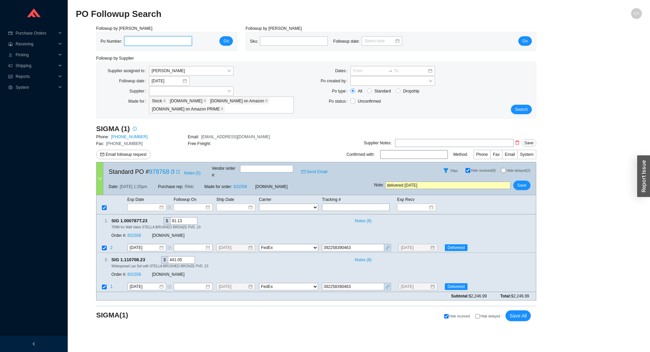
click at [146, 41] on input "tel" at bounding box center [158, 40] width 68 height 9
paste input "985905"
type input "985905"
click at [227, 39] on span "Go" at bounding box center [226, 41] width 5 height 7
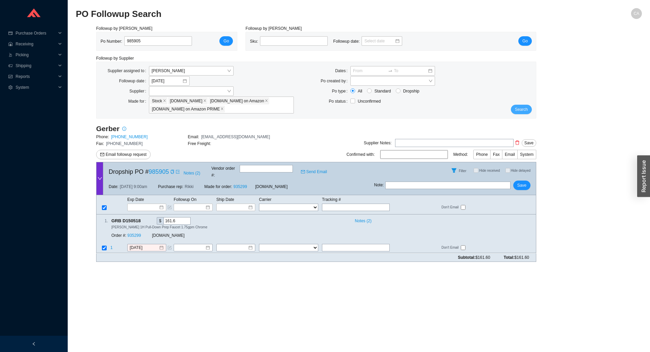
click at [523, 109] on span "Search" at bounding box center [521, 109] width 13 height 7
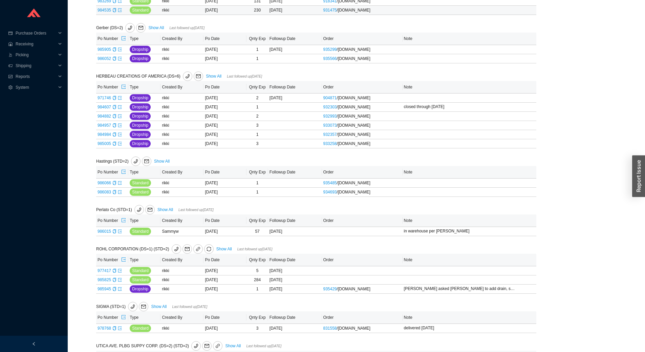
scroll to position [271, 0]
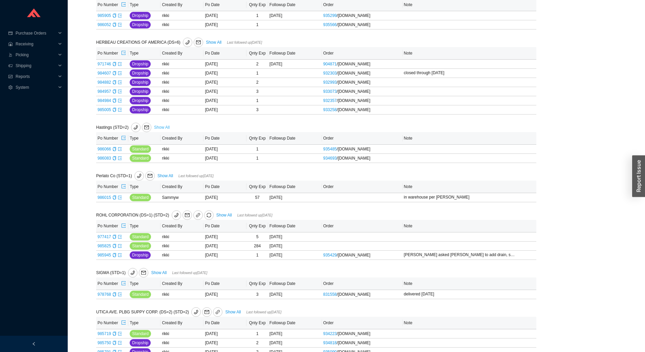
click at [162, 126] on link "Show All" at bounding box center [162, 127] width 16 height 5
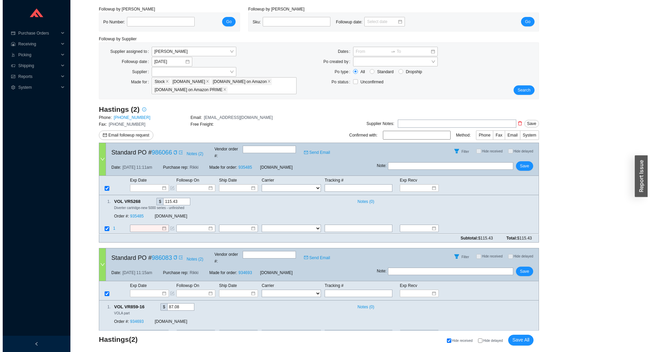
scroll to position [28, 0]
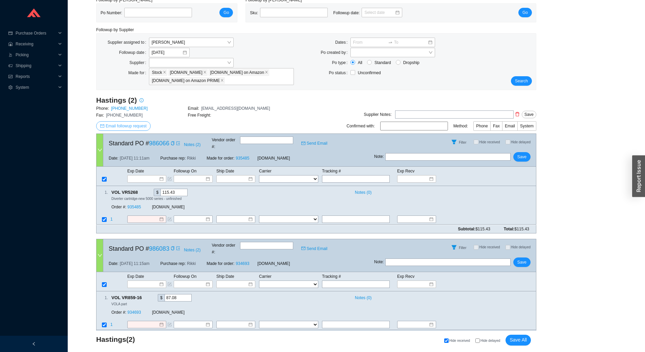
click at [126, 122] on button "Email followup request" at bounding box center [123, 125] width 55 height 9
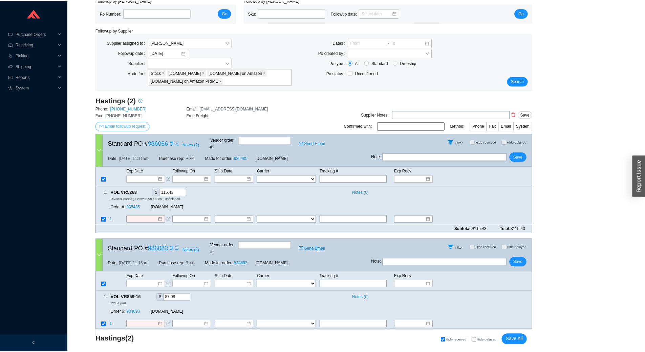
scroll to position [0, 0]
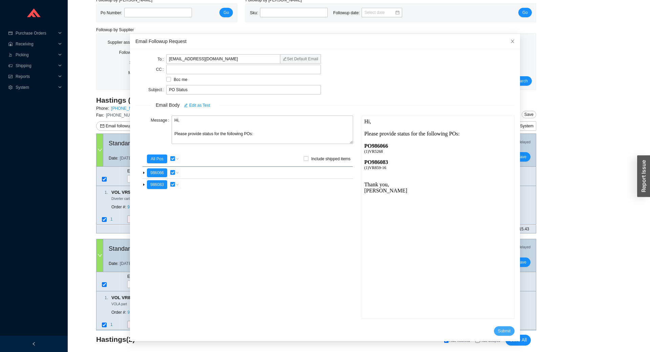
click at [498, 332] on span "Submit" at bounding box center [504, 331] width 13 height 7
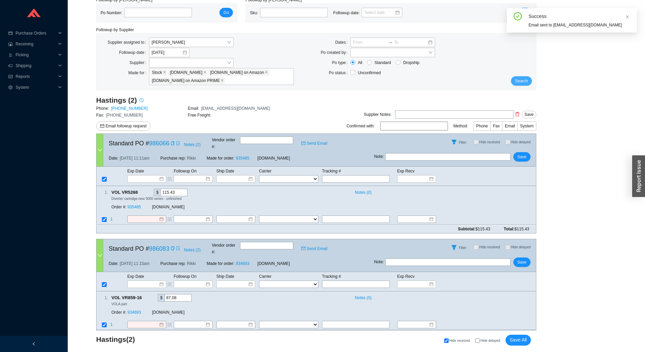
click at [527, 76] on button "Search" at bounding box center [521, 80] width 21 height 9
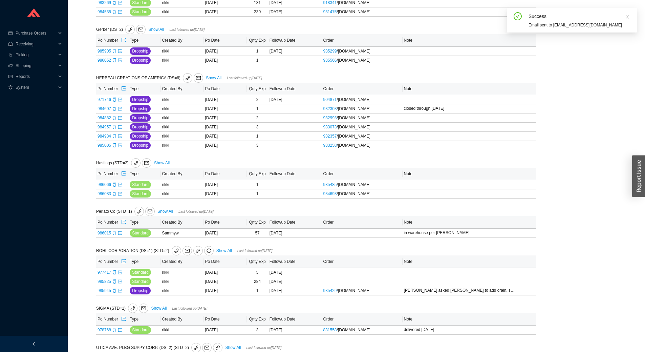
scroll to position [295, 0]
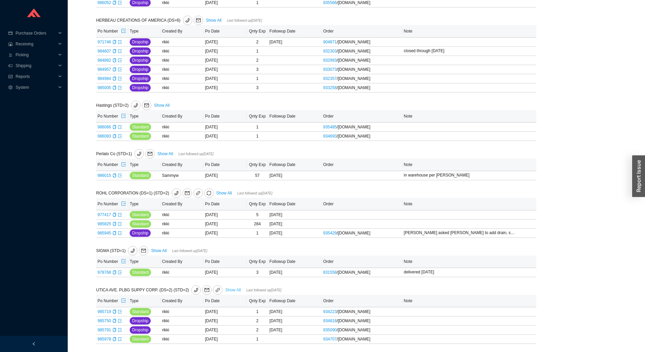
click at [225, 289] on link "Show All" at bounding box center [233, 290] width 16 height 5
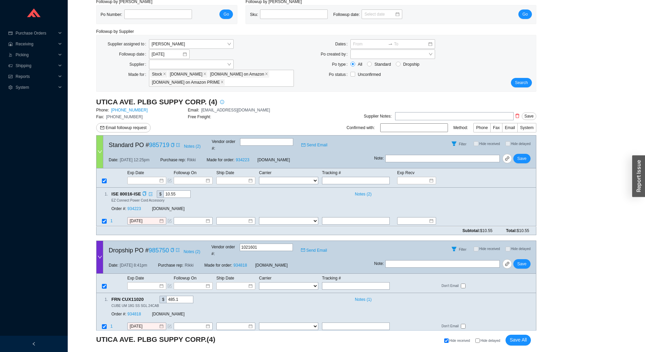
scroll to position [61, 0]
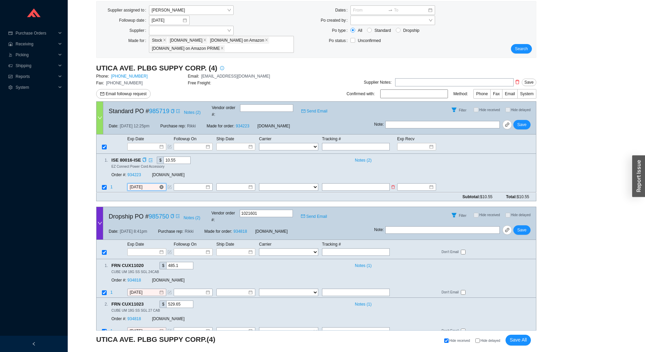
click at [150, 184] on input "[DATE]" at bounding box center [144, 187] width 29 height 7
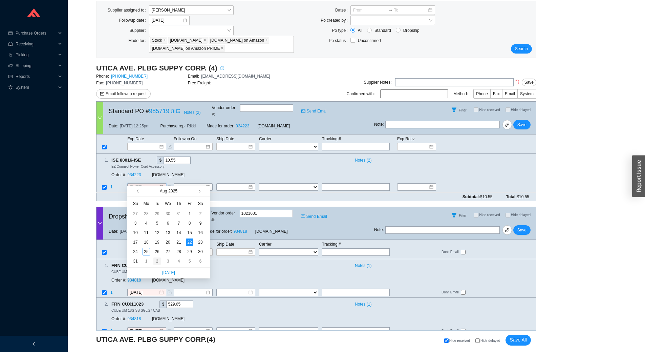
type input "9/2/2025"
click at [157, 261] on div "2" at bounding box center [156, 260] width 7 height 7
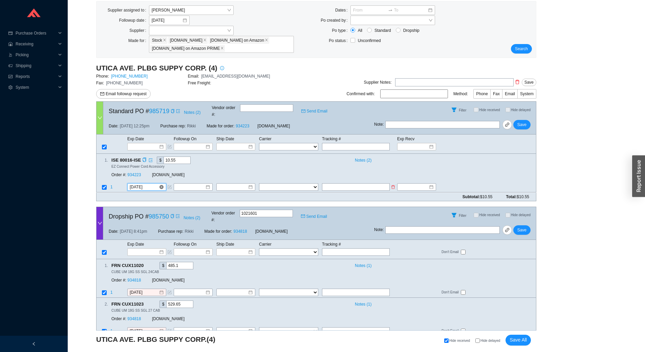
scroll to position [94, 0]
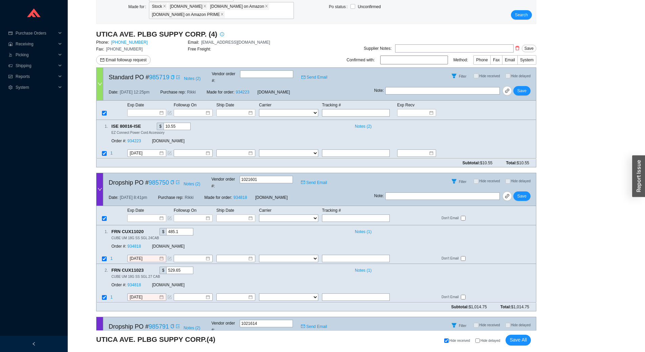
click at [545, 88] on div "Followup by PO Po Number: Go Followup by Sku Sku: Followup date: Go Followup by…" at bounding box center [356, 240] width 561 height 618
click at [523, 88] on span "Save" at bounding box center [522, 90] width 9 height 7
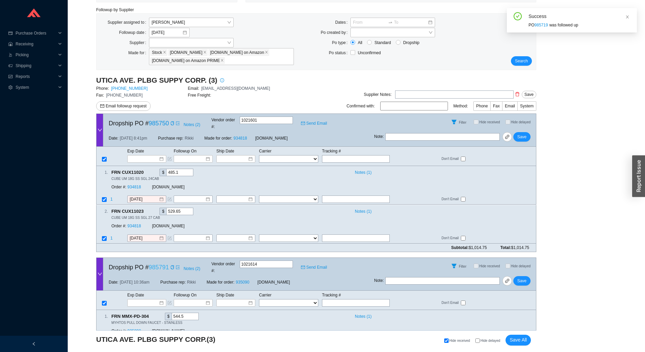
scroll to position [61, 0]
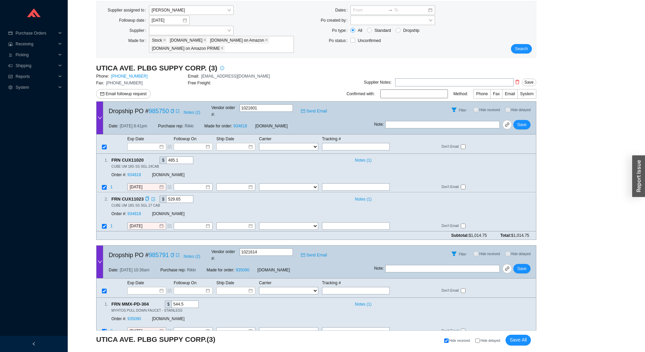
click at [493, 203] on div "CUBE UM 18G SS SGL 27 CAB" at bounding box center [320, 205] width 419 height 5
click at [337, 143] on input "text" at bounding box center [356, 146] width 68 height 7
click at [285, 143] on select "FedEx UPS ---------------- 2 Day Transportation INC A&B Freight A. Duie Pyle AA…" at bounding box center [288, 146] width 59 height 7
select select "1"
click at [259, 143] on select "FedEx UPS ---------------- 2 Day Transportation INC A&B Freight A. Duie Pyle AA…" at bounding box center [288, 146] width 59 height 7
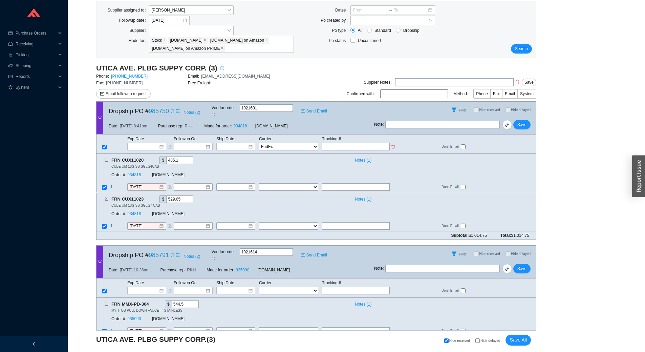
select select "1"
click at [227, 143] on input at bounding box center [233, 146] width 29 height 7
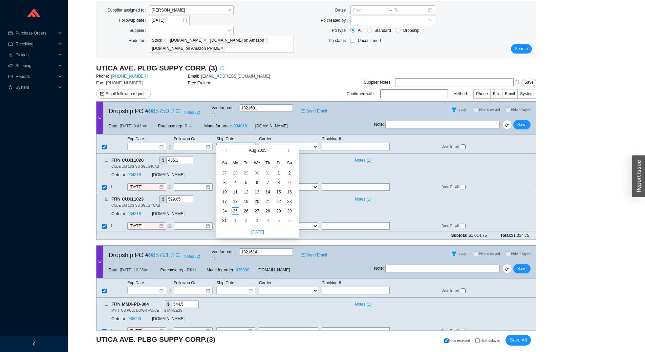
type input "[DATE]"
click at [257, 204] on div "20" at bounding box center [256, 201] width 7 height 7
type input "[DATE]"
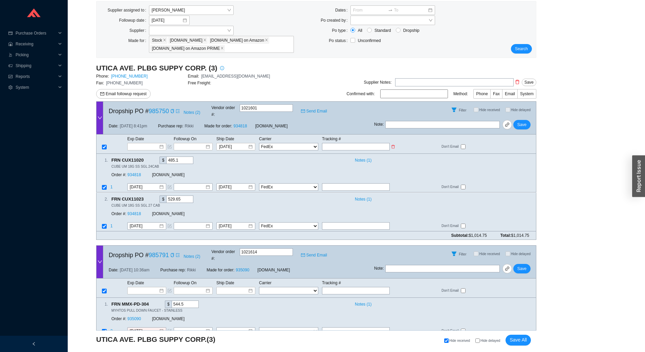
click at [338, 143] on input "text" at bounding box center [356, 146] width 68 height 7
click at [371, 143] on input "text" at bounding box center [356, 146] width 68 height 7
click at [337, 143] on input "text" at bounding box center [356, 146] width 68 height 7
type input "3"
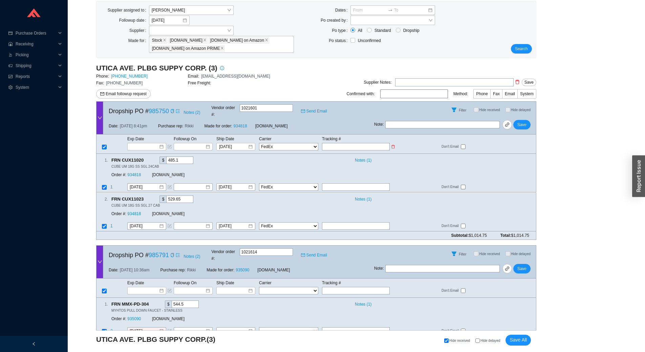
type input "3"
type input "39"
type input "392"
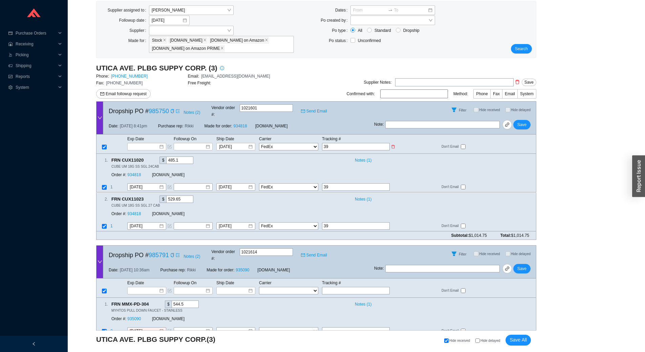
type input "392"
type input "3923"
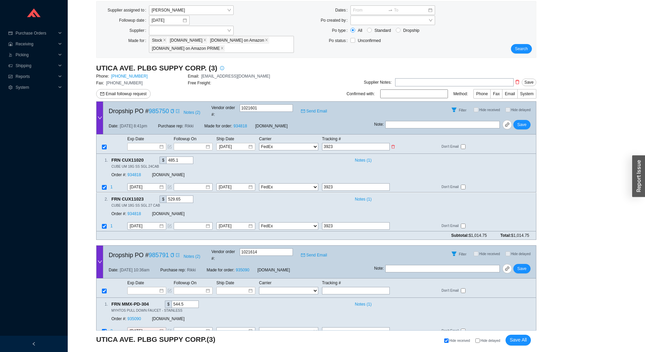
type input "39234"
type input "392341"
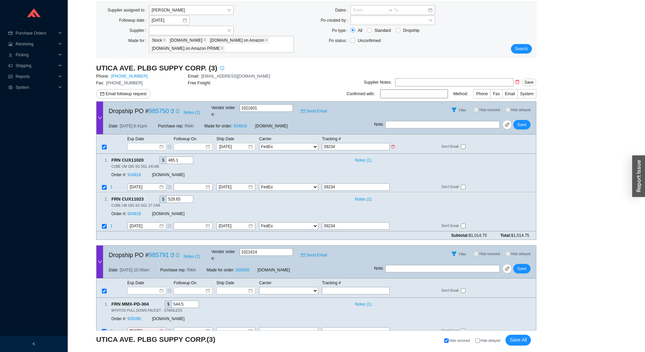
type input "392341"
type input "3923413"
type input "39234132"
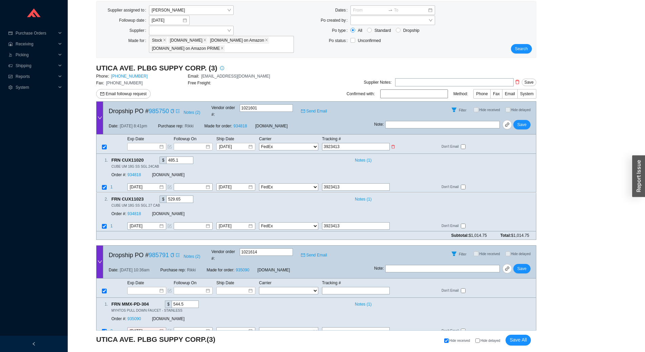
type input "39234132"
type input "392341321"
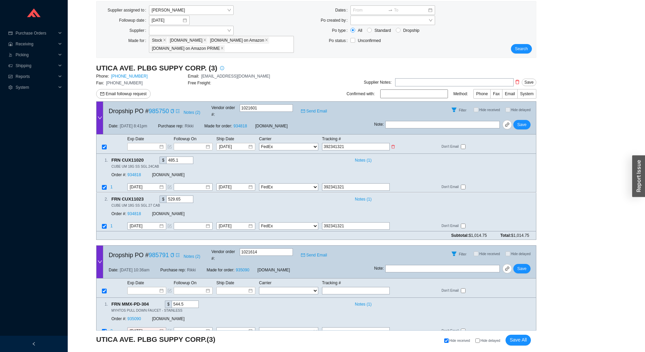
type input "3923413211"
type input "39234132116"
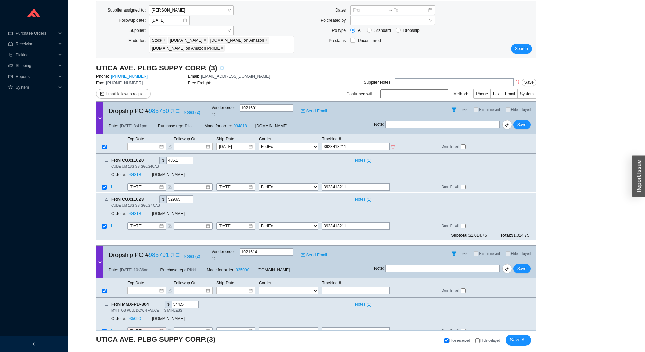
type input "39234132116"
type input "392341321162"
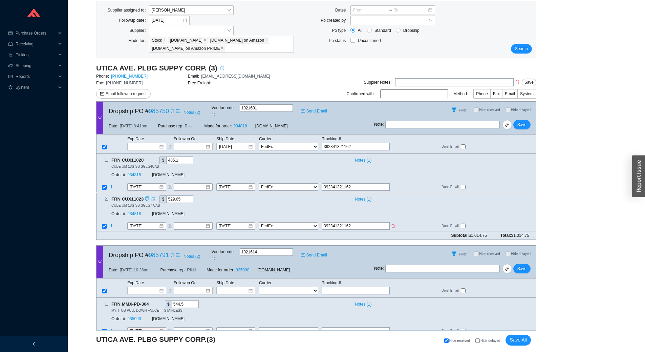
drag, startPoint x: 357, startPoint y: 220, endPoint x: 346, endPoint y: 217, distance: 10.5
click at [346, 222] on input "392341321162" at bounding box center [356, 225] width 68 height 7
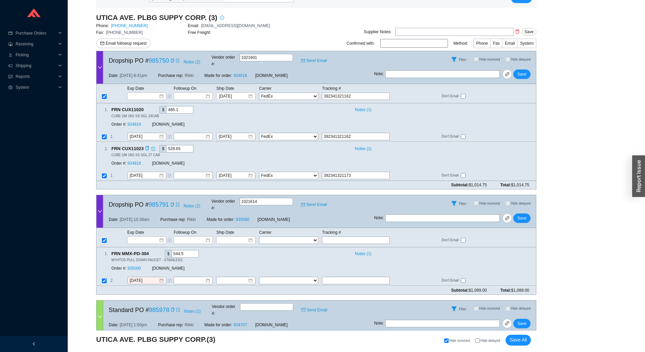
scroll to position [128, 0]
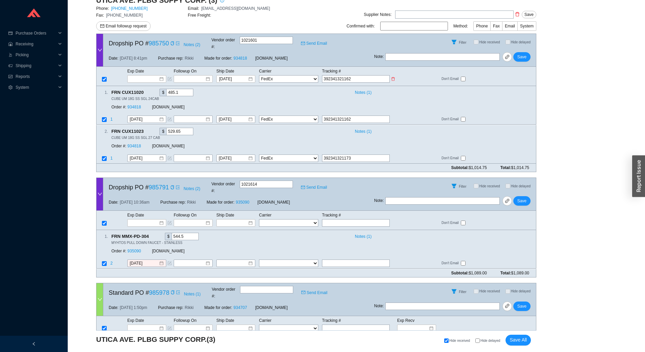
type input "392341321173"
drag, startPoint x: 361, startPoint y: 73, endPoint x: 218, endPoint y: 79, distance: 142.7
click at [218, 79] on div "Exp Date Followup On Ship Date Carrier Tracking # 8/20/2025 FedEx UPS ---------…" at bounding box center [316, 76] width 440 height 19
type input "392341321162"
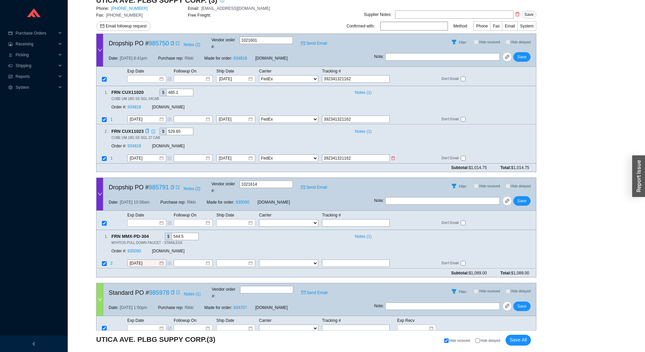
drag, startPoint x: 356, startPoint y: 149, endPoint x: 346, endPoint y: 149, distance: 9.8
click at [346, 154] on input "392341321162" at bounding box center [356, 157] width 68 height 7
type input "392341321173"
click at [527, 53] on button "Save" at bounding box center [521, 56] width 17 height 9
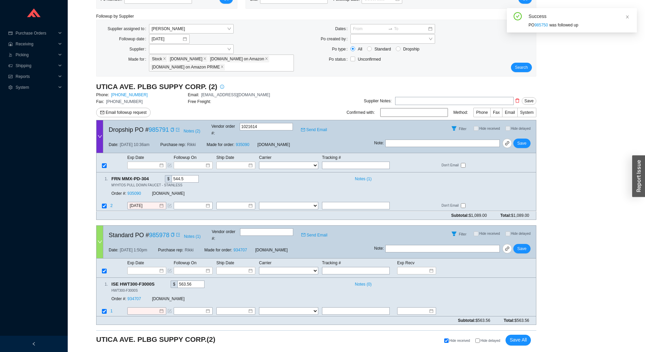
scroll to position [28, 0]
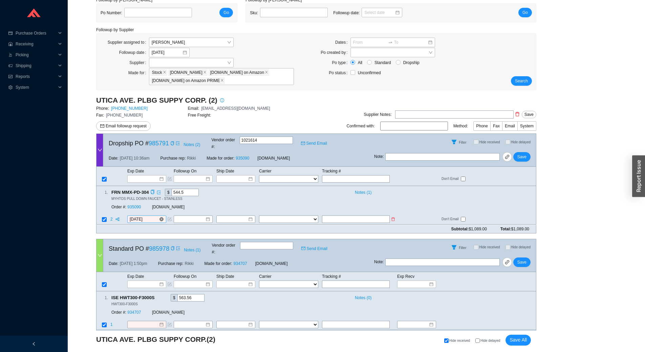
click at [153, 216] on input "8/21/2025" at bounding box center [144, 219] width 29 height 7
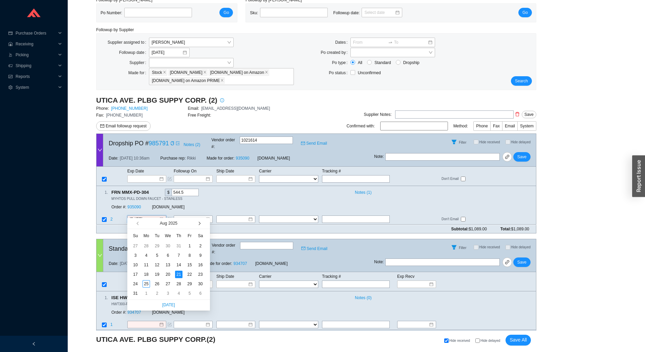
click at [199, 224] on span "button" at bounding box center [198, 223] width 3 height 3
type input "9/8/2025"
click at [148, 255] on div "8" at bounding box center [146, 255] width 7 height 7
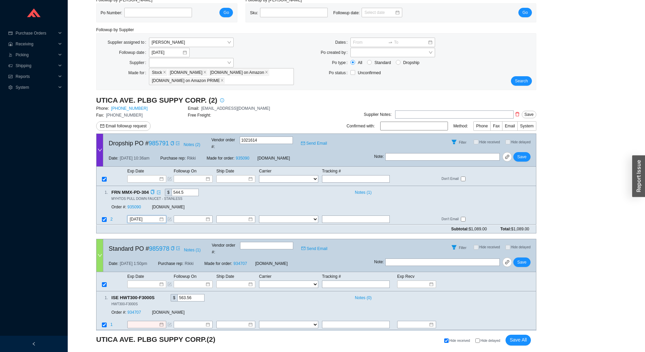
click at [131, 204] on div "Order #: 935090" at bounding box center [131, 207] width 41 height 7
click at [133, 205] on link "935090" at bounding box center [134, 207] width 14 height 5
click at [523, 153] on span "Save" at bounding box center [522, 156] width 9 height 7
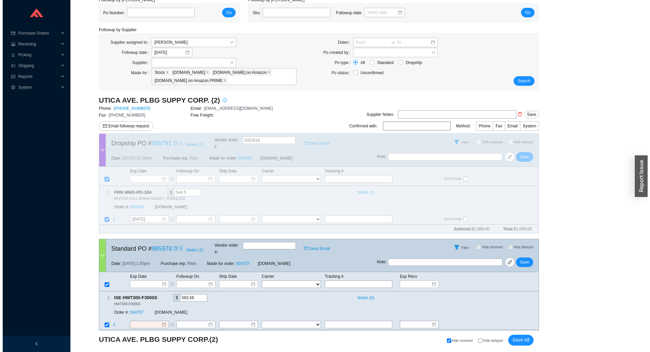
scroll to position [0, 0]
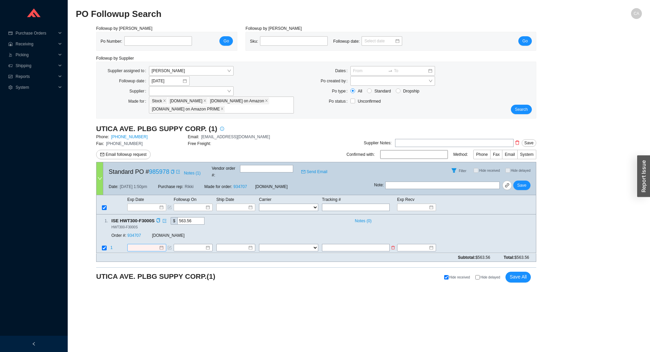
click at [141, 245] on input at bounding box center [144, 248] width 29 height 7
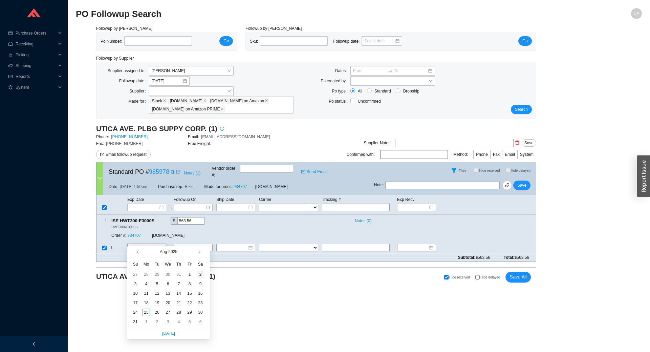
type input "8/2/2025"
click at [201, 253] on button "button" at bounding box center [199, 251] width 6 height 11
type input "9/8/2025"
click at [148, 286] on div "8" at bounding box center [146, 283] width 7 height 7
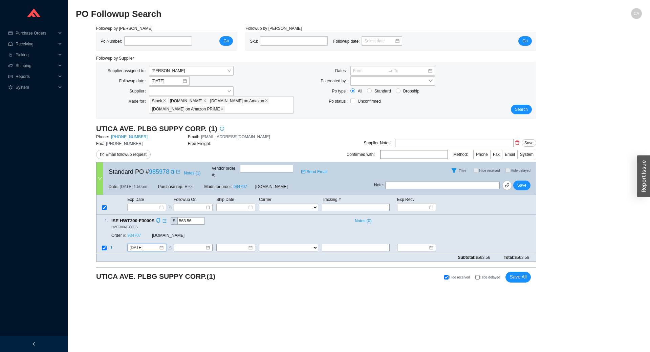
click at [139, 233] on link "934707" at bounding box center [134, 235] width 14 height 5
click at [528, 181] on button "Save" at bounding box center [521, 185] width 17 height 9
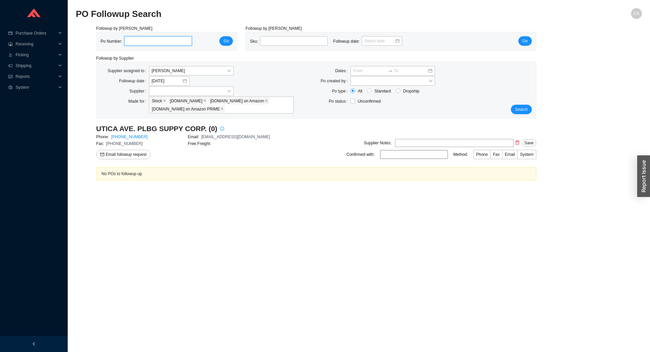
click at [151, 44] on input "tel" at bounding box center [158, 40] width 68 height 9
paste input "985905"
type input "985905"
click at [229, 42] on button "Go" at bounding box center [226, 40] width 14 height 9
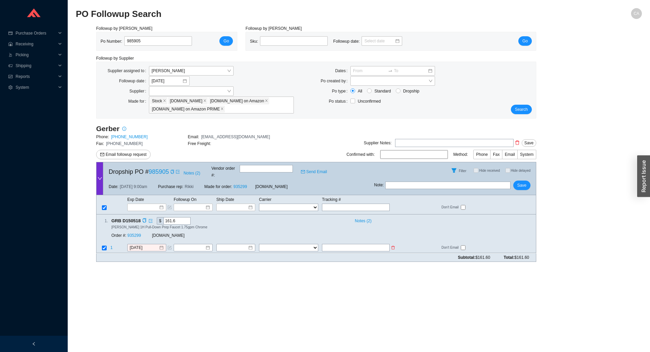
click at [338, 244] on input "text" at bounding box center [356, 247] width 68 height 7
paste input "1zax96390391396459"
type input "1zax96390391396459"
click at [282, 245] on td "FedEx UPS ---------------- 2 Day Transportation INC A&B Freight A. Duie Pyle AA…" at bounding box center [290, 248] width 63 height 9
click at [286, 244] on select "FedEx UPS ---------------- 2 Day Transportation INC A&B Freight A. Duie Pyle AA…" at bounding box center [288, 247] width 59 height 7
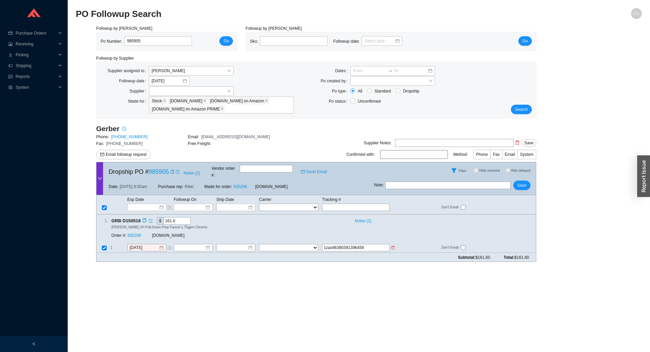
select select "2"
click at [259, 244] on select "FedEx UPS ---------------- 2 Day Transportation INC A&B Freight A. Duie Pyle AA…" at bounding box center [288, 247] width 59 height 7
click at [244, 245] on input at bounding box center [233, 248] width 29 height 7
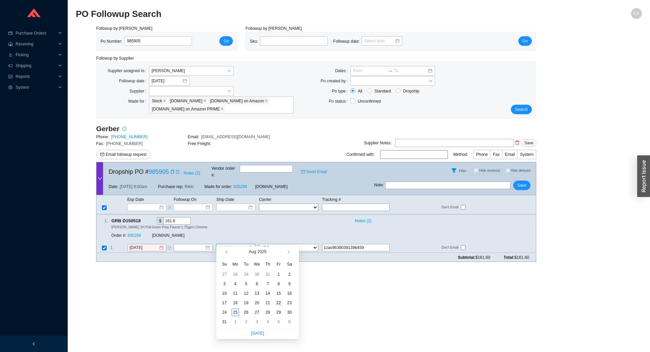
type input "8/22/2025"
click at [278, 303] on div "22" at bounding box center [278, 302] width 7 height 7
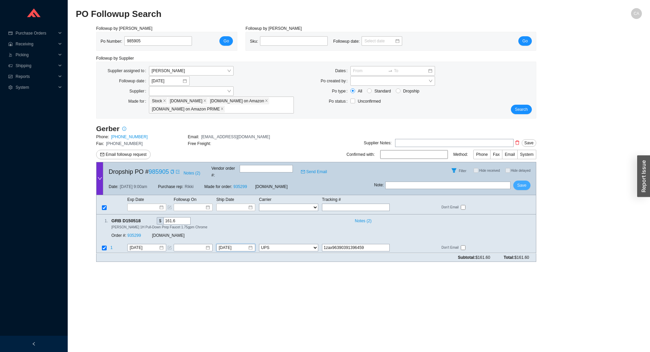
click at [528, 181] on button "Save" at bounding box center [521, 185] width 17 height 9
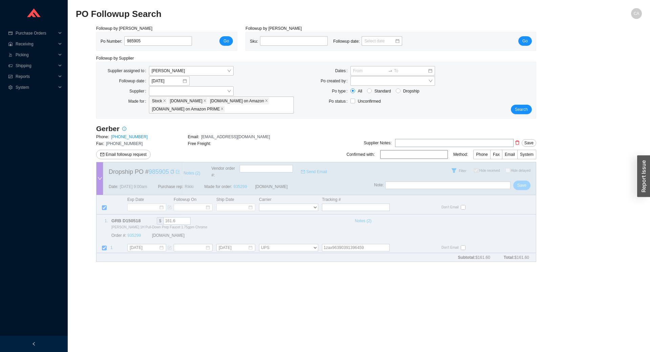
checkbox input "true"
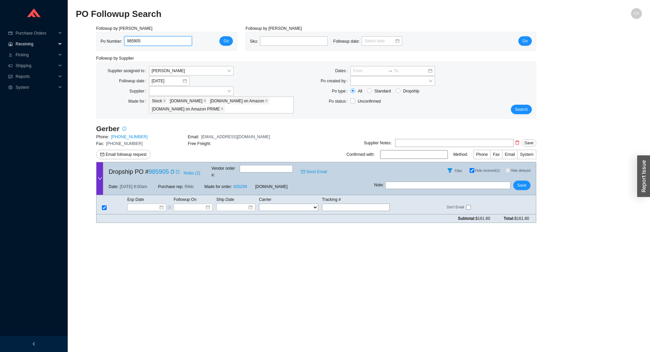
drag, startPoint x: 165, startPoint y: 43, endPoint x: 0, endPoint y: 42, distance: 165.3
click at [0, 43] on section "Purchase Orders .warehouse_svg__a{fill:none;stroke:currentColor;stroke-linecap:…" at bounding box center [325, 176] width 650 height 352
paste input "6052"
type input "986052"
click at [225, 42] on span "Go" at bounding box center [226, 41] width 5 height 7
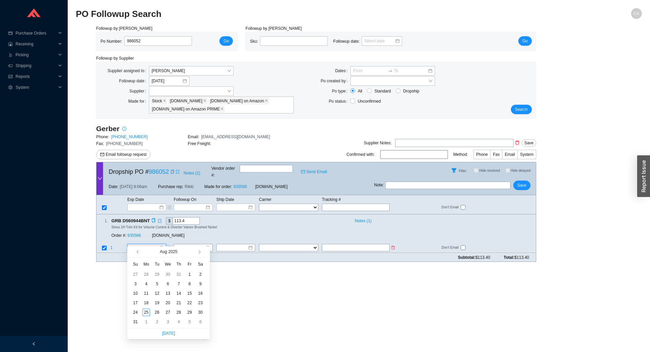
click at [142, 245] on input at bounding box center [144, 248] width 29 height 7
type input "8/25/2025"
click at [148, 312] on div "25" at bounding box center [146, 312] width 7 height 7
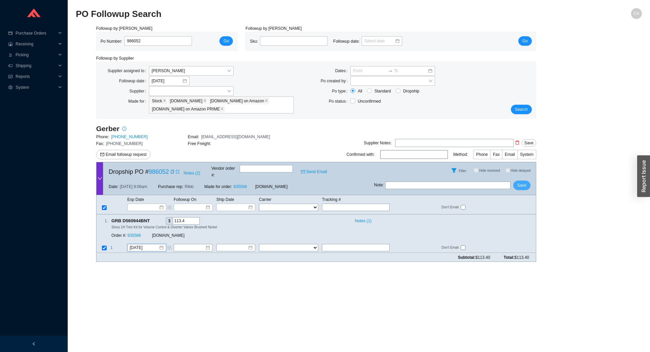
click at [525, 182] on span "Save" at bounding box center [522, 185] width 9 height 7
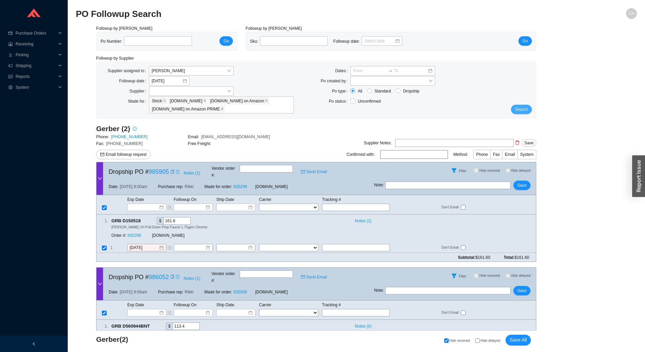
click at [524, 110] on span "Search" at bounding box center [521, 109] width 13 height 7
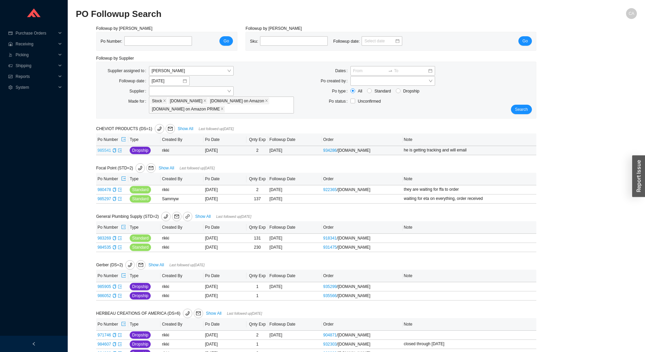
click at [107, 151] on link "985541" at bounding box center [105, 150] width 14 height 5
type input "985541"
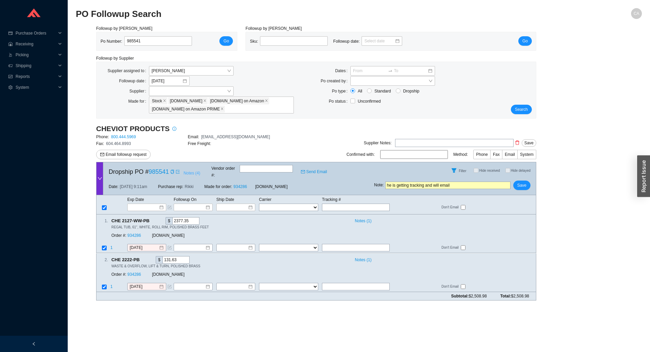
click at [190, 171] on span "Notes ( 4 )" at bounding box center [192, 173] width 17 height 7
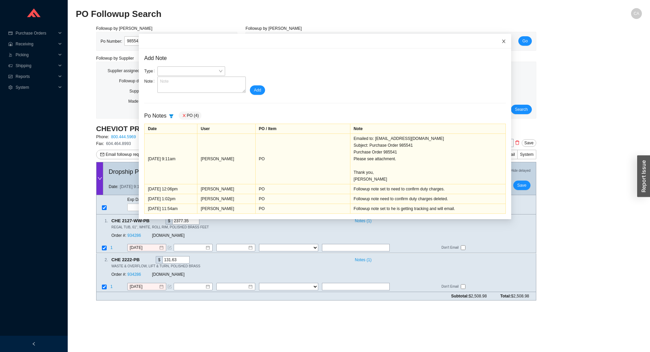
click at [502, 41] on icon "close" at bounding box center [504, 41] width 5 height 5
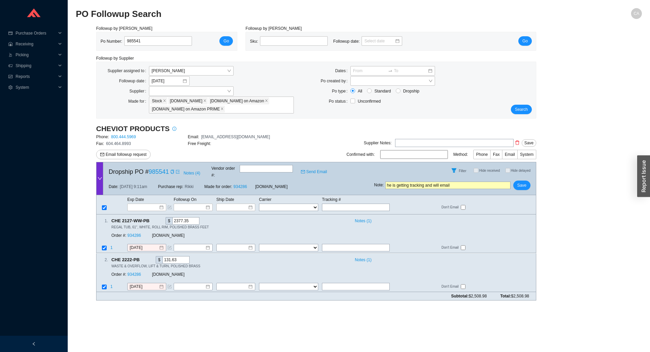
click at [151, 34] on div "Po Number: 985541 Go" at bounding box center [167, 41] width 141 height 18
drag, startPoint x: 151, startPoint y: 39, endPoint x: 103, endPoint y: 41, distance: 47.5
click at [103, 41] on div "Po Number: 985541" at bounding box center [149, 41] width 97 height 10
click at [189, 172] on span "Notes ( 4 )" at bounding box center [192, 173] width 17 height 7
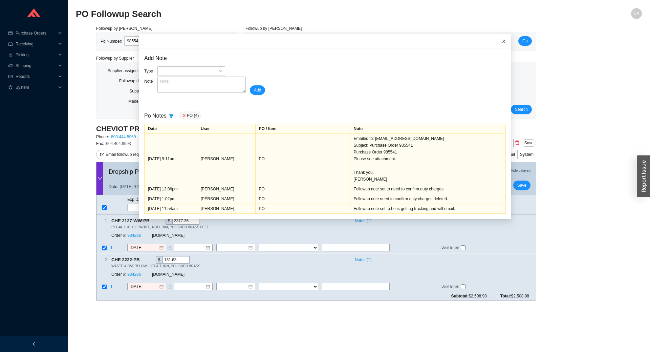
click at [502, 41] on icon "close" at bounding box center [504, 41] width 5 height 5
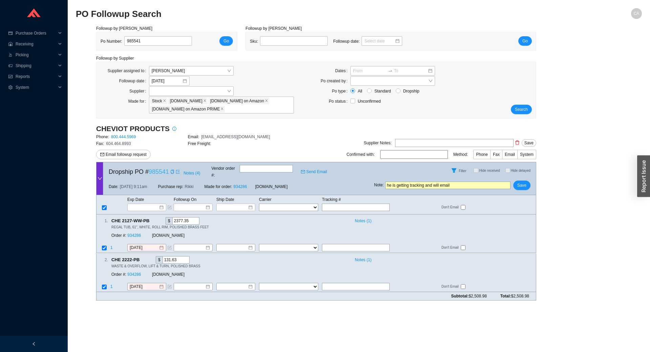
click at [154, 172] on link "985541" at bounding box center [159, 171] width 20 height 7
click at [350, 206] on div "Exp Date Followup On Ship Date Carrier Tracking # FedEx UPS ---------------- 2 …" at bounding box center [316, 204] width 440 height 19
click at [351, 204] on input "text" at bounding box center [356, 207] width 68 height 7
type input "3"
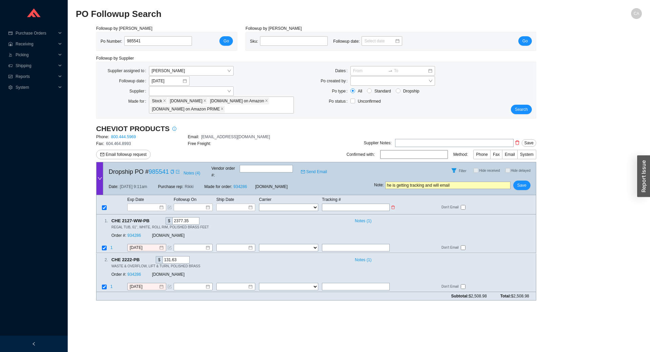
type input "3"
type input "39"
type input "392"
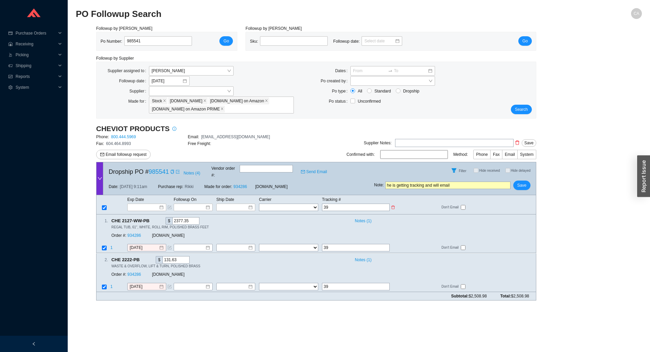
type input "392"
type input "3924"
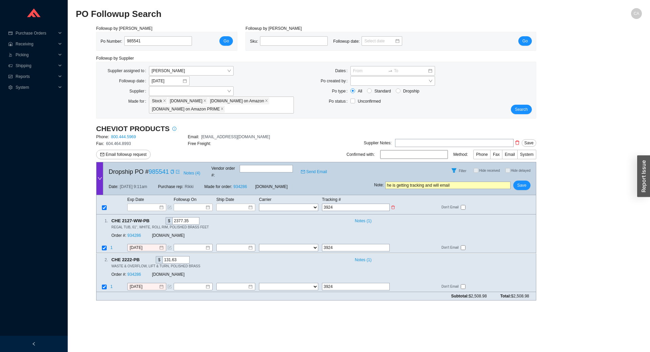
type input "39241"
type input "392415"
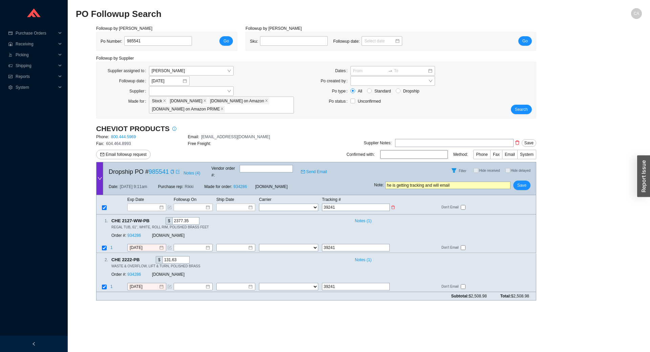
type input "392415"
type input "3924152"
type input "39241523"
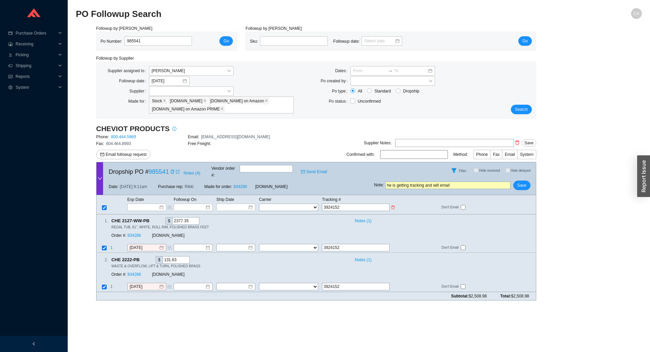
type input "39241523"
type input "392415230"
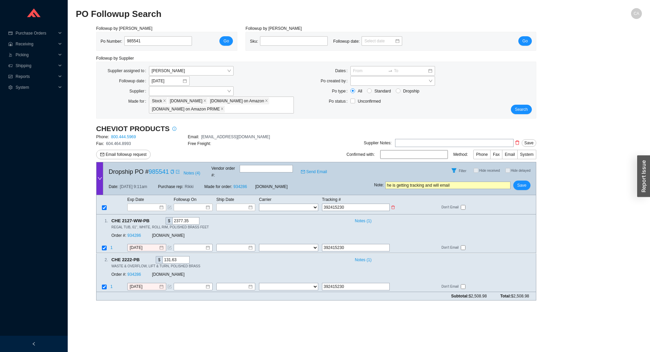
type input "3924152303"
type input "39241523036"
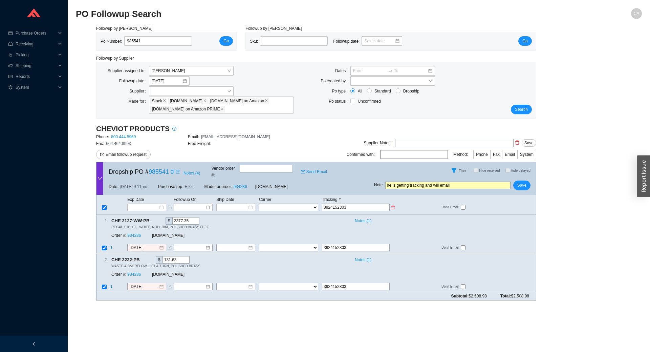
type input "39241523036"
type input "392415230365"
click at [341, 204] on input "392415230365" at bounding box center [356, 207] width 68 height 7
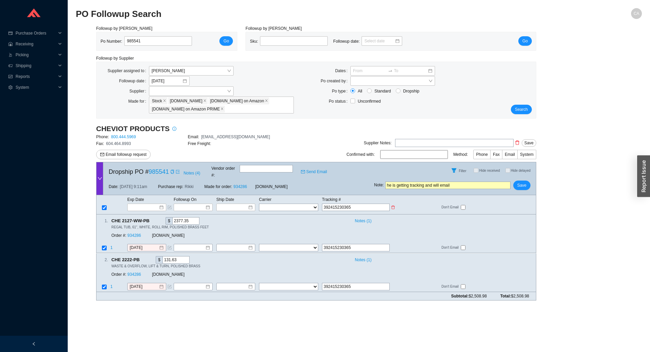
click at [341, 204] on input "392415230365" at bounding box center [356, 207] width 68 height 7
type input "392415230365"
click at [303, 204] on select "FedEx UPS ---------------- 2 Day Transportation INC A&B Freight A. [PERSON_NAME…" at bounding box center [288, 207] width 59 height 7
select select "5"
click at [259, 204] on select "FedEx UPS ---------------- 2 Day Transportation INC A&B Freight A. [PERSON_NAME…" at bounding box center [288, 207] width 59 height 7
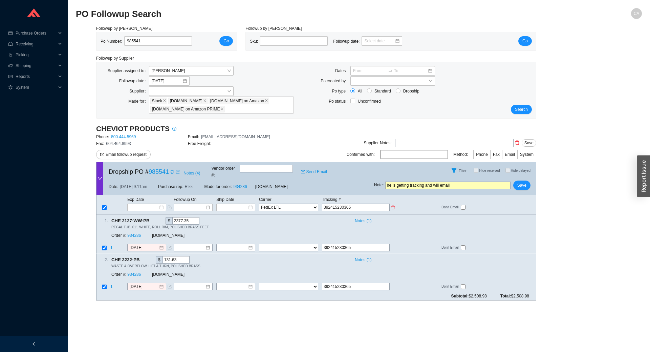
select select "5"
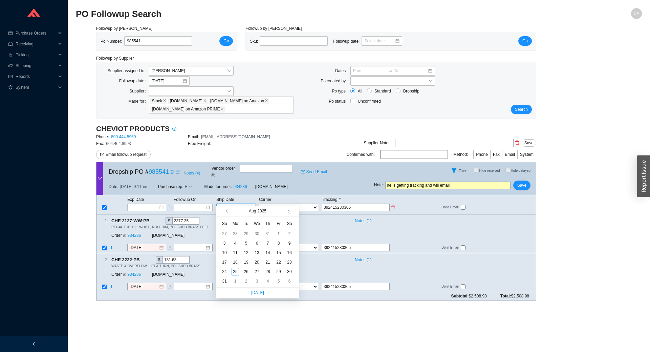
click at [240, 204] on input at bounding box center [233, 207] width 29 height 7
type input "[DATE]"
click at [279, 262] on div "22" at bounding box center [278, 261] width 7 height 7
type input "[DATE]"
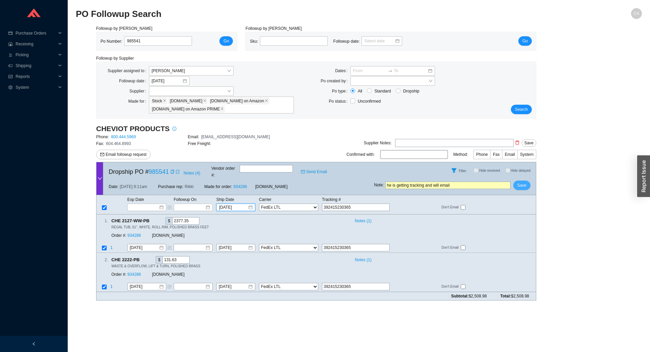
click at [523, 182] on span "Save" at bounding box center [522, 185] width 9 height 7
click at [531, 161] on span "No" at bounding box center [532, 161] width 5 height 7
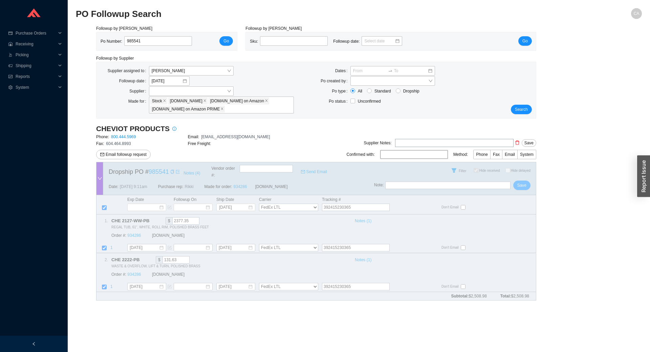
checkbox input "true"
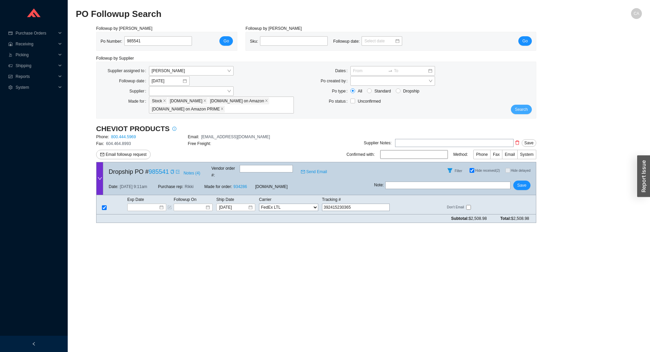
click at [526, 108] on span "Search" at bounding box center [521, 109] width 13 height 7
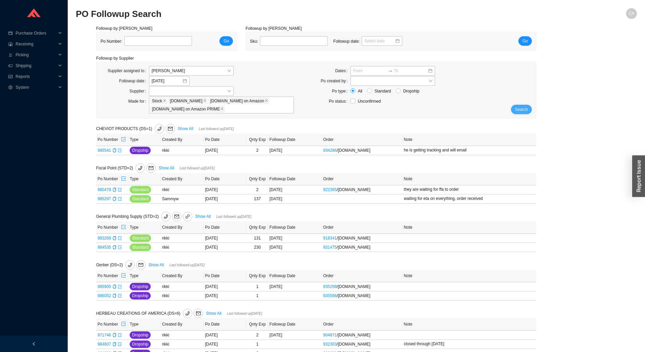
click at [524, 106] on span "Search" at bounding box center [521, 109] width 13 height 7
click at [520, 110] on span "Search" at bounding box center [521, 109] width 13 height 7
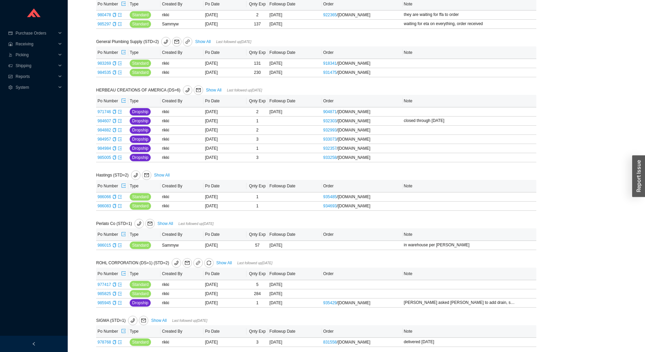
scroll to position [141, 0]
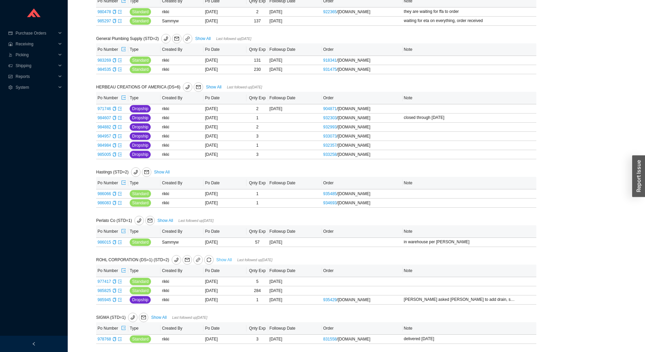
click at [223, 259] on link "Show All" at bounding box center [224, 259] width 16 height 5
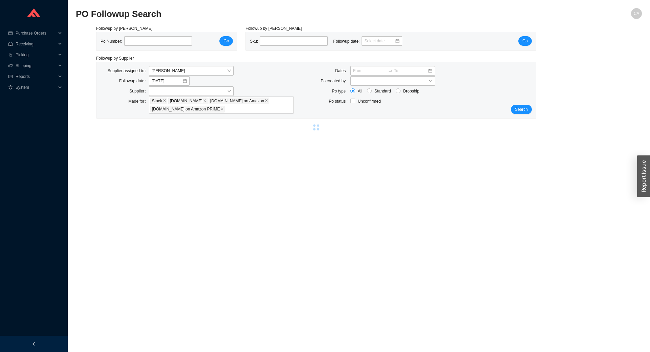
select select "2"
select select "10"
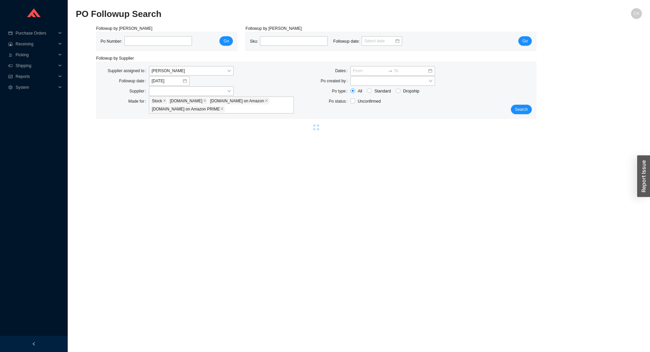
select select "10"
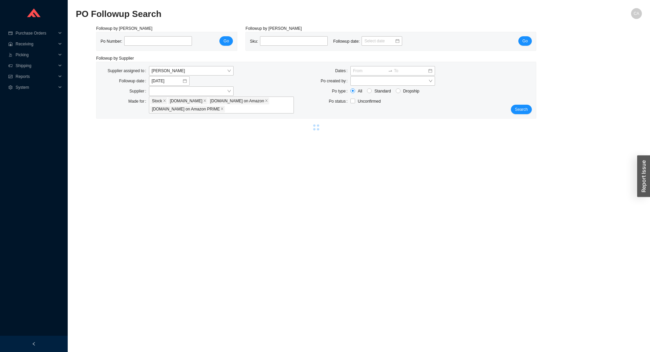
select select "10"
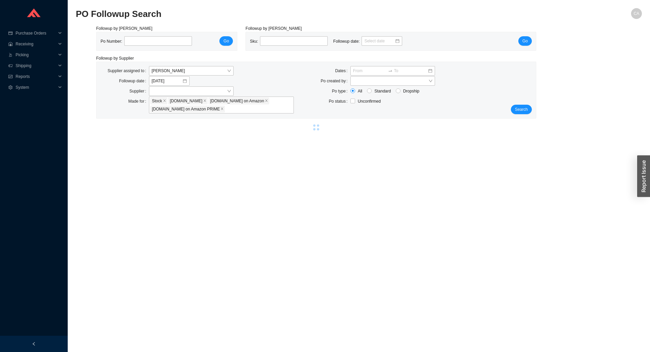
select select "10"
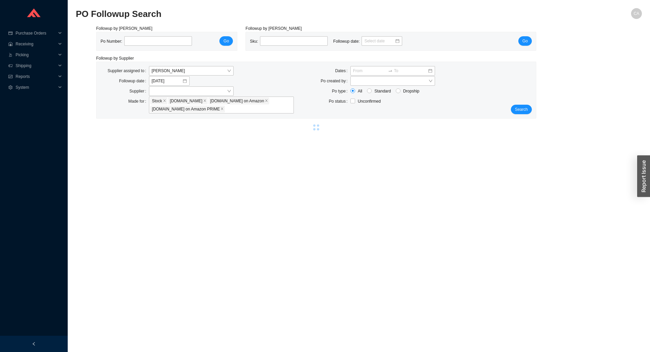
select select "10"
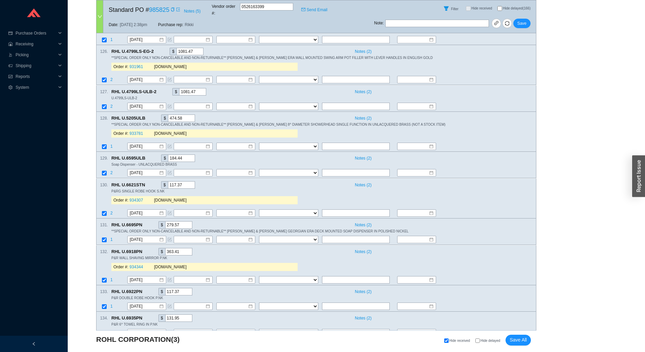
scroll to position [7550, 0]
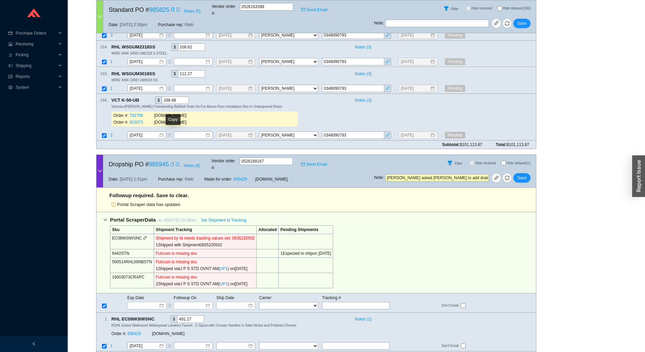
click at [173, 162] on icon "copy" at bounding box center [172, 164] width 3 height 4
click at [218, 217] on span "Set Shipment Id Tracking" at bounding box center [223, 220] width 45 height 7
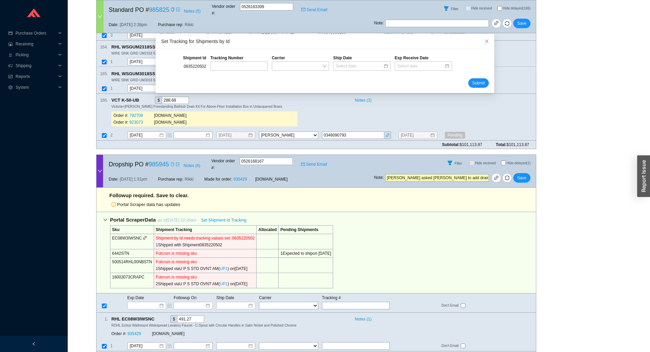
click at [198, 68] on div "0835220502" at bounding box center [183, 66] width 49 height 10
copy div "0835220502"
click at [485, 40] on icon "close" at bounding box center [487, 41] width 5 height 5
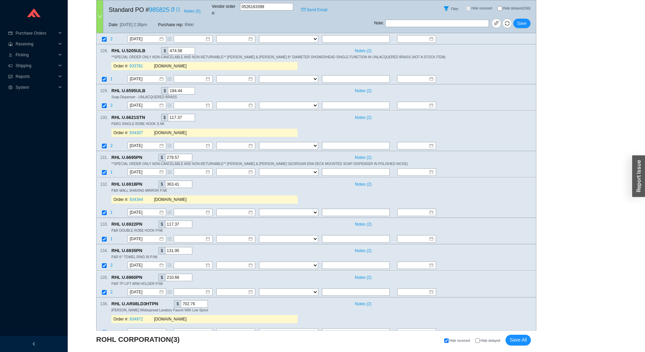
scroll to position [6433, 0]
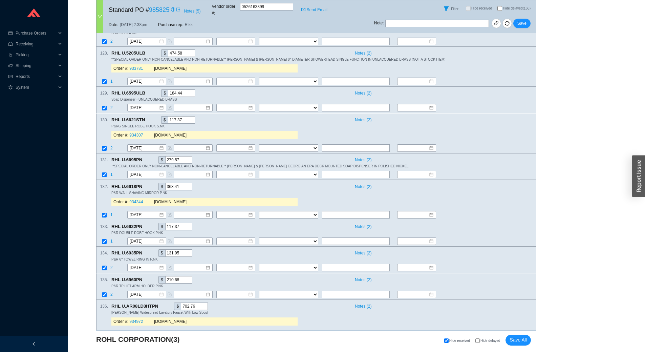
click at [499, 8] on input "Hide delayed (166)" at bounding box center [500, 8] width 5 height 5
checkbox input "true"
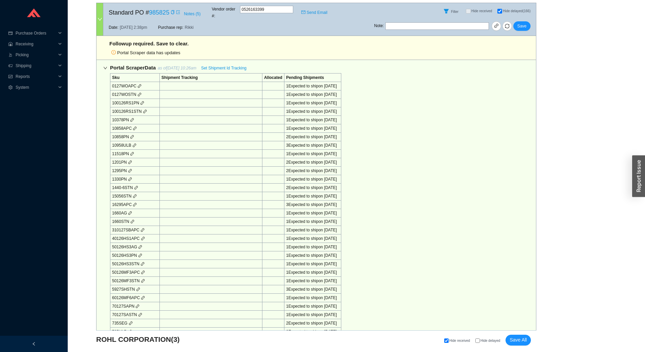
scroll to position [630, 0]
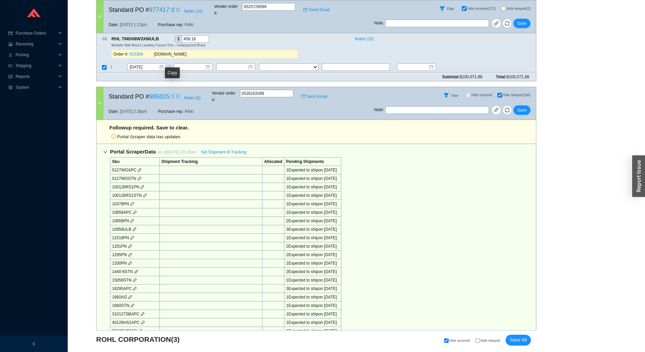
click at [172, 94] on icon "copy" at bounding box center [173, 96] width 4 height 4
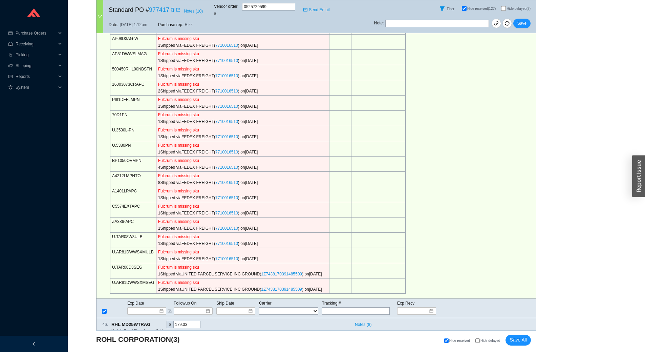
scroll to position [0, 0]
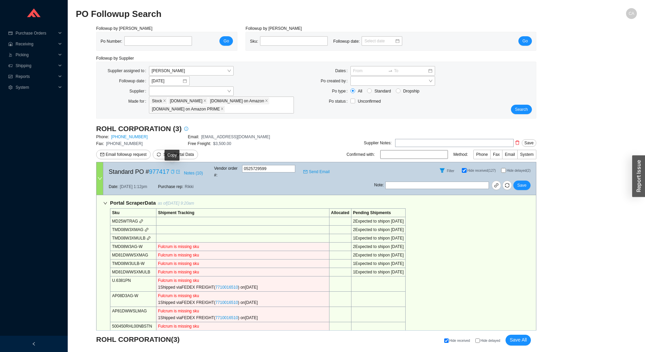
click at [173, 170] on icon "copy" at bounding box center [172, 172] width 3 height 4
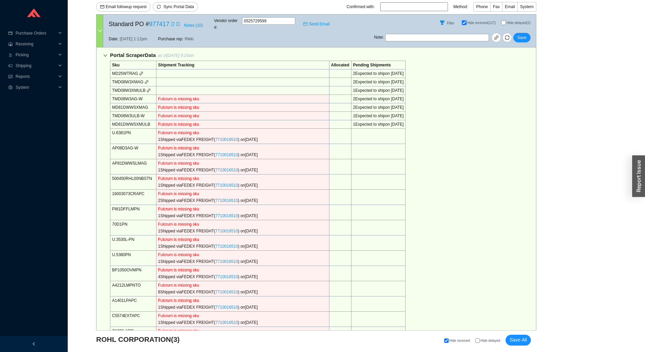
scroll to position [135, 0]
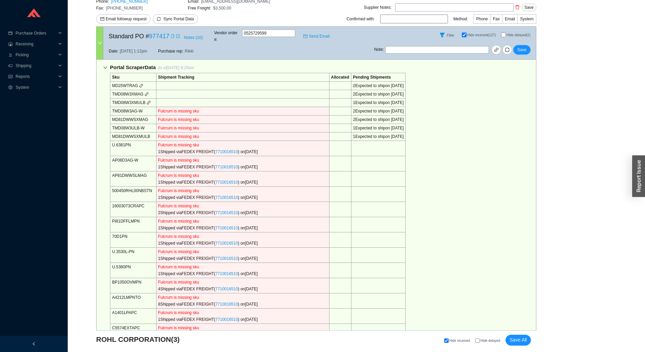
drag, startPoint x: 502, startPoint y: 33, endPoint x: 476, endPoint y: 50, distance: 30.8
click at [502, 33] on input "Hide delayed (2)" at bounding box center [503, 35] width 5 height 5
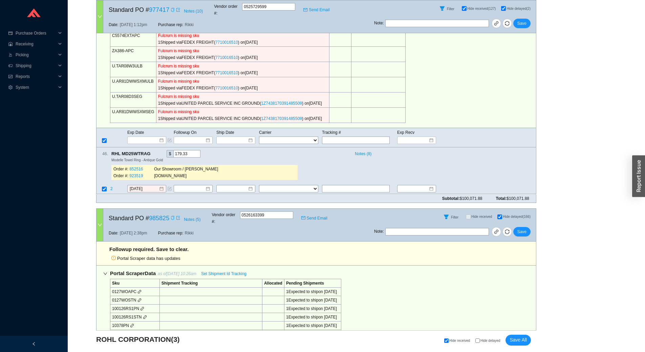
scroll to position [440, 0]
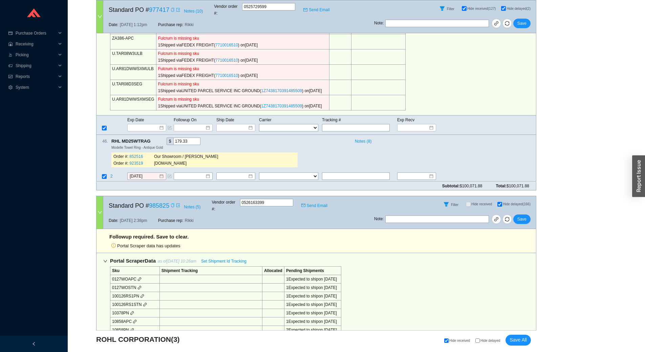
click at [509, 7] on span "Hide delayed (2)" at bounding box center [519, 9] width 24 height 4
click at [506, 6] on input "Hide delayed (2)" at bounding box center [503, 8] width 5 height 5
checkbox input "false"
checkbox input "true"
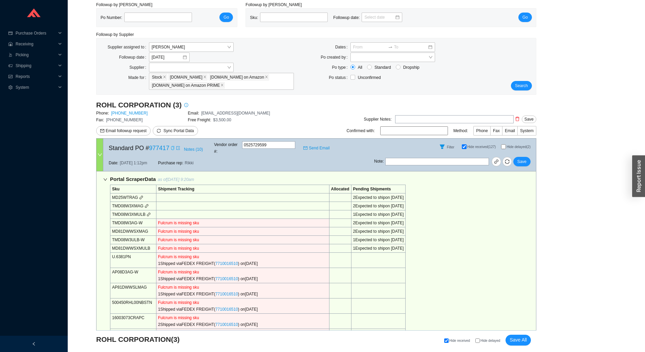
scroll to position [0, 0]
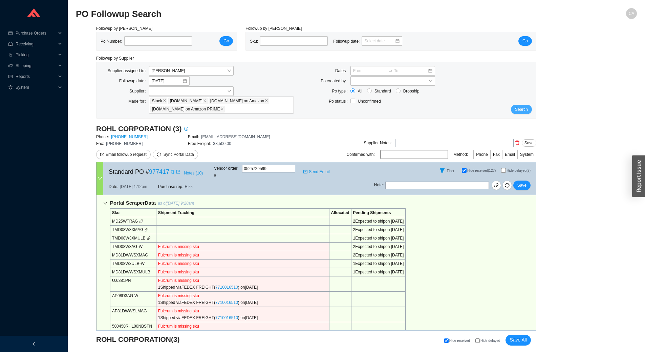
click at [529, 106] on button "Search" at bounding box center [521, 109] width 21 height 9
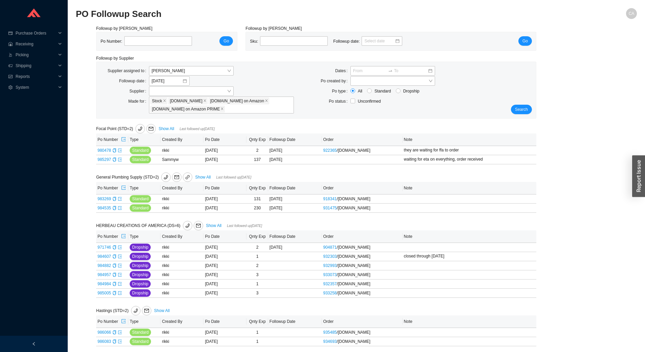
click at [199, 179] on link "Show All" at bounding box center [203, 177] width 16 height 5
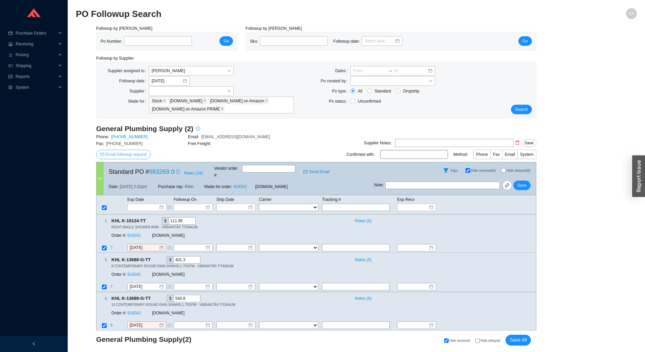
click at [119, 153] on span "Email followup request" at bounding box center [126, 154] width 41 height 7
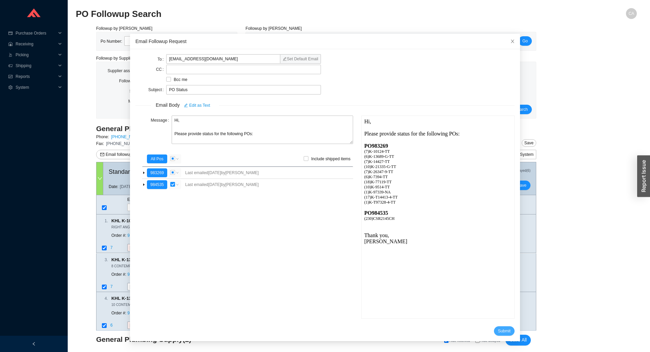
click at [500, 327] on button "Submit" at bounding box center [504, 330] width 21 height 9
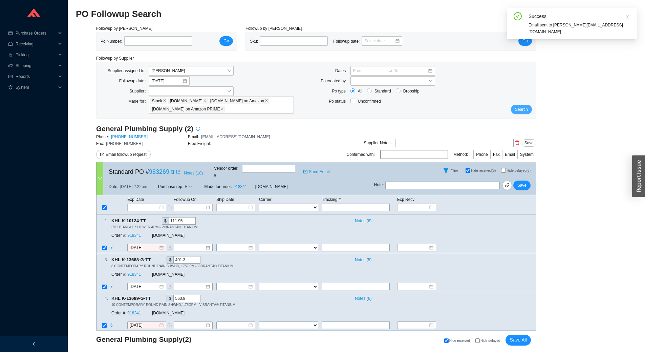
click at [529, 110] on button "Search" at bounding box center [521, 109] width 21 height 9
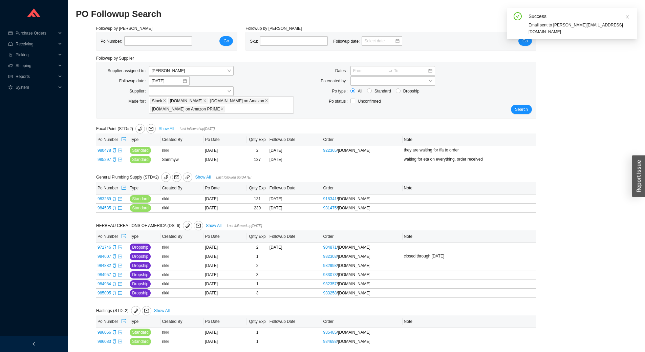
click at [172, 127] on link "Show All" at bounding box center [167, 128] width 16 height 5
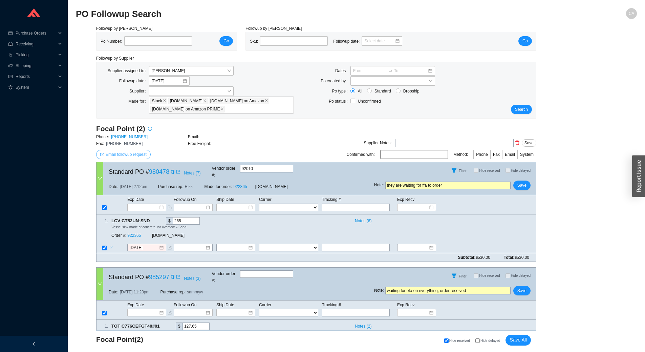
click at [125, 154] on span "Email followup request" at bounding box center [126, 154] width 41 height 7
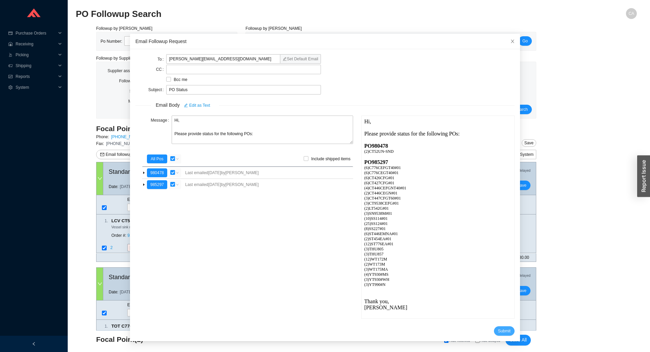
click at [498, 328] on span "Submit" at bounding box center [504, 331] width 13 height 7
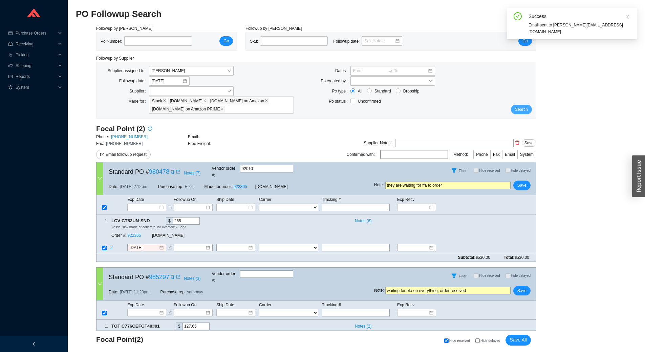
click at [521, 111] on span "Search" at bounding box center [521, 109] width 13 height 7
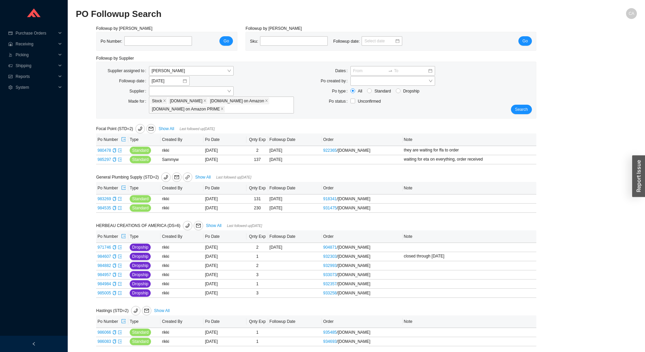
click at [519, 103] on div "Search" at bounding box center [518, 90] width 37 height 48
click at [518, 108] on span "Search" at bounding box center [521, 109] width 13 height 7
click at [135, 39] on input "tel" at bounding box center [158, 40] width 68 height 9
paste input "982955"
type input "982955"
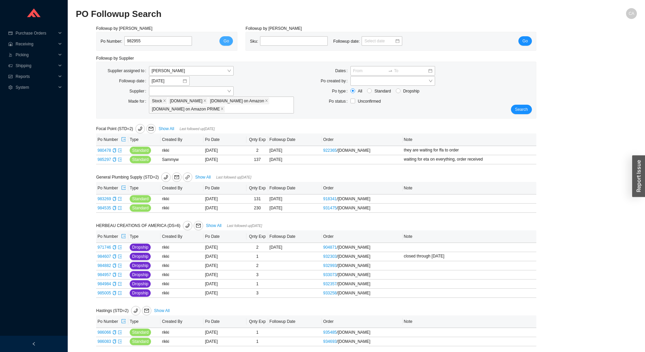
click at [226, 38] on button "Go" at bounding box center [226, 40] width 14 height 9
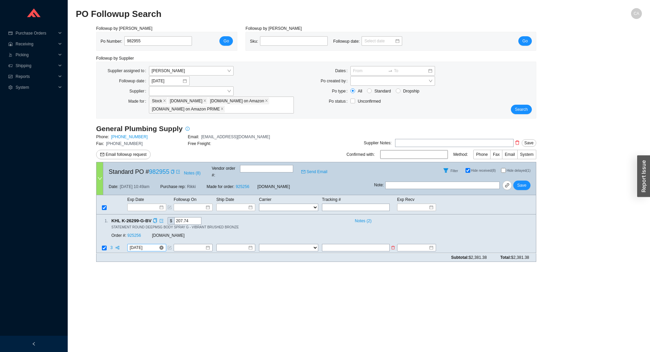
click at [148, 245] on input "9/26/2025" at bounding box center [144, 248] width 29 height 7
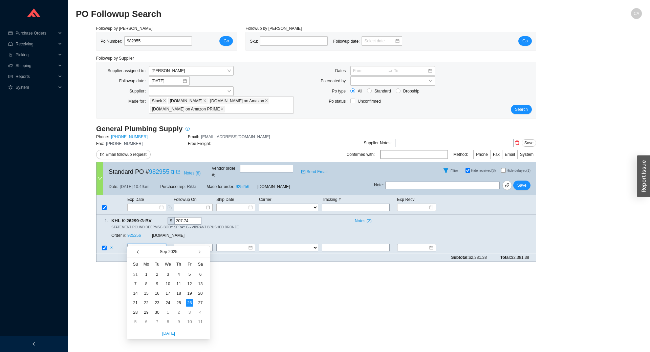
click at [138, 252] on span "button" at bounding box center [138, 251] width 3 height 3
type input "8/27/2025"
click at [169, 310] on div "27" at bounding box center [167, 312] width 7 height 7
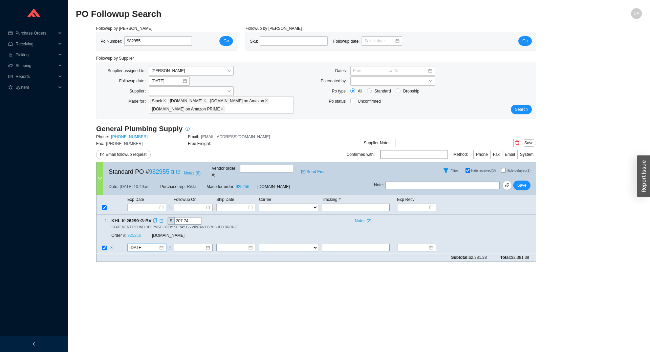
click at [138, 233] on link "925256" at bounding box center [134, 235] width 14 height 5
click at [521, 182] on span "Save" at bounding box center [522, 185] width 9 height 7
click at [521, 107] on span "Search" at bounding box center [521, 109] width 13 height 7
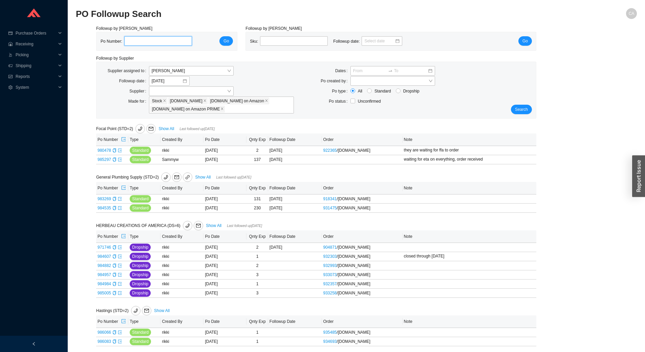
click at [168, 43] on input "tel" at bounding box center [158, 40] width 68 height 9
paste input "983081"
type input "983081"
click at [233, 43] on button "Go" at bounding box center [226, 40] width 14 height 9
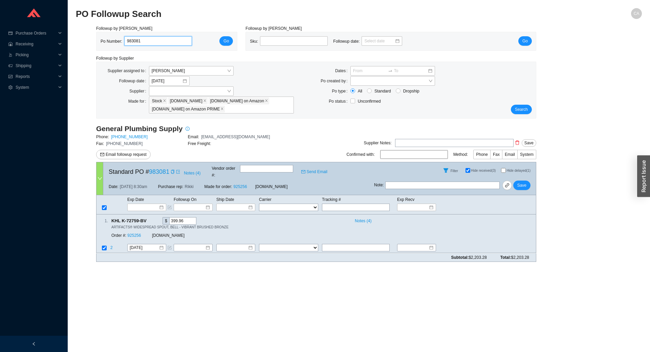
click at [164, 39] on input "983081" at bounding box center [158, 40] width 68 height 9
paste input "2955"
type input "982955"
click at [230, 43] on button "Go" at bounding box center [226, 40] width 14 height 9
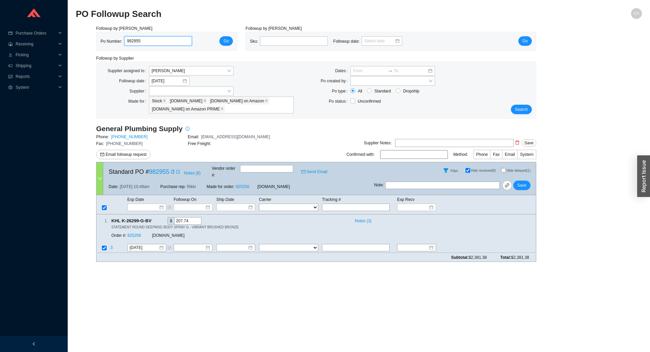
click at [155, 43] on input "982955" at bounding box center [158, 40] width 68 height 9
paste input "3280"
type input "983280"
click at [231, 40] on button "Go" at bounding box center [226, 40] width 14 height 9
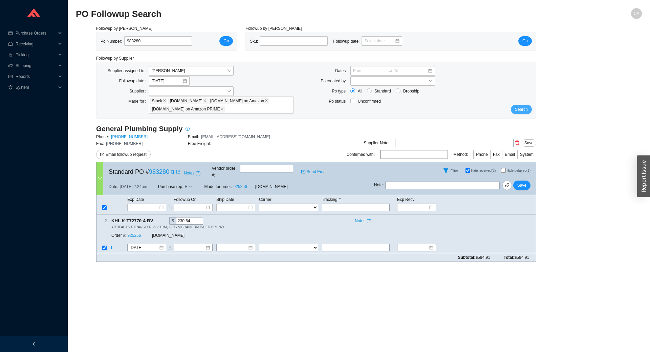
click at [523, 110] on span "Search" at bounding box center [521, 109] width 13 height 7
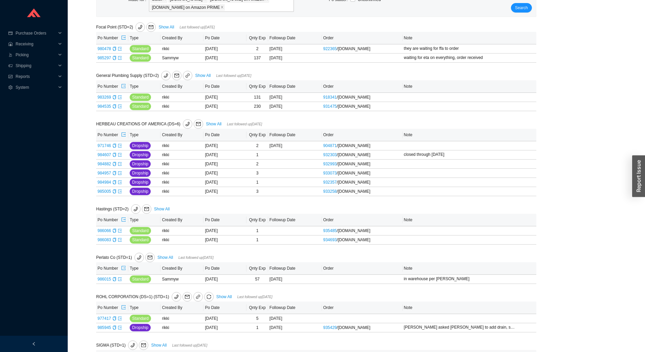
scroll to position [131, 0]
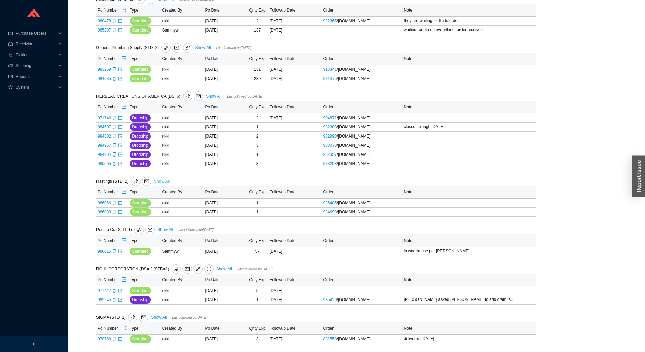
click at [163, 179] on link "Show All" at bounding box center [162, 181] width 16 height 5
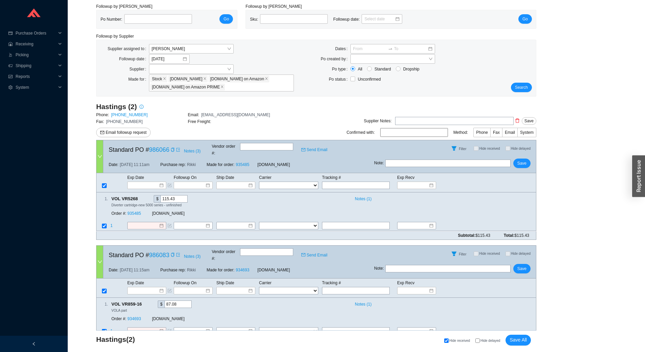
scroll to position [28, 0]
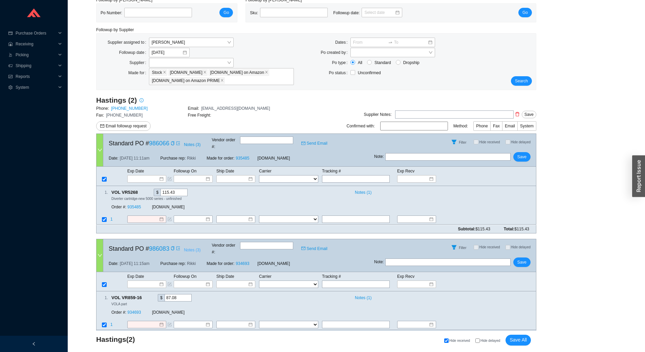
click at [190, 247] on span "Notes ( 3 )" at bounding box center [192, 250] width 17 height 7
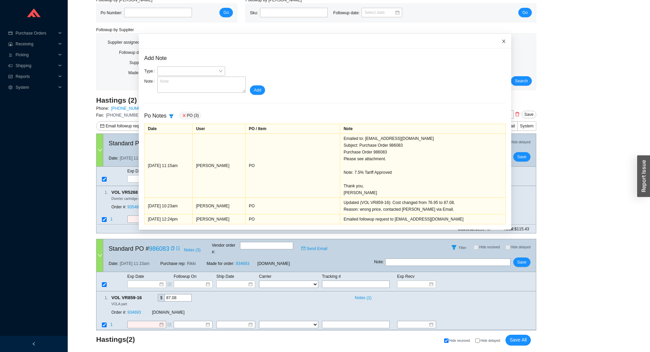
click at [502, 41] on icon "close" at bounding box center [504, 41] width 5 height 5
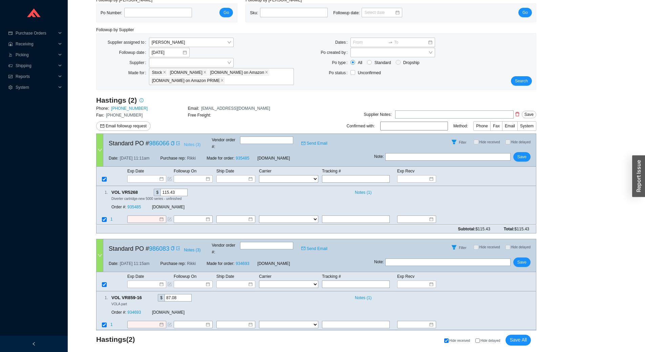
click at [191, 142] on span "Notes ( 3 )" at bounding box center [192, 144] width 17 height 7
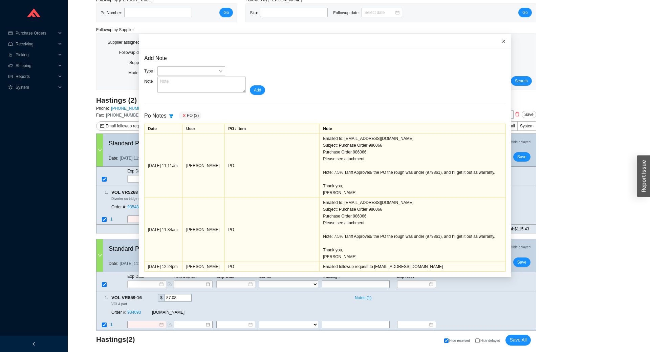
click at [502, 39] on icon "close" at bounding box center [504, 41] width 5 height 5
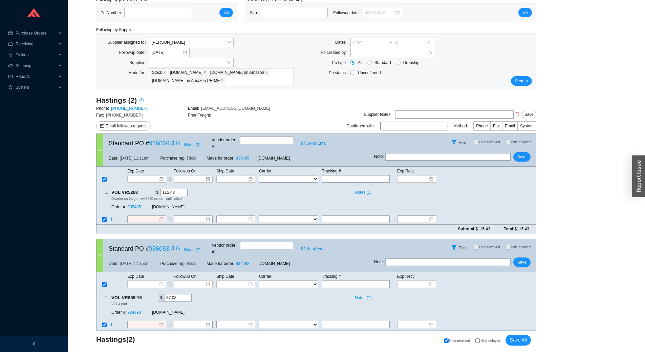
click at [404, 153] on input "text" at bounding box center [447, 156] width 125 height 7
click at [404, 153] on input "Chris is out today, he'll be back tomorrow" at bounding box center [447, 156] width 125 height 7
type input "Chris is out today, he'll be back tomorrow"
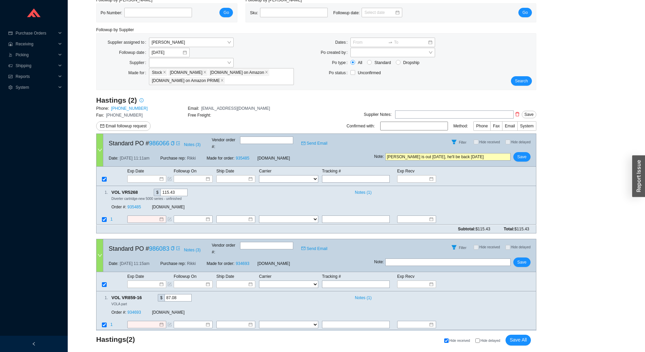
click at [421, 258] on input "text" at bounding box center [447, 261] width 125 height 7
paste input "Chris is out today, he'll be back tomorrow"
type input "Chris is out today, he'll be back tomorrow"
click at [524, 336] on span "Save All" at bounding box center [518, 340] width 17 height 8
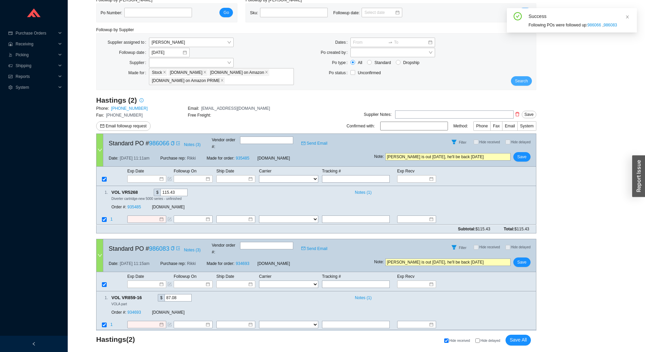
click at [529, 79] on button "Search" at bounding box center [521, 80] width 21 height 9
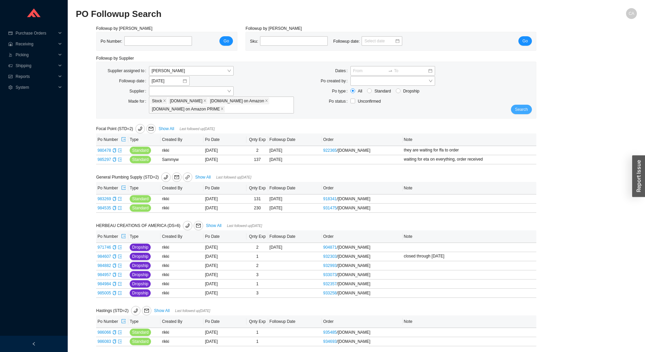
click at [523, 110] on span "Search" at bounding box center [521, 109] width 13 height 7
click at [135, 42] on input "tel" at bounding box center [158, 40] width 68 height 9
paste input "983269"
type input "983269"
click at [230, 42] on button "Go" at bounding box center [226, 40] width 14 height 9
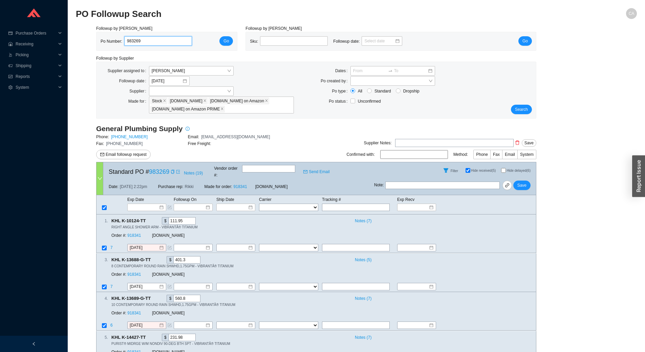
click at [156, 45] on input "983269" at bounding box center [158, 40] width 68 height 9
paste input "4535"
type input "984535"
click at [222, 41] on button "Go" at bounding box center [226, 40] width 14 height 9
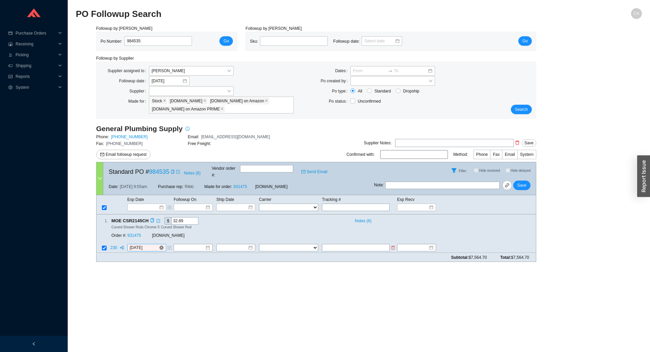
click at [152, 245] on input "8/22/2025" at bounding box center [144, 248] width 29 height 7
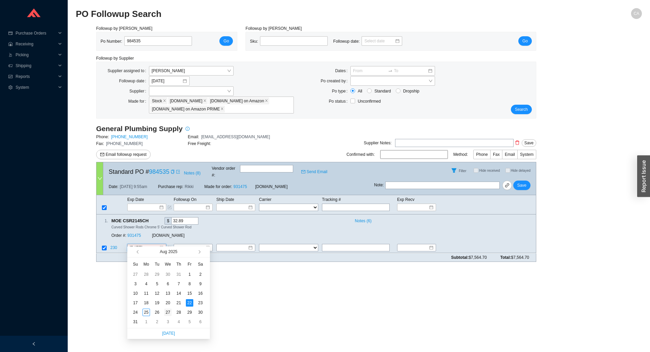
type input "8/27/2025"
click at [167, 310] on div "27" at bounding box center [167, 312] width 7 height 7
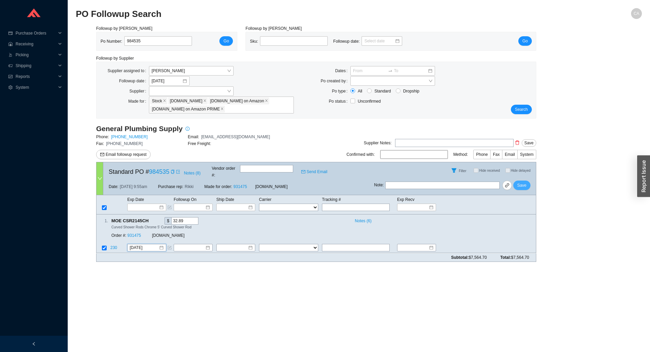
click at [521, 182] on span "Save" at bounding box center [522, 185] width 9 height 7
drag, startPoint x: 168, startPoint y: 40, endPoint x: 82, endPoint y: 33, distance: 86.7
click at [82, 33] on div "Followup by PO Po Number: 984535 Go Followup by Sku Sku: Followup date: Go Foll…" at bounding box center [359, 146] width 566 height 242
paste input "3269"
type input "983269"
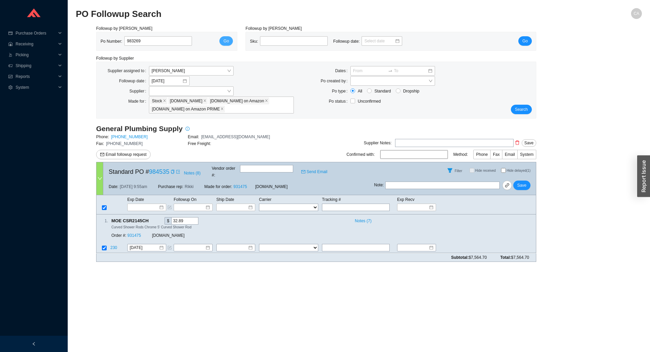
click at [230, 42] on button "Go" at bounding box center [226, 40] width 14 height 9
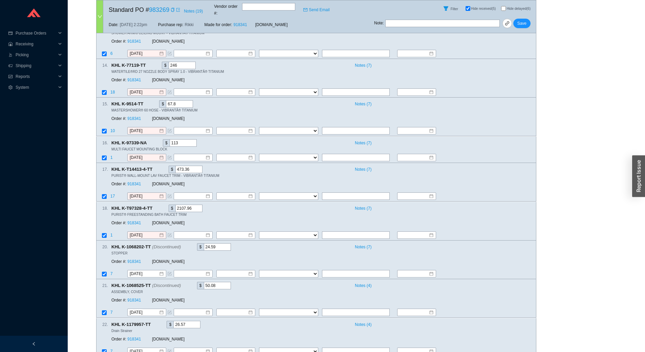
scroll to position [516, 0]
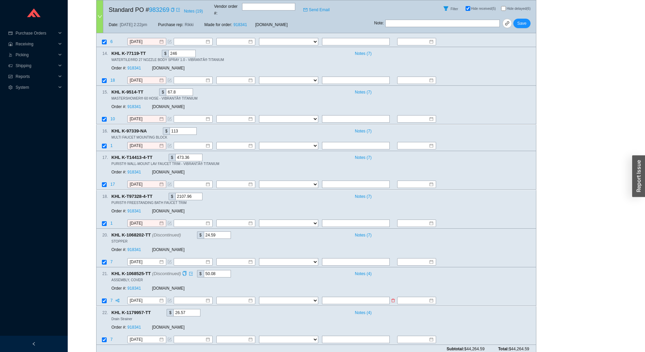
click at [102, 299] on input "checkbox" at bounding box center [104, 301] width 5 height 5
checkbox input "false"
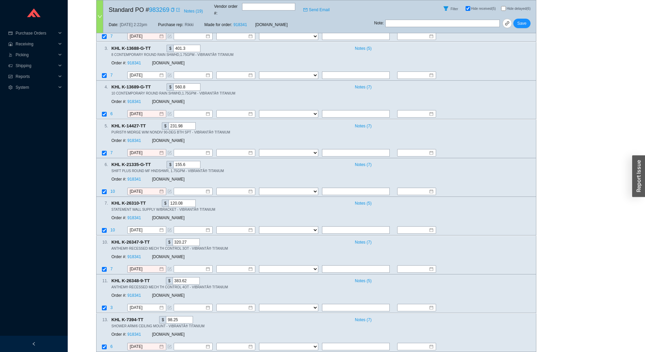
scroll to position [177, 0]
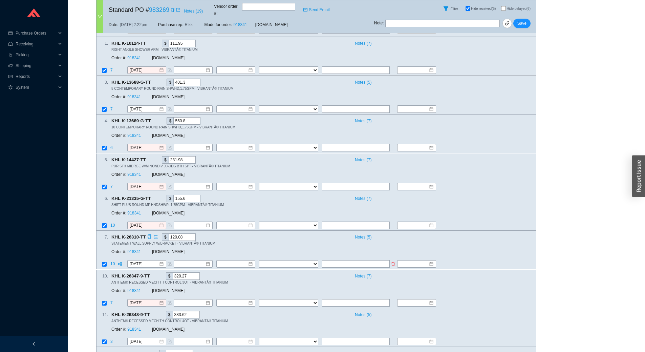
click at [104, 262] on input "checkbox" at bounding box center [104, 264] width 5 height 5
checkbox input "false"
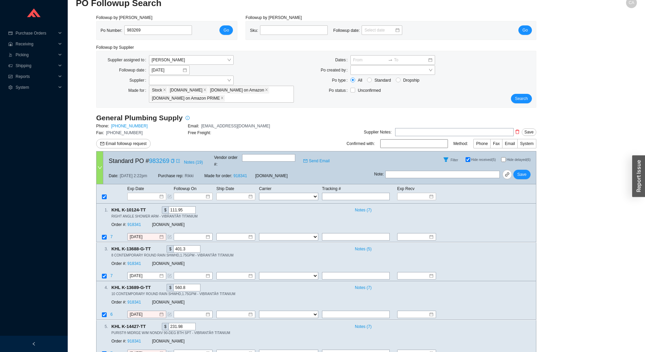
scroll to position [0, 0]
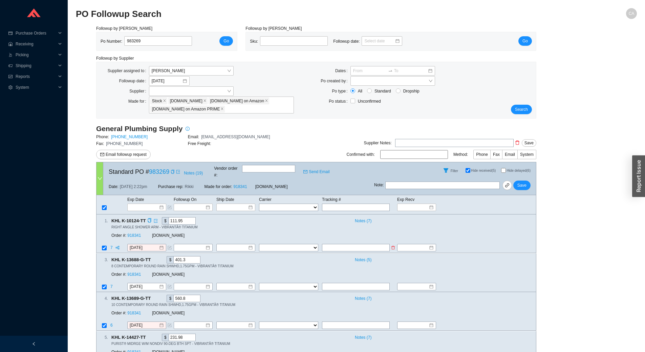
click at [169, 244] on span at bounding box center [170, 247] width 4 height 7
click at [170, 246] on icon "form" at bounding box center [170, 248] width 4 height 4
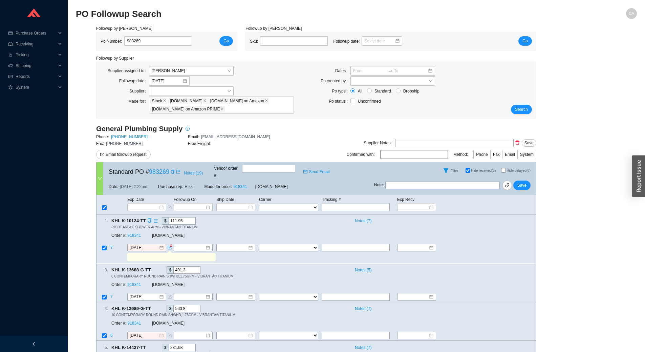
click at [170, 254] on input "text" at bounding box center [171, 257] width 86 height 7
drag, startPoint x: 170, startPoint y: 251, endPoint x: 103, endPoint y: 243, distance: 67.9
click at [103, 244] on tbody "7 8/22/2025 FedEx UPS ---------------- 2 Day Transportation INC A&B Freight A. …" at bounding box center [317, 253] width 440 height 19
type input "can ship ahead"
click at [170, 334] on icon "form" at bounding box center [170, 335] width 2 height 2
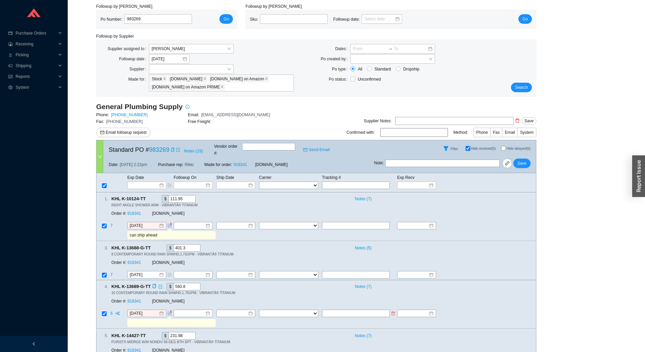
scroll to position [34, 0]
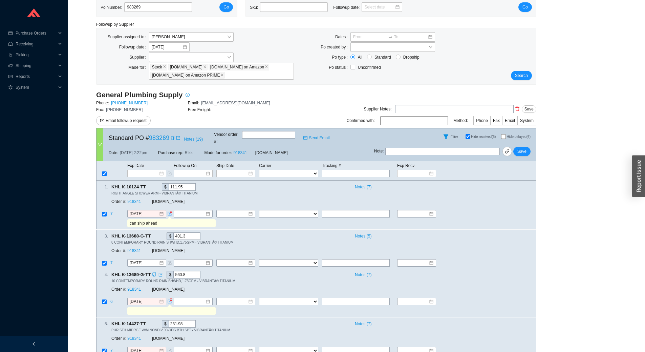
click at [163, 308] on input "text" at bounding box center [171, 311] width 86 height 7
paste input "can ship ahead"
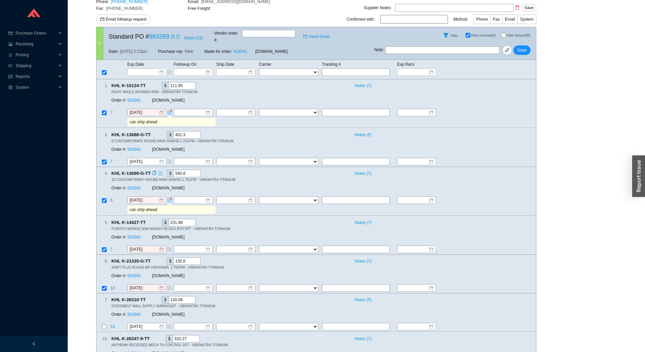
scroll to position [135, 0]
type input "can ship ahead"
click at [171, 247] on icon "form" at bounding box center [170, 249] width 4 height 4
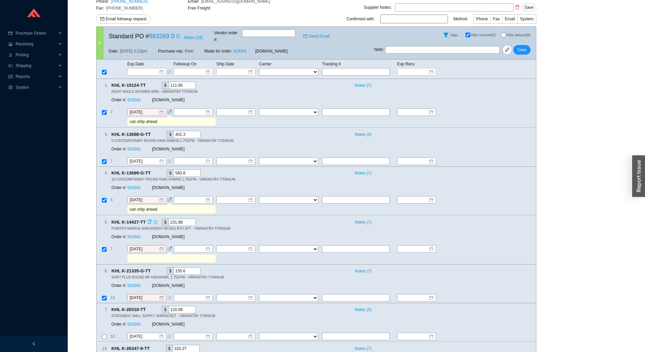
click at [163, 255] on input "text" at bounding box center [171, 258] width 86 height 7
paste input "can ship ahead"
type input "can ship ahead"
click at [170, 296] on icon "form" at bounding box center [170, 297] width 2 height 2
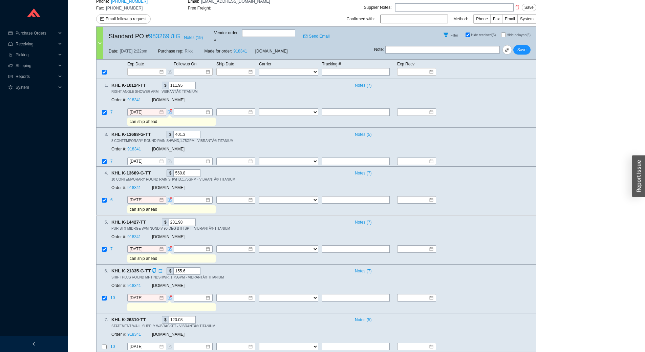
click at [166, 303] on input "text" at bounding box center [171, 306] width 86 height 7
paste input "can ship ahead"
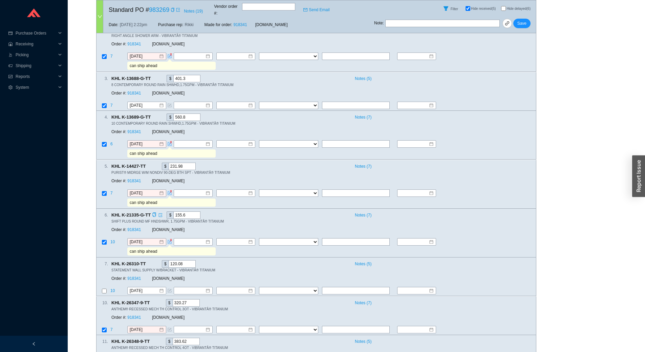
scroll to position [203, 0]
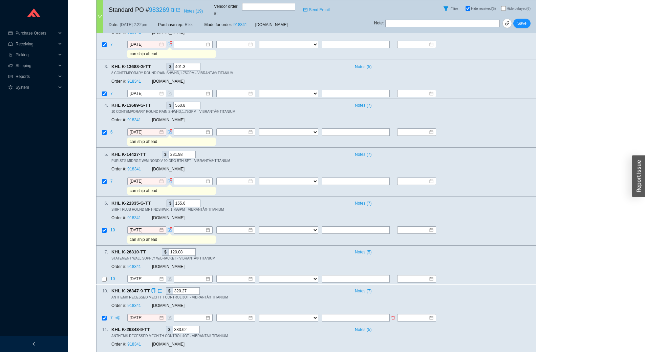
type input "can ship ahead"
click at [169, 316] on icon "form" at bounding box center [170, 318] width 4 height 4
click at [163, 323] on input "text" at bounding box center [171, 326] width 86 height 7
paste input "can ship ahead"
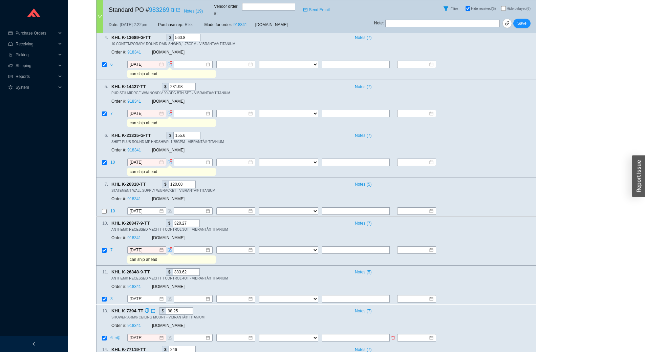
type input "can ship ahead"
click at [169, 336] on icon "form" at bounding box center [170, 338] width 4 height 4
click at [158, 343] on input "text" at bounding box center [171, 346] width 86 height 7
paste input "can ship ahead"
type input "can ship ahead"
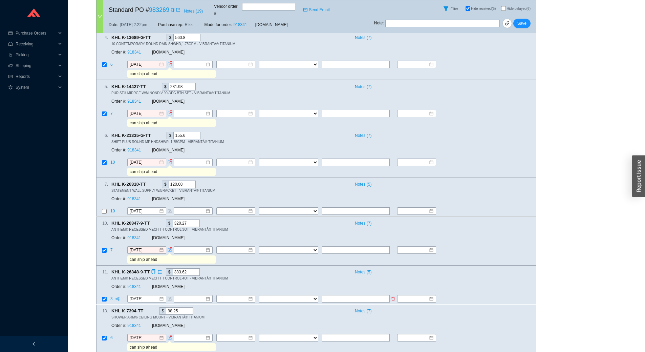
click at [168, 297] on icon "form" at bounding box center [170, 299] width 4 height 4
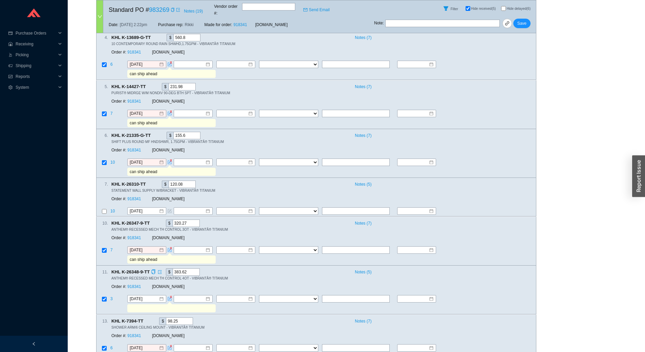
click at [163, 305] on input "text" at bounding box center [171, 308] width 86 height 7
paste input "can ship ahead"
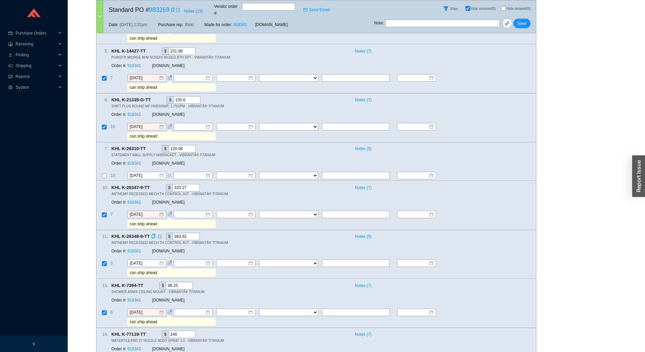
scroll to position [373, 0]
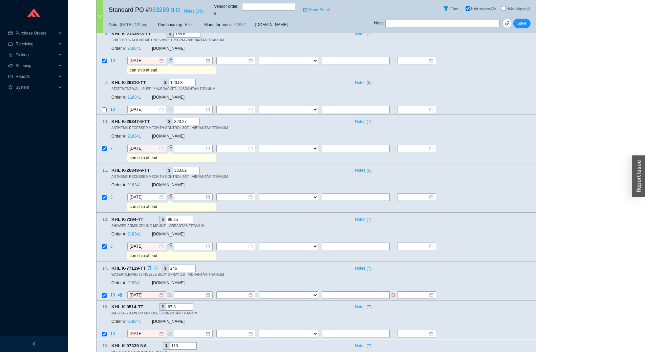
type input "can ship ahead"
click at [169, 293] on icon "form" at bounding box center [170, 295] width 4 height 4
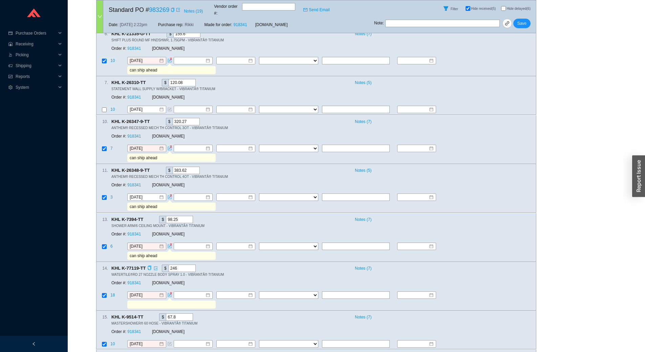
click at [163, 301] on input "text" at bounding box center [171, 304] width 86 height 7
paste input "can ship ahead"
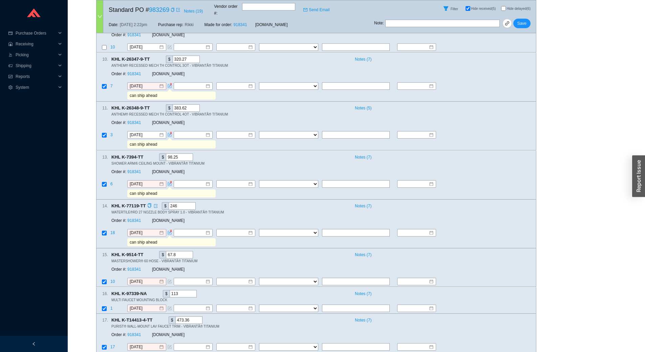
scroll to position [440, 0]
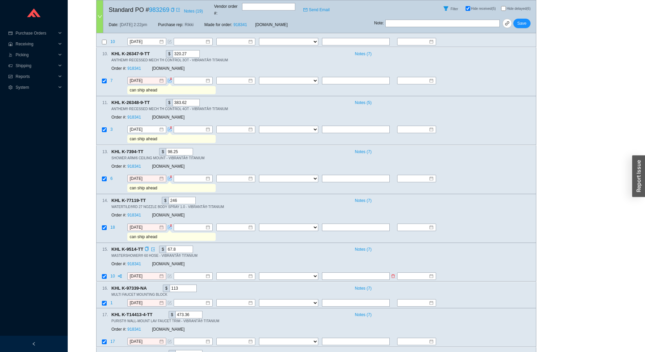
type input "can ship ahead"
click at [171, 274] on icon "form" at bounding box center [170, 275] width 2 height 2
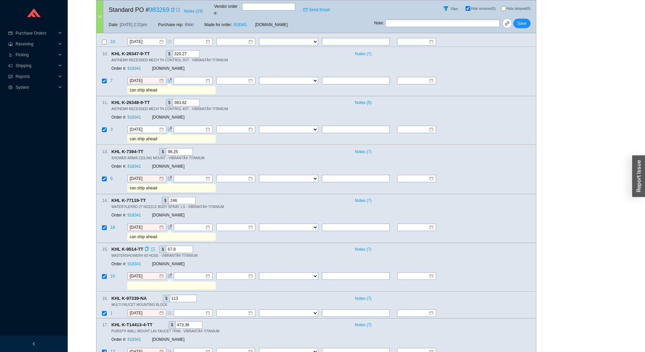
click at [159, 282] on input "text" at bounding box center [171, 285] width 86 height 7
paste input "can ship ahead"
type input "can ship ahead"
click at [172, 309] on div "8/22/2025" at bounding box center [150, 312] width 46 height 7
click at [169, 311] on icon "form" at bounding box center [170, 313] width 4 height 4
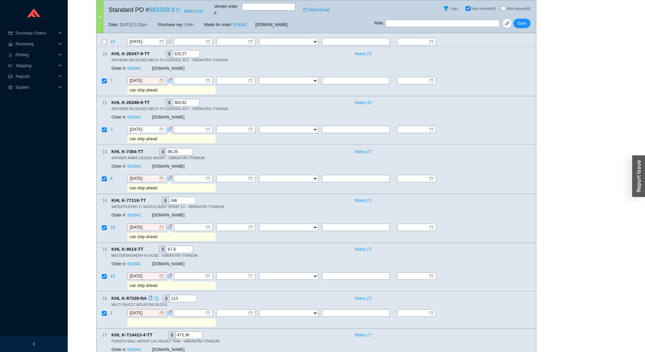
click at [167, 319] on input "text" at bounding box center [171, 322] width 86 height 7
paste input "can ship ahead"
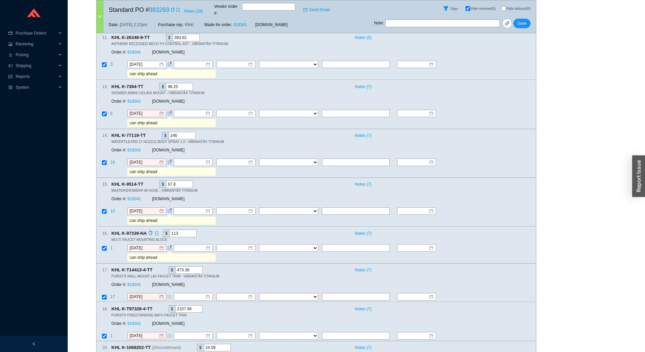
scroll to position [508, 0]
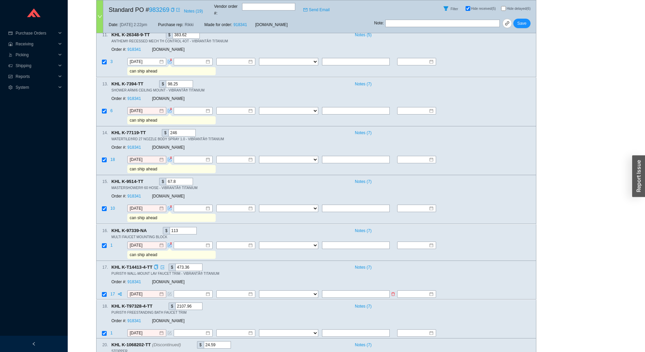
type input "can ship ahead"
click at [170, 292] on icon "form" at bounding box center [170, 293] width 2 height 2
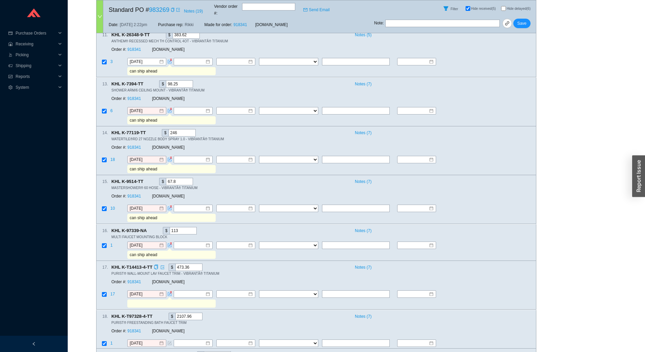
click at [166, 302] on td at bounding box center [171, 304] width 89 height 10
click at [167, 300] on input "text" at bounding box center [171, 303] width 86 height 7
paste input "can ship ahead"
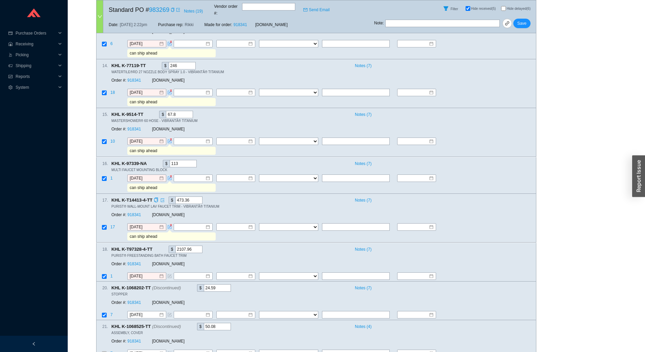
scroll to position [576, 0]
type input "can ship ahead"
click at [169, 274] on icon "form" at bounding box center [170, 275] width 2 height 2
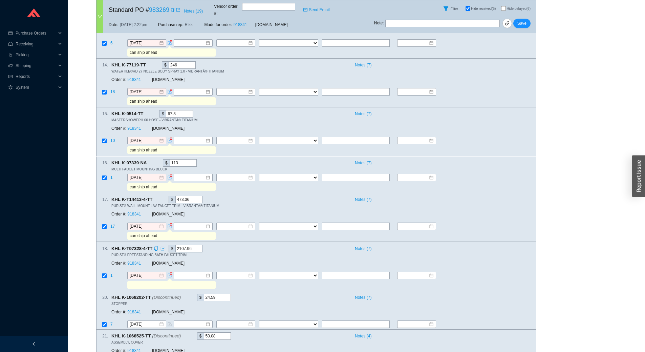
click at [165, 281] on input "text" at bounding box center [171, 284] width 86 height 7
paste input "can ship ahead"
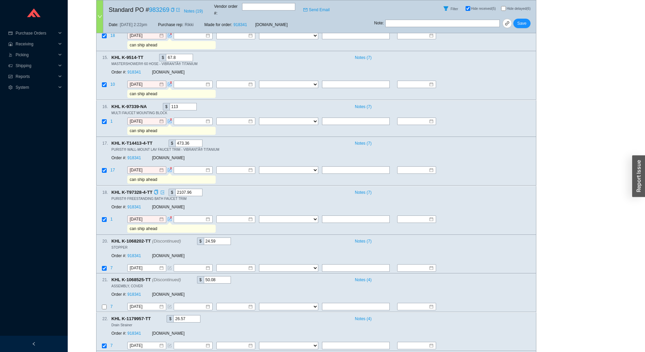
scroll to position [638, 0]
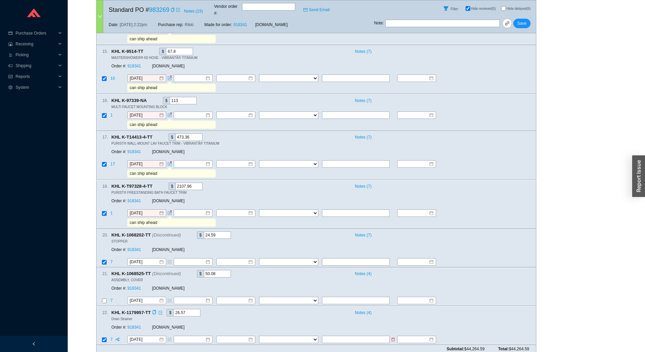
type input "can ship ahead"
click at [105, 337] on input "checkbox" at bounding box center [104, 339] width 5 height 5
checkbox input "true"
click at [170, 260] on icon "form" at bounding box center [170, 262] width 4 height 4
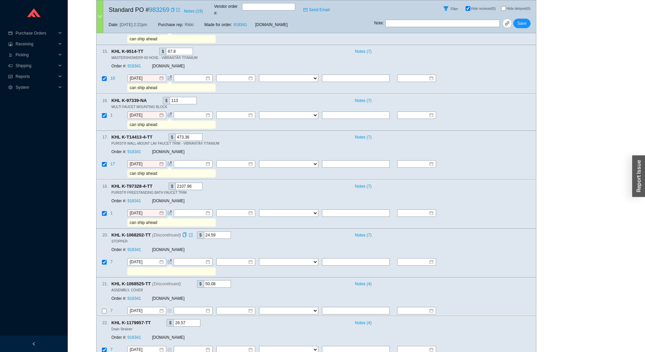
click at [167, 268] on input "text" at bounding box center [171, 271] width 86 height 7
paste input "can ship ahead"
type input "can ship ahead"
click at [169, 348] on icon "form" at bounding box center [170, 350] width 4 height 4
click at [163, 352] on input "text" at bounding box center [171, 358] width 86 height 7
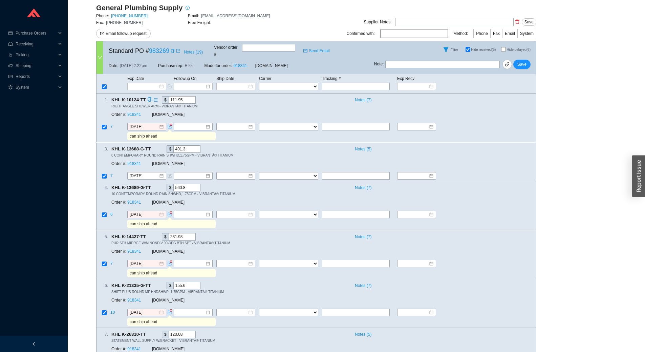
scroll to position [0, 0]
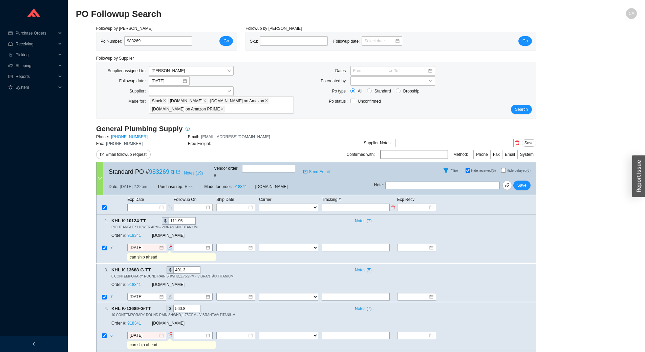
type input "may be able to ship ahead"
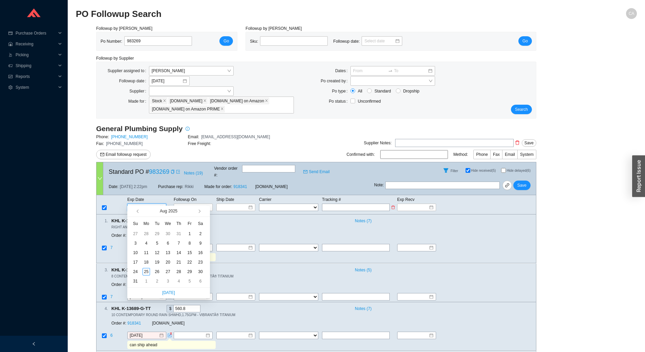
click at [144, 204] on input at bounding box center [144, 207] width 29 height 7
type input "8/2/2025"
click at [201, 211] on span "button" at bounding box center [198, 211] width 3 height 3
type input "9/30/2025"
click at [158, 271] on div "30" at bounding box center [156, 271] width 7 height 7
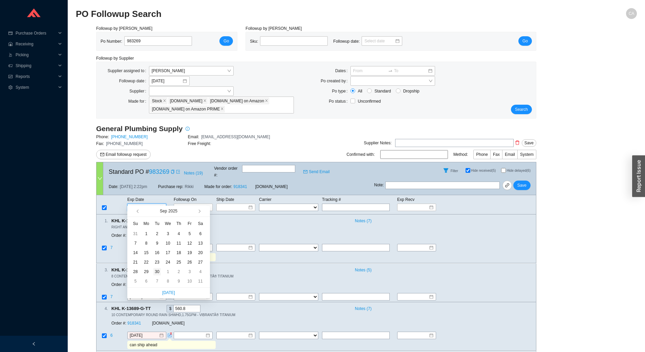
type input "9/30/2025"
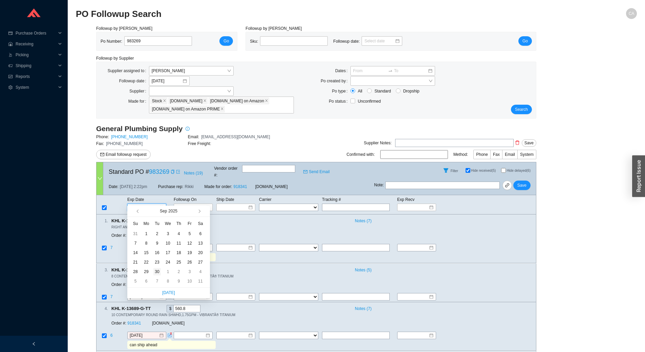
type input "9/30/2025"
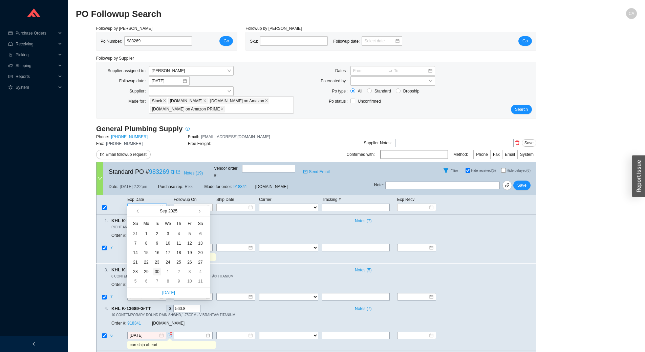
type input "9/30/2025"
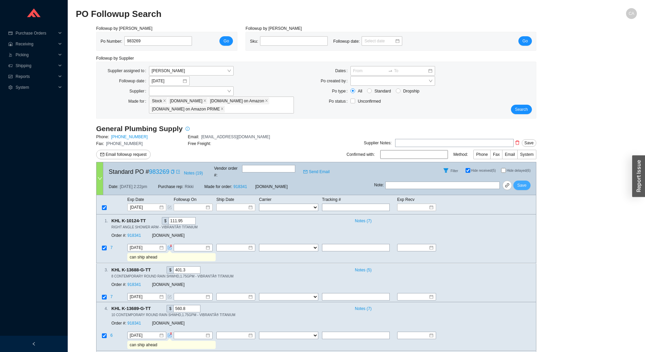
click at [523, 182] on span "Save" at bounding box center [522, 185] width 9 height 7
click at [524, 106] on span "Search" at bounding box center [521, 109] width 13 height 7
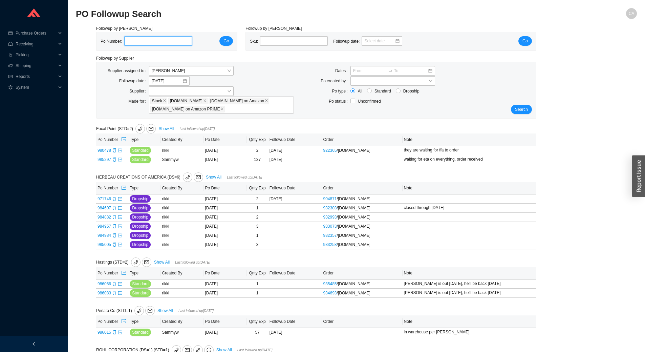
click at [144, 43] on input "tel" at bounding box center [158, 40] width 68 height 9
paste input "984535"
type input "984535"
click at [232, 43] on button "Go" at bounding box center [226, 40] width 14 height 9
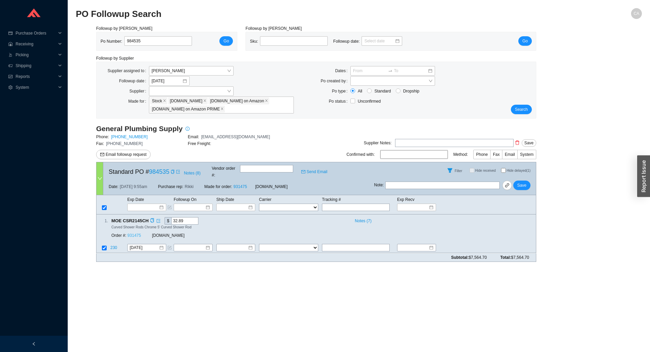
click at [135, 233] on link "931475" at bounding box center [134, 235] width 14 height 5
click at [519, 108] on span "Search" at bounding box center [521, 109] width 13 height 7
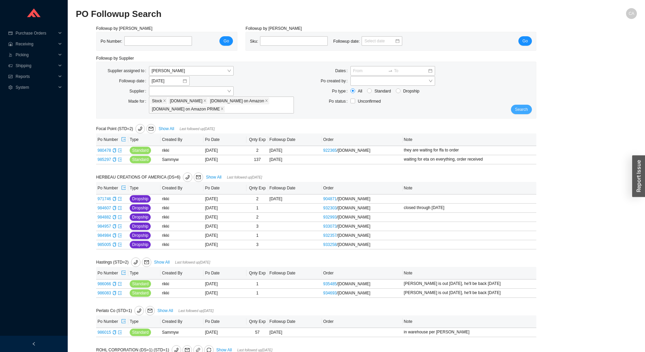
click at [519, 108] on span "Search" at bounding box center [521, 109] width 13 height 7
click at [519, 109] on span "Search" at bounding box center [521, 109] width 13 height 7
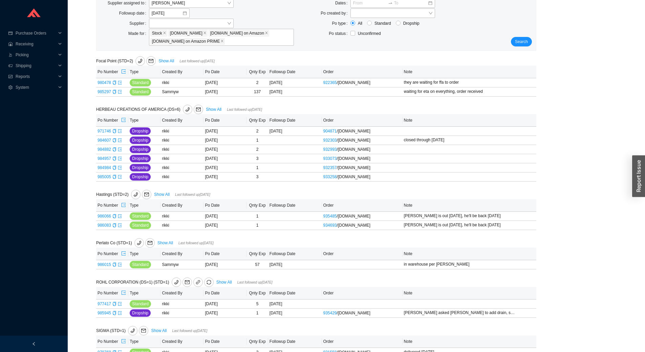
scroll to position [84, 0]
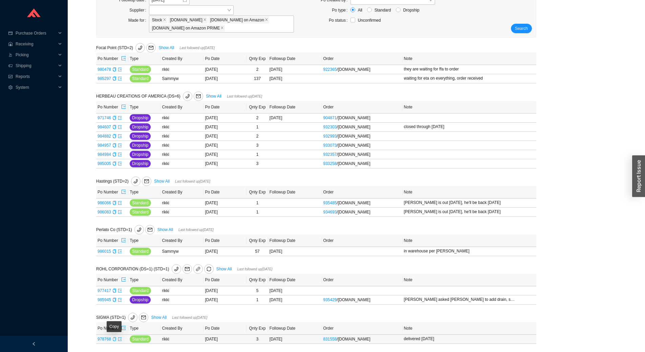
click at [113, 339] on icon "copy" at bounding box center [114, 339] width 4 height 4
click at [159, 317] on link "Show All" at bounding box center [159, 317] width 16 height 5
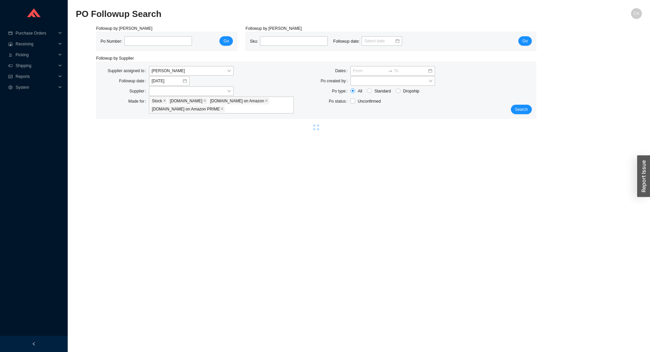
select select "1"
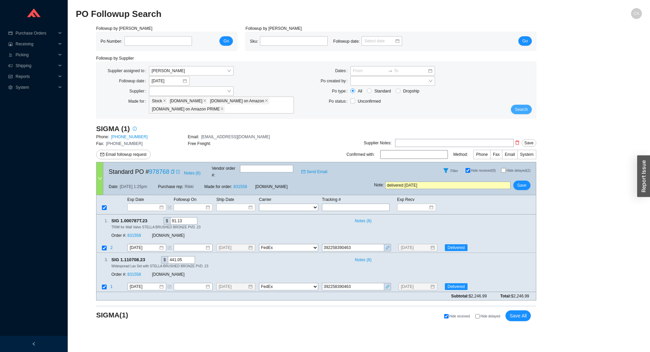
click at [525, 108] on span "Search" at bounding box center [521, 109] width 13 height 7
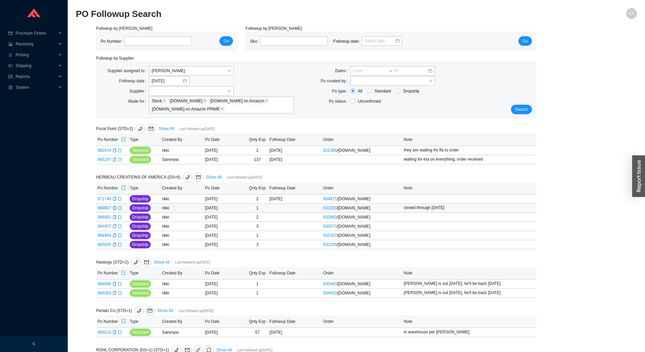
scroll to position [84, 0]
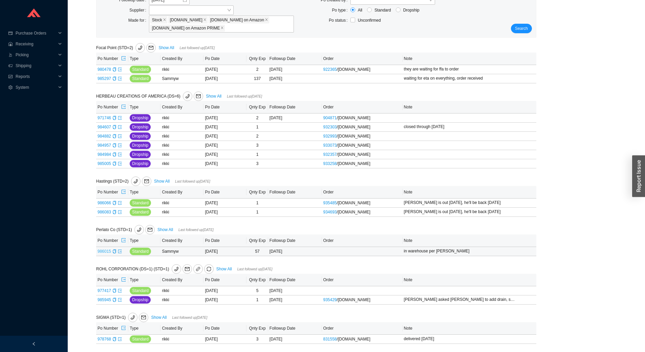
click at [105, 249] on link "986015" at bounding box center [105, 251] width 14 height 5
type input "986015"
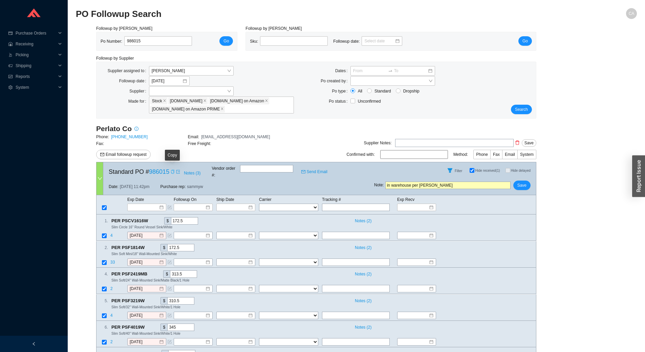
click at [171, 170] on icon "copy" at bounding box center [173, 172] width 4 height 4
click at [517, 110] on span "Search" at bounding box center [521, 109] width 13 height 7
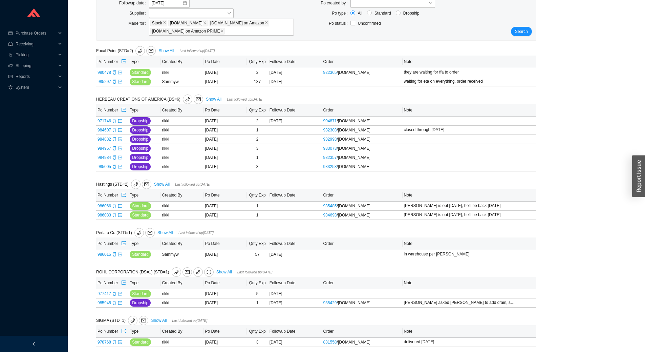
scroll to position [84, 0]
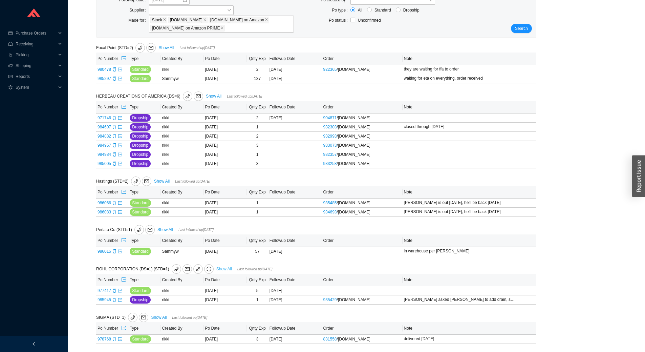
click at [221, 269] on link "Show All" at bounding box center [224, 269] width 16 height 5
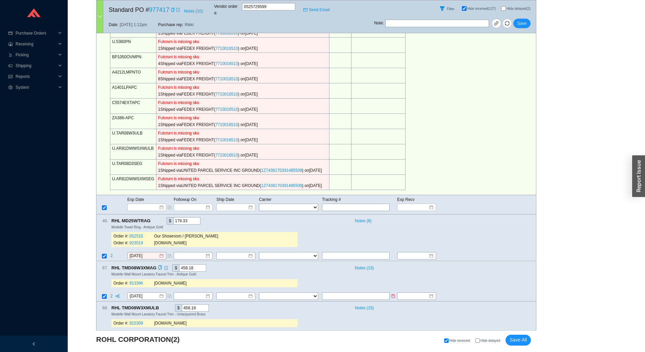
scroll to position [373, 0]
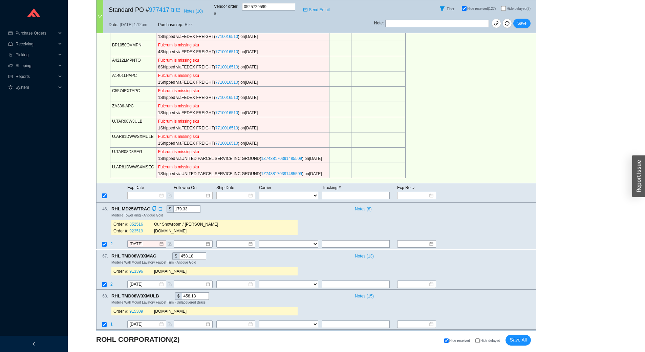
click at [133, 229] on link "923519" at bounding box center [136, 231] width 14 height 5
click at [150, 241] on input "8/22/2025" at bounding box center [144, 244] width 29 height 7
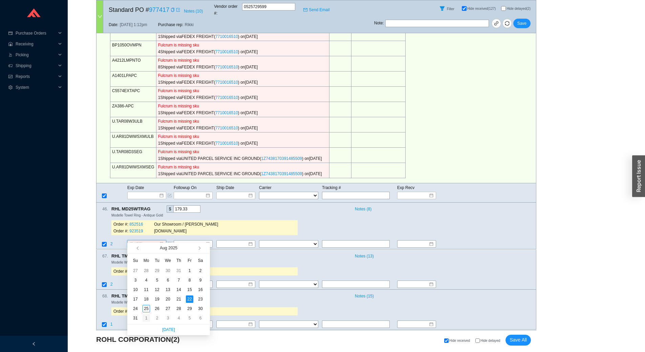
type input "9/1/2025"
click at [148, 320] on div "1" at bounding box center [146, 317] width 7 height 7
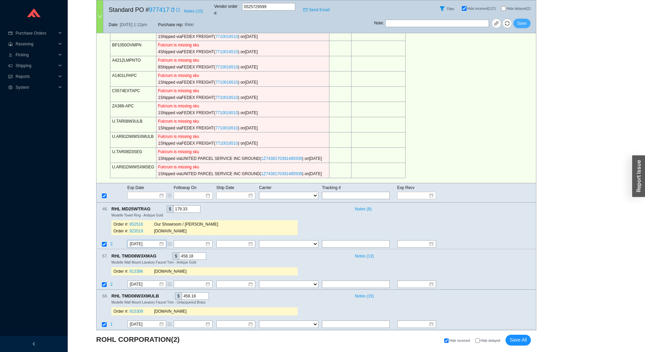
click at [522, 20] on span "Save" at bounding box center [522, 23] width 9 height 7
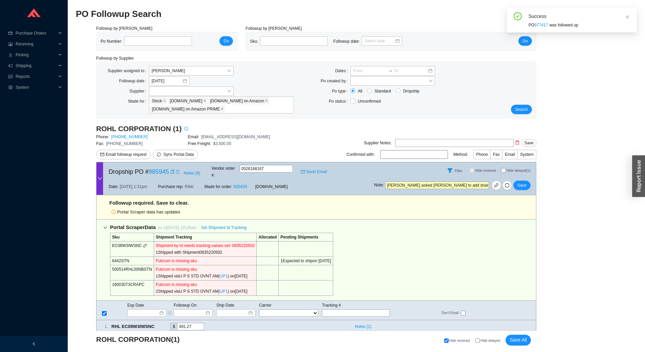
scroll to position [36, 0]
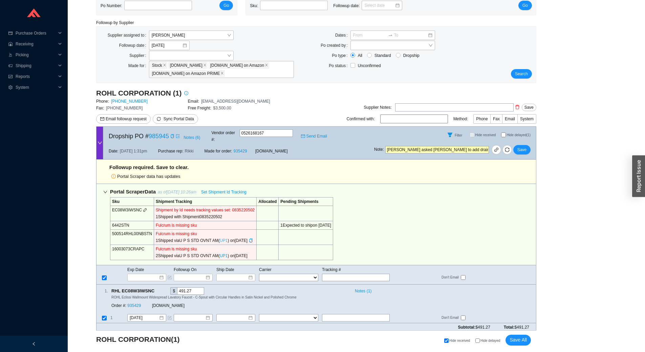
click at [220, 238] on link "UP1" at bounding box center [224, 240] width 8 height 5
click at [173, 136] on icon "copy" at bounding box center [172, 136] width 4 height 4
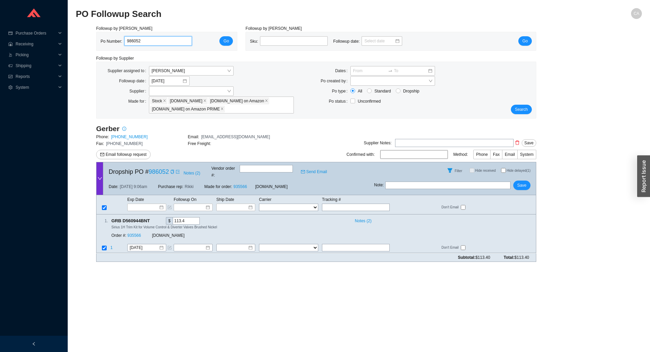
click at [155, 42] on input "986052" at bounding box center [158, 40] width 68 height 9
paste input "5588"
type input "985588"
click at [227, 43] on span "Go" at bounding box center [226, 41] width 5 height 7
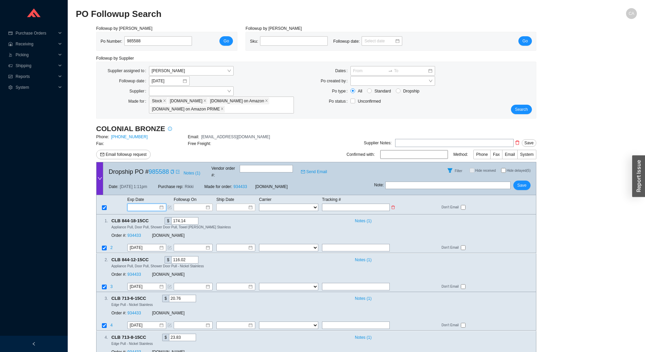
click at [150, 204] on input at bounding box center [144, 207] width 29 height 7
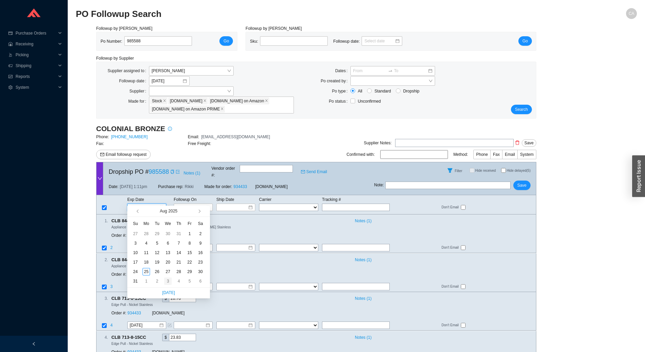
type input "[DATE]"
click at [169, 281] on div "3" at bounding box center [167, 280] width 7 height 7
type input "[DATE]"
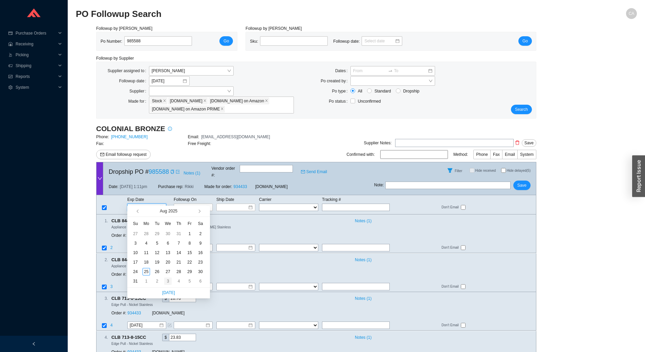
type input "[DATE]"
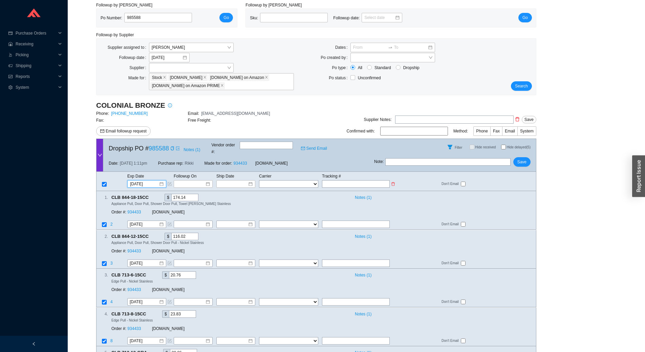
scroll to position [34, 0]
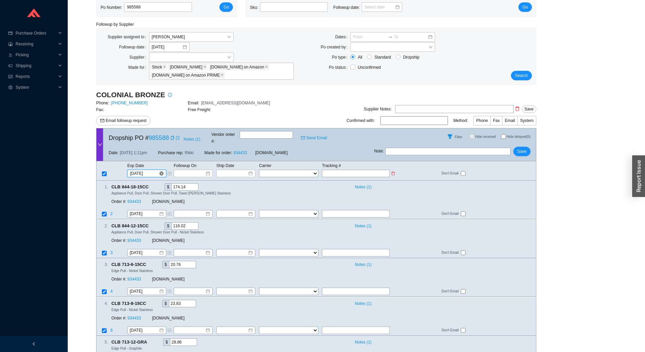
click at [156, 170] on input "[DATE]" at bounding box center [144, 173] width 29 height 7
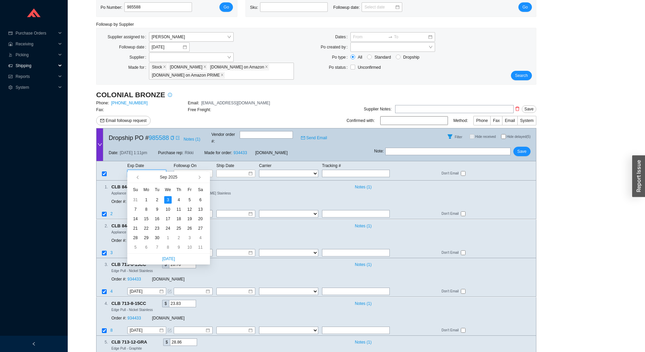
scroll to position [0, 0]
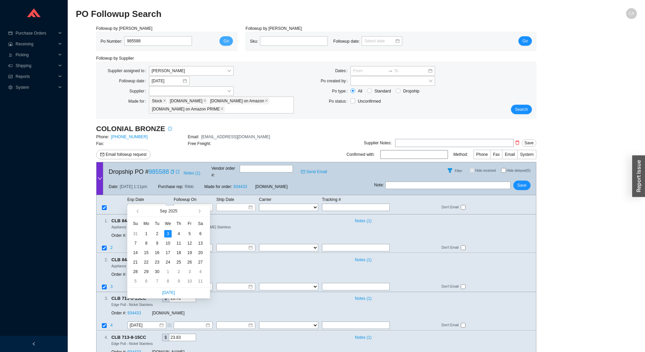
click at [222, 42] on button "Go" at bounding box center [226, 40] width 14 height 9
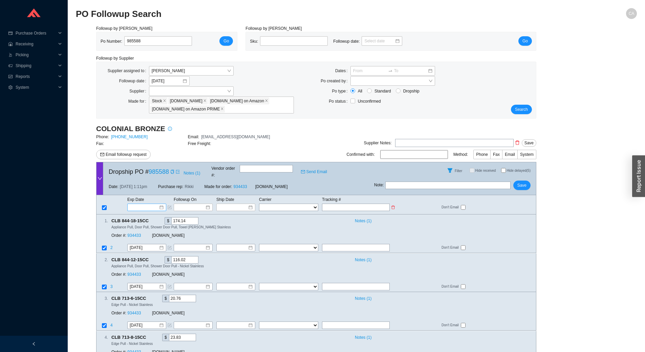
click at [154, 204] on input at bounding box center [144, 207] width 29 height 7
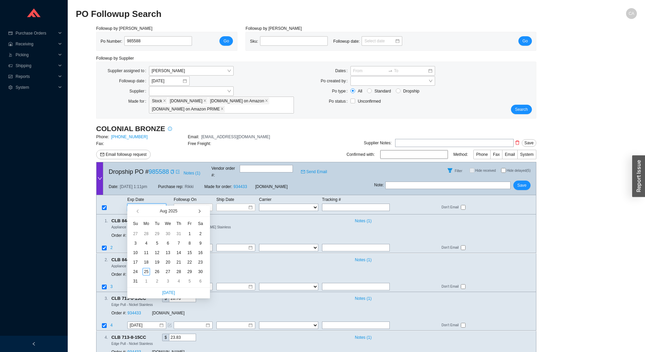
click at [199, 210] on span "button" at bounding box center [198, 211] width 3 height 3
type input "[DATE]"
click at [146, 282] on div "3" at bounding box center [146, 280] width 7 height 7
type input "[DATE]"
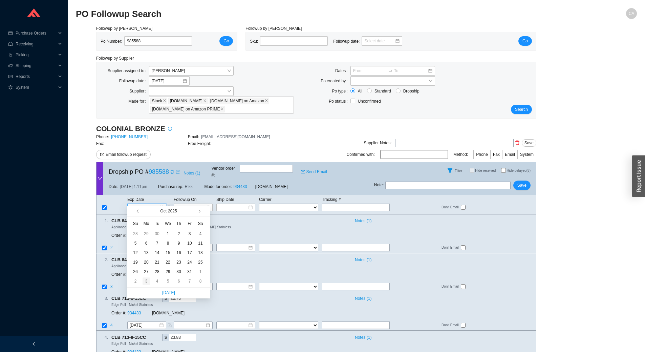
type input "[DATE]"
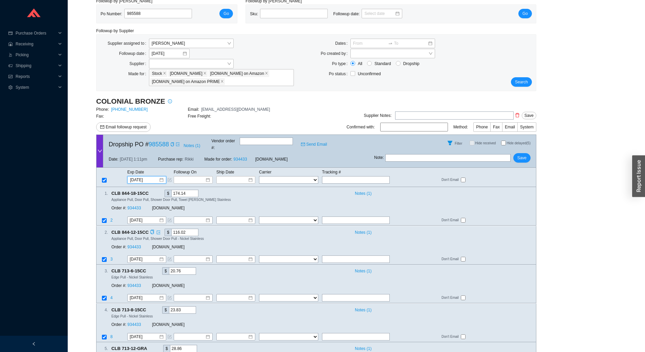
scroll to position [63, 0]
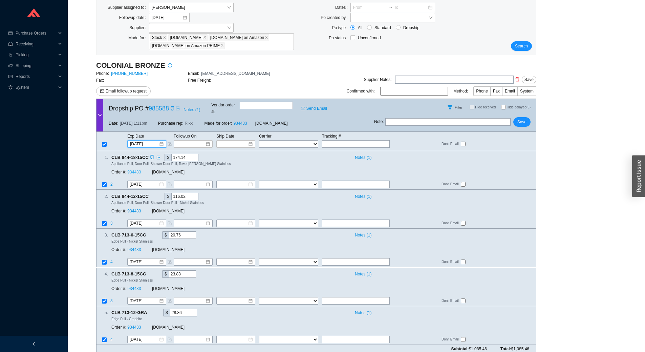
click at [135, 170] on link "934433" at bounding box center [134, 172] width 14 height 5
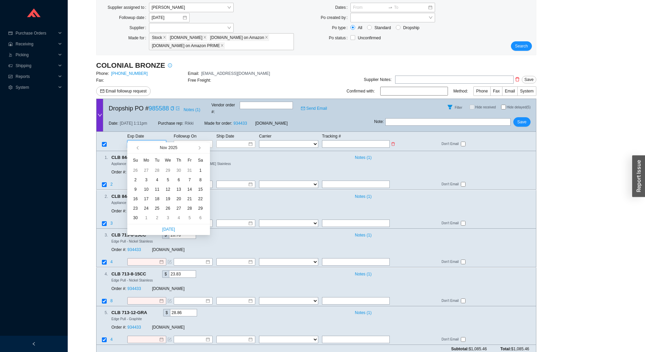
click at [148, 141] on input at bounding box center [144, 144] width 29 height 7
type input "[DATE]"
click at [139, 146] on button "button" at bounding box center [138, 147] width 6 height 11
type input "[DATE]"
click at [170, 189] on div "15" at bounding box center [167, 189] width 7 height 7
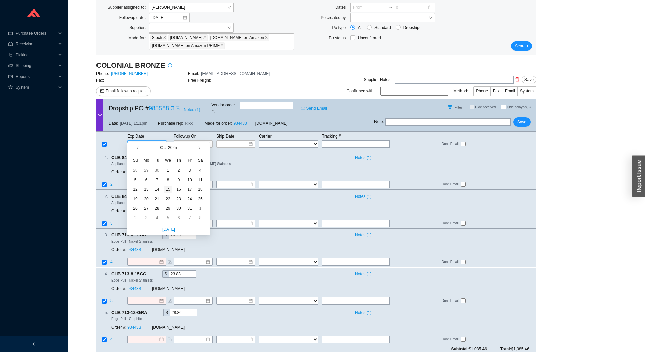
type input "[DATE]"
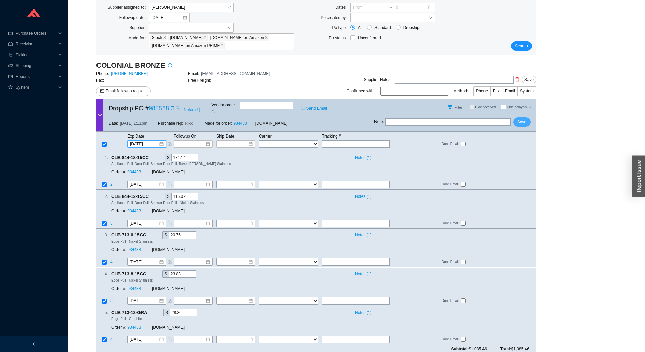
click at [520, 119] on span "Save" at bounding box center [522, 122] width 9 height 7
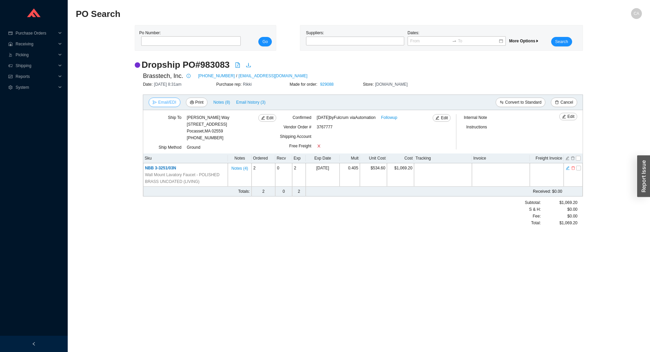
click at [156, 102] on icon "send" at bounding box center [155, 102] width 4 height 4
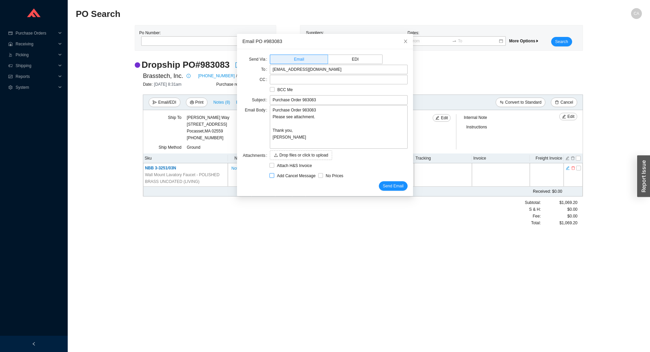
click at [282, 174] on span "Add Cancel Message" at bounding box center [296, 175] width 44 height 7
click at [274, 174] on input "Add Cancel Message" at bounding box center [272, 175] width 5 height 5
checkbox input "true"
type input "Purchase Order 983083 - PLEASE CANCEL"
type textarea "Please cancel and confirm via email. Thank you, [PERSON_NAME]"
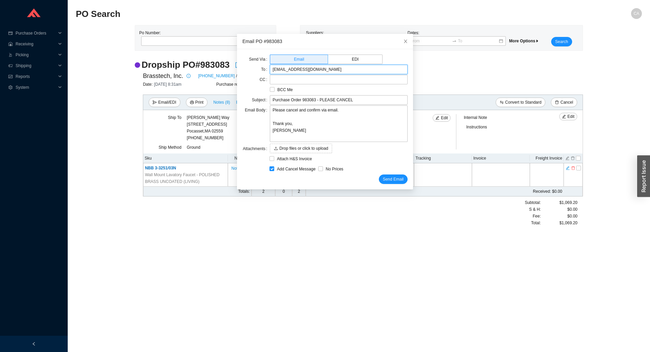
drag, startPoint x: 341, startPoint y: 69, endPoint x: 161, endPoint y: 70, distance: 180.9
click at [161, 70] on body "Purchase Orders .warehouse_svg__a{fill:none;stroke:currentColor;stroke-linecap:…" at bounding box center [325, 176] width 650 height 352
type input "[EMAIL_ADDRESS][DOMAIN_NAME]"
click at [352, 117] on textarea "Please cancel and confirm via email. Thank you, [PERSON_NAME]" at bounding box center [339, 123] width 138 height 37
click at [345, 112] on textarea "Please cancel and confirm via email. Thank you, [PERSON_NAME]" at bounding box center [339, 123] width 138 height 37
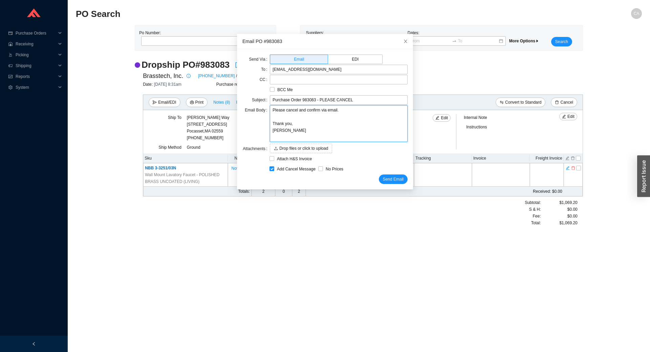
type textarea "Please cancel and confirm via email. Thank you, [PERSON_NAME]"
type textarea "Please cancel and confirm via email. ( Thank you, [PERSON_NAME]"
type textarea "Please cancel and confirm via email. (i Thank you, [PERSON_NAME]"
type textarea "Please cancel and confirm via email. ( Thank you, [PERSON_NAME]"
type textarea "Please cancel and confirm via email. (I Thank you, [PERSON_NAME]"
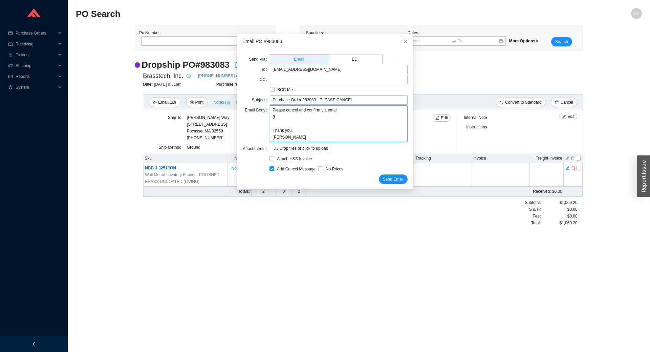
type textarea "Please cancel and confirm via email. (I Thank you, [PERSON_NAME]"
type textarea "Please cancel and confirm via email. (I h Thank you, [PERSON_NAME]"
type textarea "Please cancel and confirm via email. (I ha Thank you, [PERSON_NAME]"
type textarea "Please cancel and confirm via email. (I had Thank you, [PERSON_NAME]"
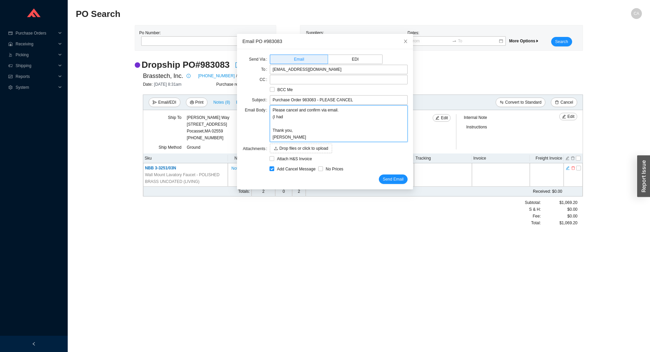
type textarea "Please cancel and confirm via email. (I had r Thank you, Chaya"
type textarea "Please cancel and confirm via email. (I had re Thank you, Chaya"
type textarea "Please cancel and confirm via email. (I had req Thank you, Chaya"
type textarea "Please cancel and confirm via email. (I had requ Thank you, Chaya"
type textarea "Please cancel and confirm via email. (I had reque Thank you, Chaya"
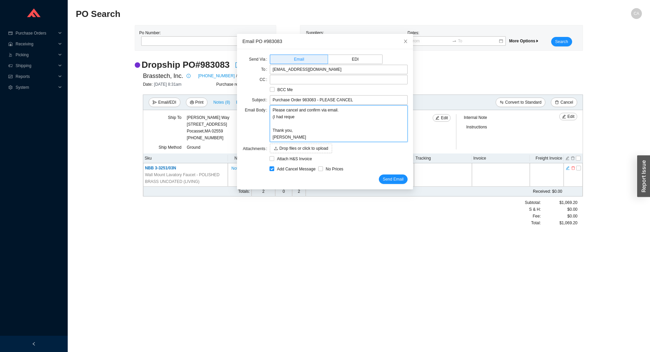
type textarea "Please cancel and confirm via email. (I had reques Thank you, Chaya"
type textarea "Please cancel and confirm via email. (I had request Thank you, Chaya"
type textarea "Please cancel and confirm via email. (I had requeste Thank you, Chaya"
type textarea "Please cancel and confirm via email. (I had requested Thank you, Chaya"
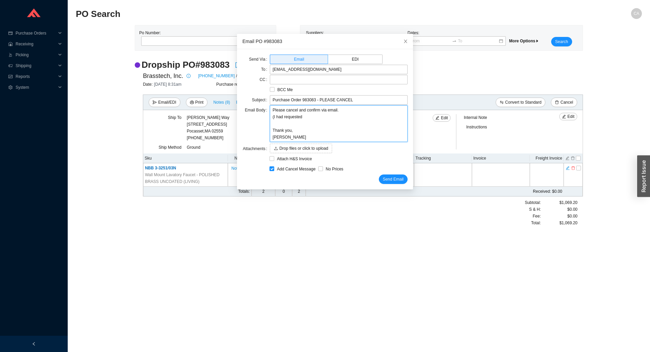
type textarea "Please cancel and confirm via email. (I had requested c Thank you, Chaya"
type textarea "Please cancel and confirm via email. (I had requested ca Thank you, Chaya"
type textarea "Please cancel and confirm via email. (I had requested canc Thank you, Chaya"
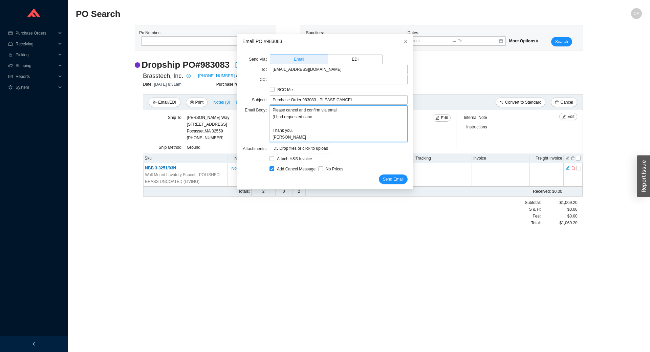
type textarea "Please cancel and confirm via email. (I had requested cance Thank you, Chaya"
type textarea "Please cancel and confirm via email. (I had requested cancel Thank you, Chaya"
type textarea "Please cancel and confirm via email. (I had requested cancell Thank you, Chaya"
type textarea "Please cancel and confirm via email. (I had requested cancella Thank you, Chaya"
type textarea "Please cancel and confirm via email. (I had requested cancellat Thank you, Chaya"
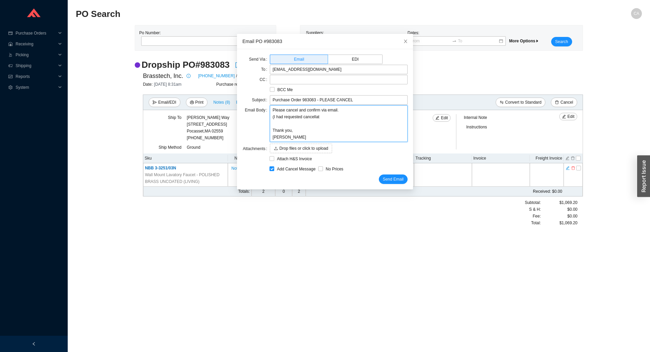
type textarea "Please cancel and confirm via email. (I had requested cancellati Thank you, Cha…"
type textarea "Please cancel and confirm via email. (I had requested cancellatio Thank you, Ch…"
type textarea "Please cancel and confirm via email. (I had requested cancellation Thank you, C…"
type textarea "Please cancel and confirm via email. (I had requested cancellation w Thank you,…"
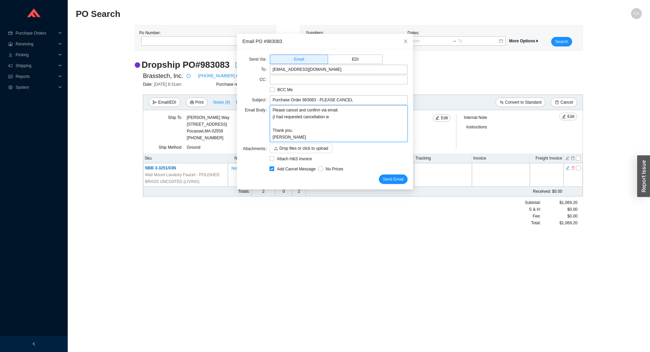
type textarea "Please cancel and confirm via email. (I had requested cancellation wi Thank you…"
type textarea "Please cancel and confirm via email. (I had requested cancellation wit Thank yo…"
type textarea "Please cancel and confirm via email. (I had requested cancellation with Thank y…"
type textarea "Please cancel and confirm via email. (I had requested cancellation with N Thank…"
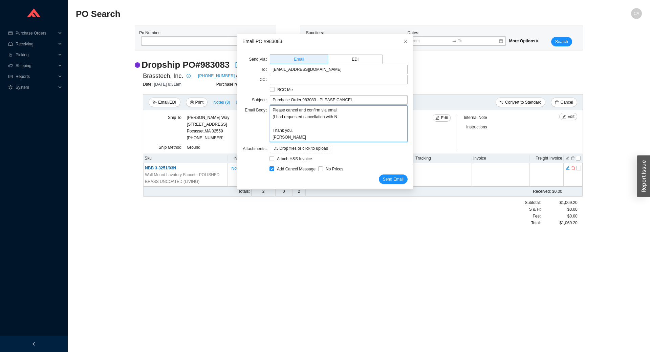
type textarea "Please cancel and confirm via email. (I had requested cancellation with Ne Than…"
type textarea "Please cancel and confirm via email. (I had requested cancellation with New Tha…"
type textarea "Please cancel and confirm via email. (I had requested cancellation with Newp Th…"
type textarea "Please cancel and confirm via email. (I had requested cancellation with Newpo T…"
type textarea "Please cancel and confirm via email. (I had requested cancellation with Newpor …"
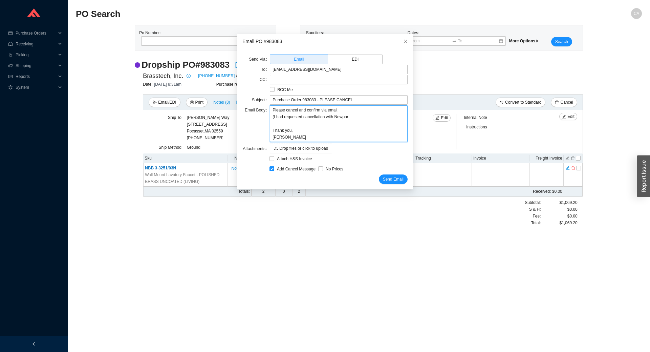
type textarea "Please cancel and confirm via email. (I had requested cancellation with Newpor …"
type textarea "Please cancel and confirm via email. (I had requested cancellation with Newport…"
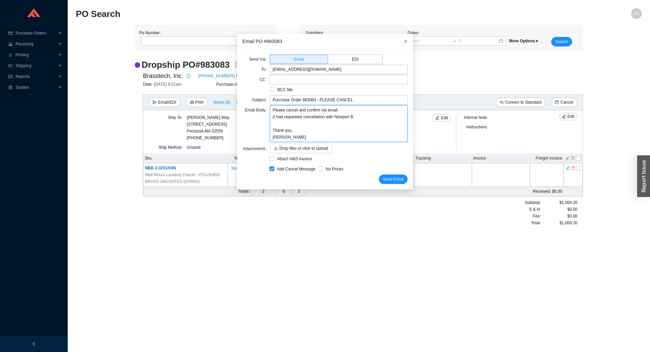
type textarea "Please cancel and confirm via email. (I had requested cancellation with Newport…"
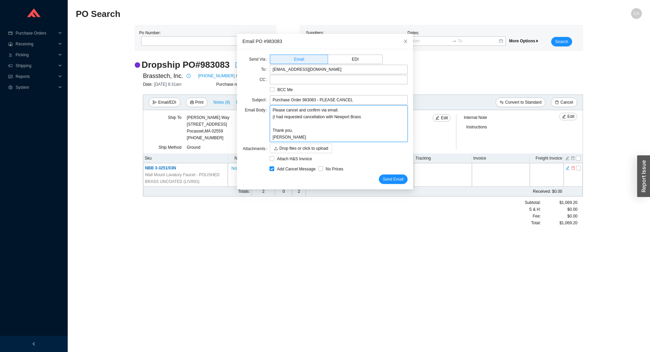
type textarea "Please cancel and confirm via email. (I had requested cancellation with Newport…"
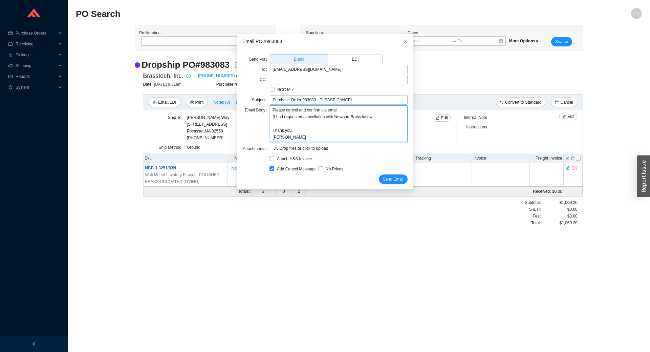
type textarea "Please cancel and confirm via email. (I had requested cancellation with Newport…"
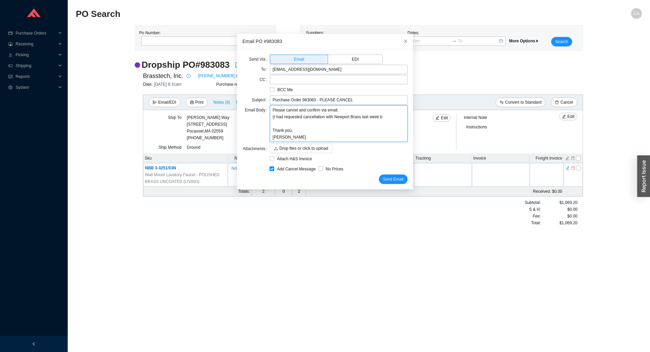
type textarea "Please cancel and confirm via email. (I had requested cancellation with Newport…"
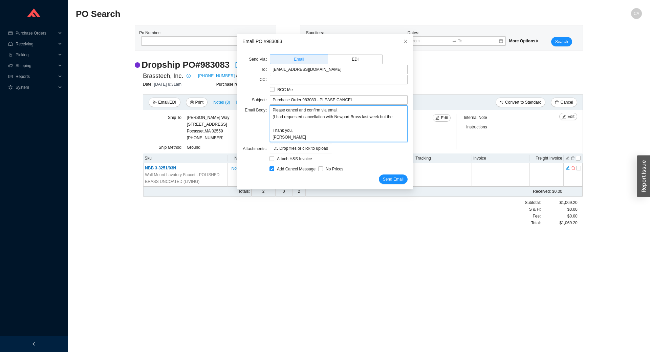
type textarea "Please cancel and confirm via email. (I had requested cancellation with Newport…"
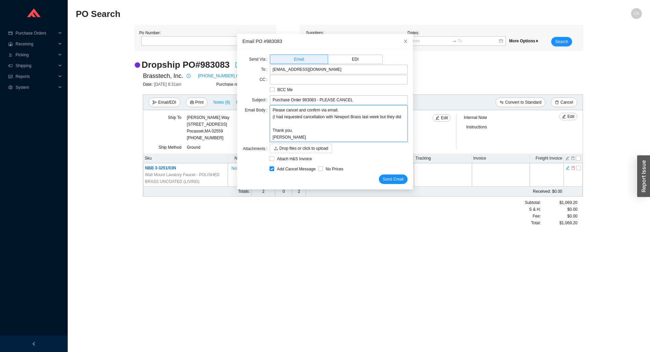
type textarea "Please cancel and confirm via email. (I had requested cancellation with Newport…"
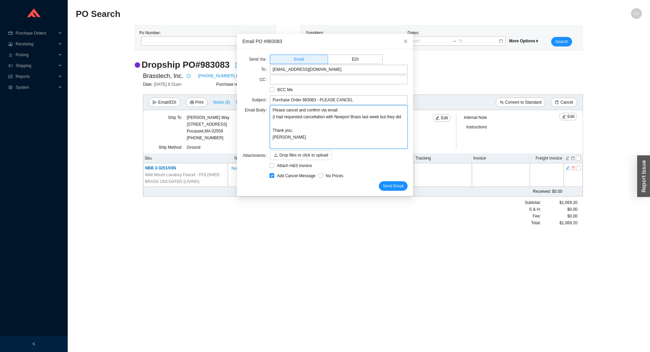
type textarea "Please cancel and confirm via email. (I had requested cancellation with Newport…"
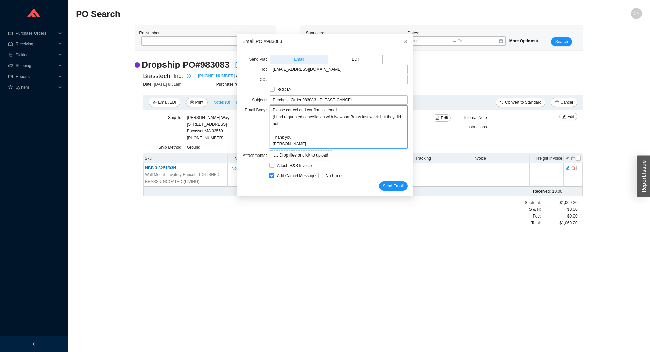
type textarea "Please cancel and confirm via email. (I had requested cancellation with Newport…"
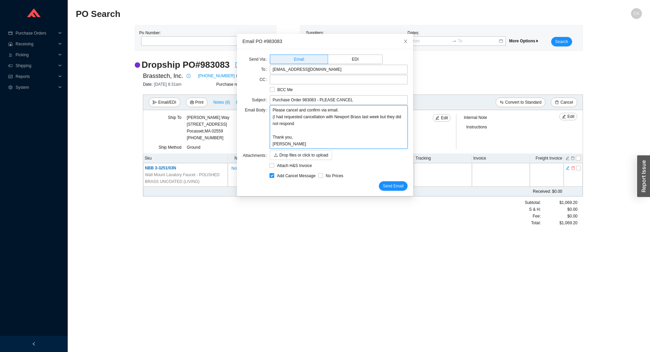
type textarea "Please cancel and confirm via email. (I had requested cancellation with Newport…"
click at [383, 183] on span "Send Email" at bounding box center [393, 186] width 21 height 7
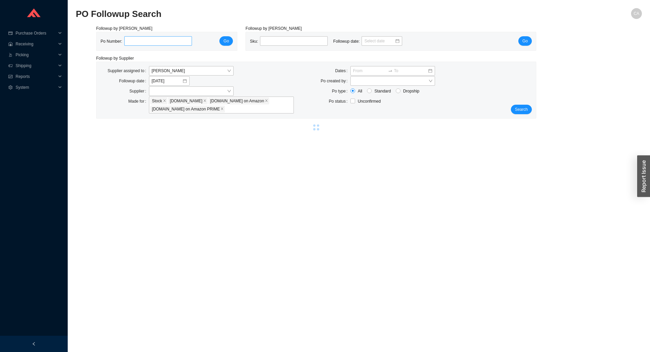
click at [132, 42] on input "tel" at bounding box center [158, 40] width 68 height 9
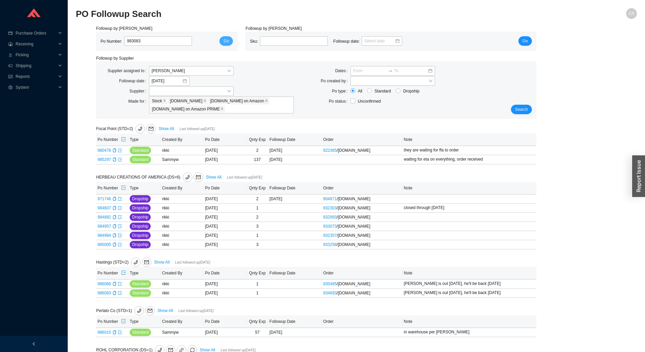
type input "983083"
click at [225, 44] on span "Go" at bounding box center [226, 41] width 5 height 7
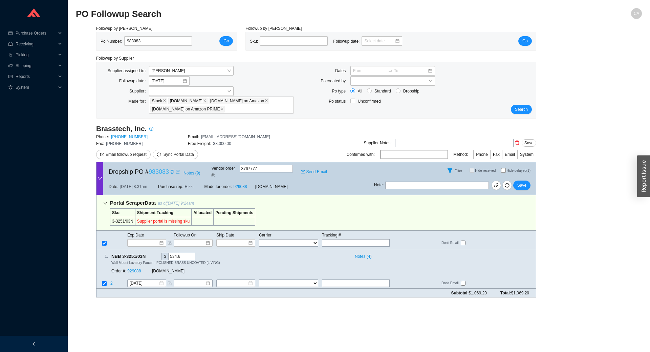
click at [159, 170] on link "983083" at bounding box center [159, 171] width 20 height 7
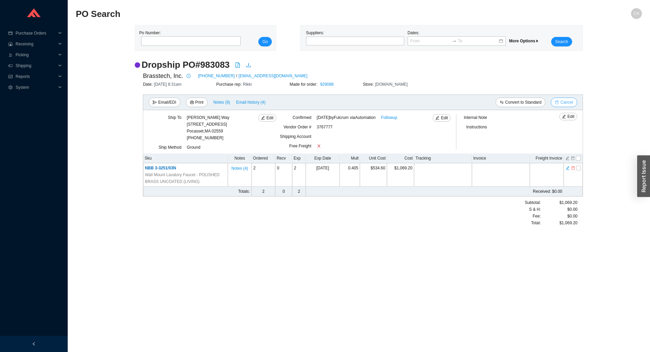
click at [559, 101] on icon "delete" at bounding box center [557, 102] width 4 height 4
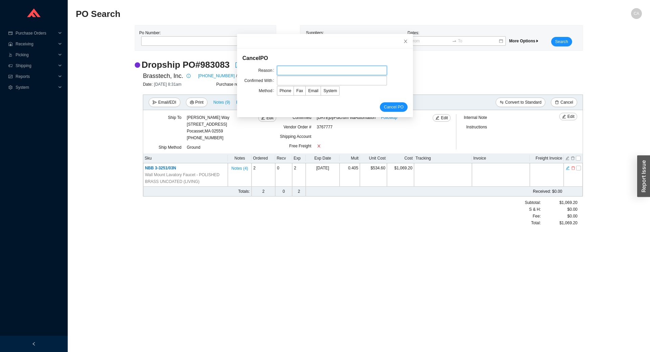
click at [314, 72] on input "text" at bounding box center [332, 70] width 110 height 9
click at [302, 81] on input "text" at bounding box center [332, 80] width 110 height 9
click at [319, 69] on input "text" at bounding box center [332, 70] width 110 height 9
type input "Cancellation"
click at [299, 82] on input "text" at bounding box center [332, 80] width 110 height 9
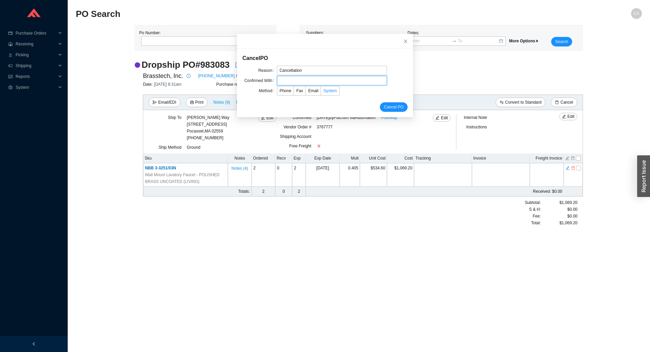
type input "Confirmation"
click at [309, 91] on span "Email" at bounding box center [313, 90] width 10 height 5
click at [306, 92] on input "Email" at bounding box center [306, 92] width 0 height 0
click at [384, 106] on span "Cancel PO" at bounding box center [394, 107] width 20 height 7
